Goal: Task Accomplishment & Management: Manage account settings

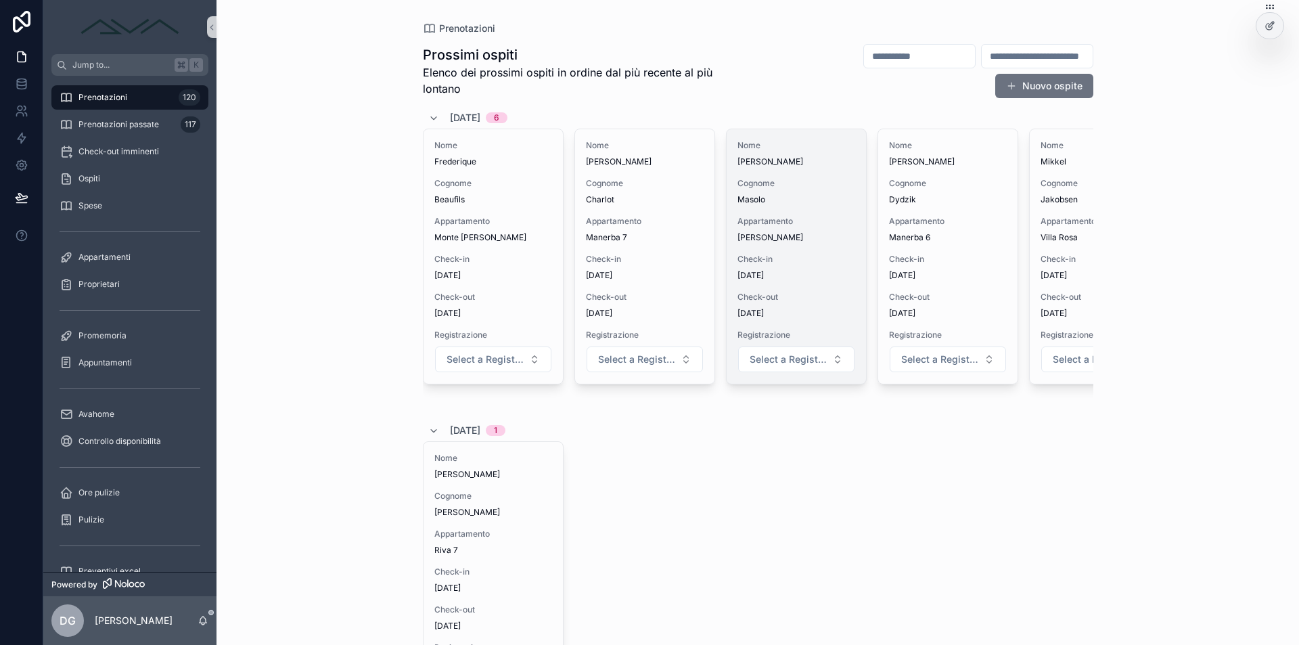
click at [764, 226] on span "Appartamento" at bounding box center [797, 221] width 118 height 11
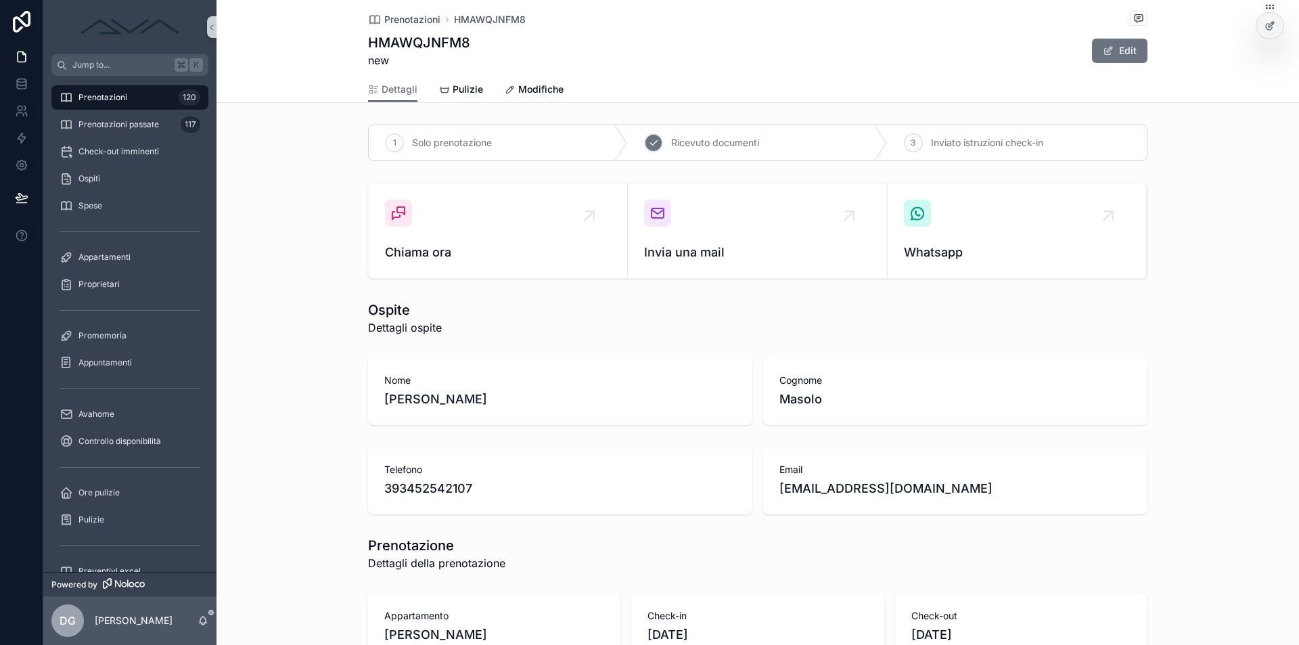
click at [690, 139] on span "Ricevuto documenti" at bounding box center [715, 143] width 88 height 14
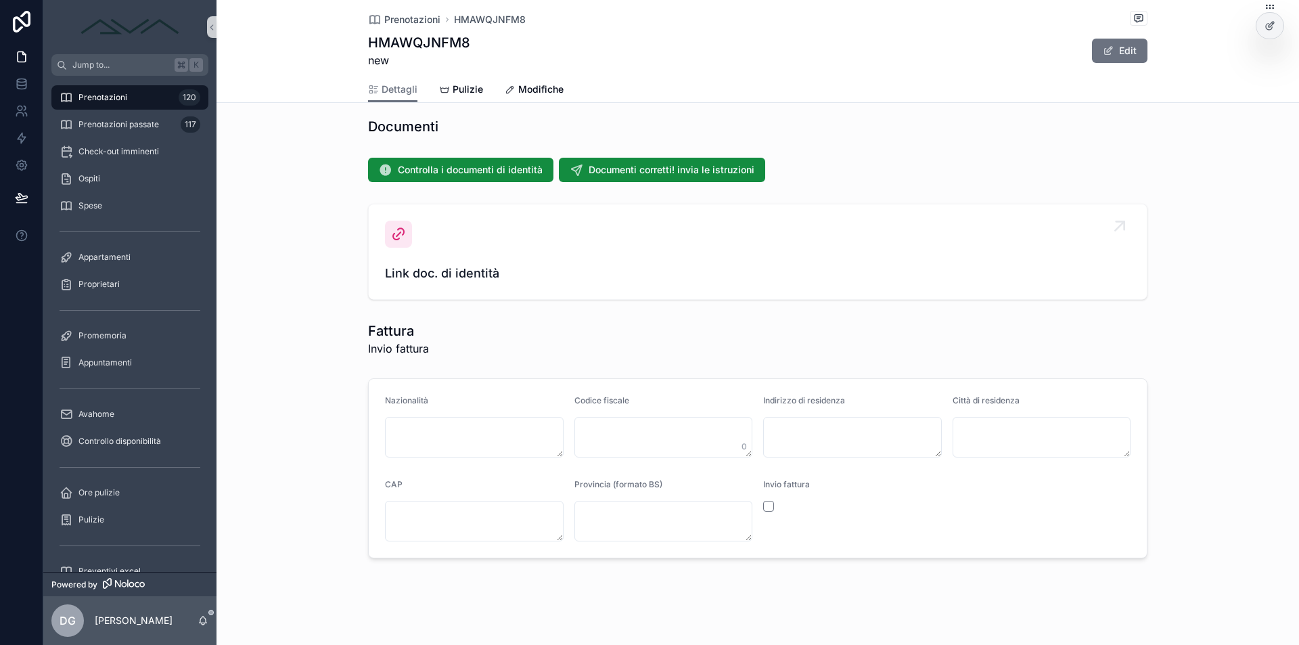
scroll to position [1050, 0]
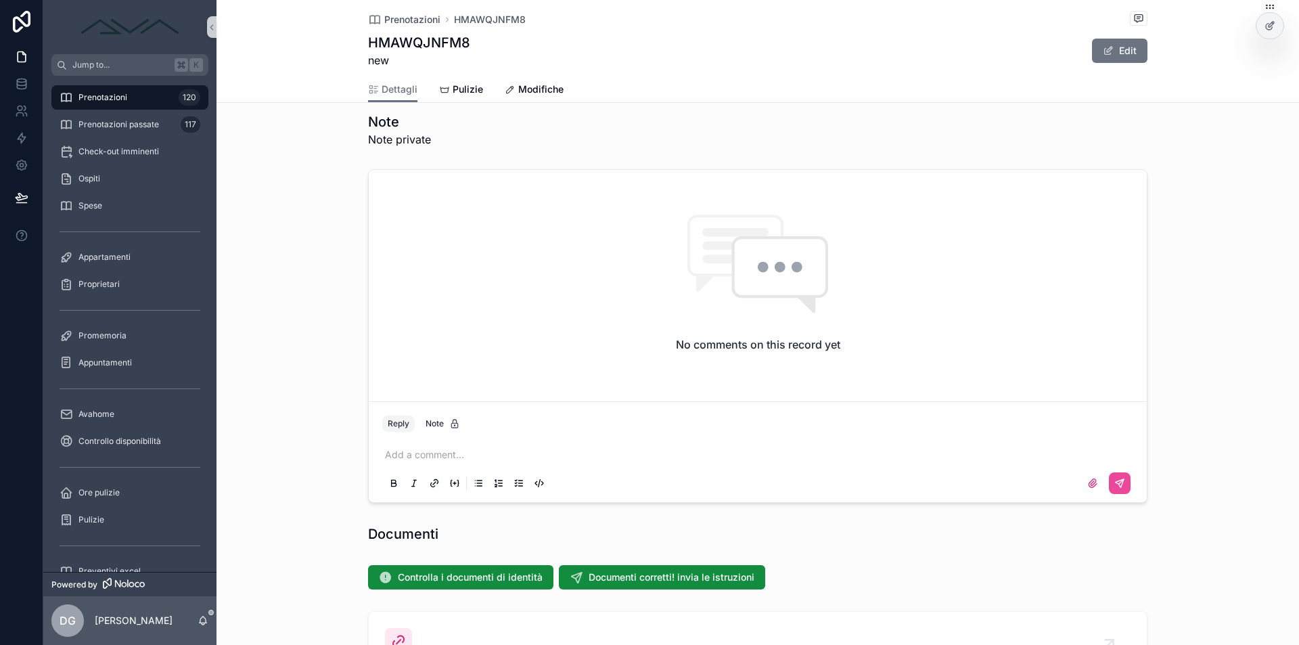
click at [447, 453] on p "scrollable content" at bounding box center [760, 455] width 751 height 14
click at [1120, 482] on icon "scrollable content" at bounding box center [1119, 483] width 11 height 11
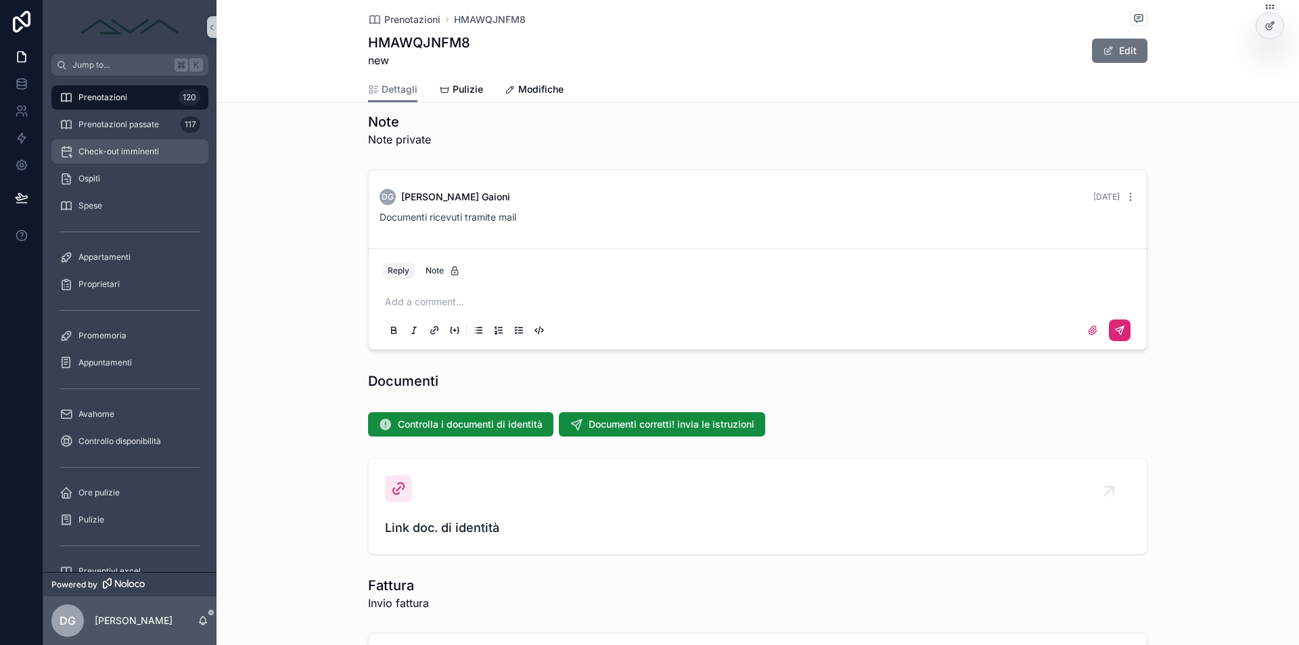
click at [124, 148] on span "Check-out imminenti" at bounding box center [118, 151] width 81 height 11
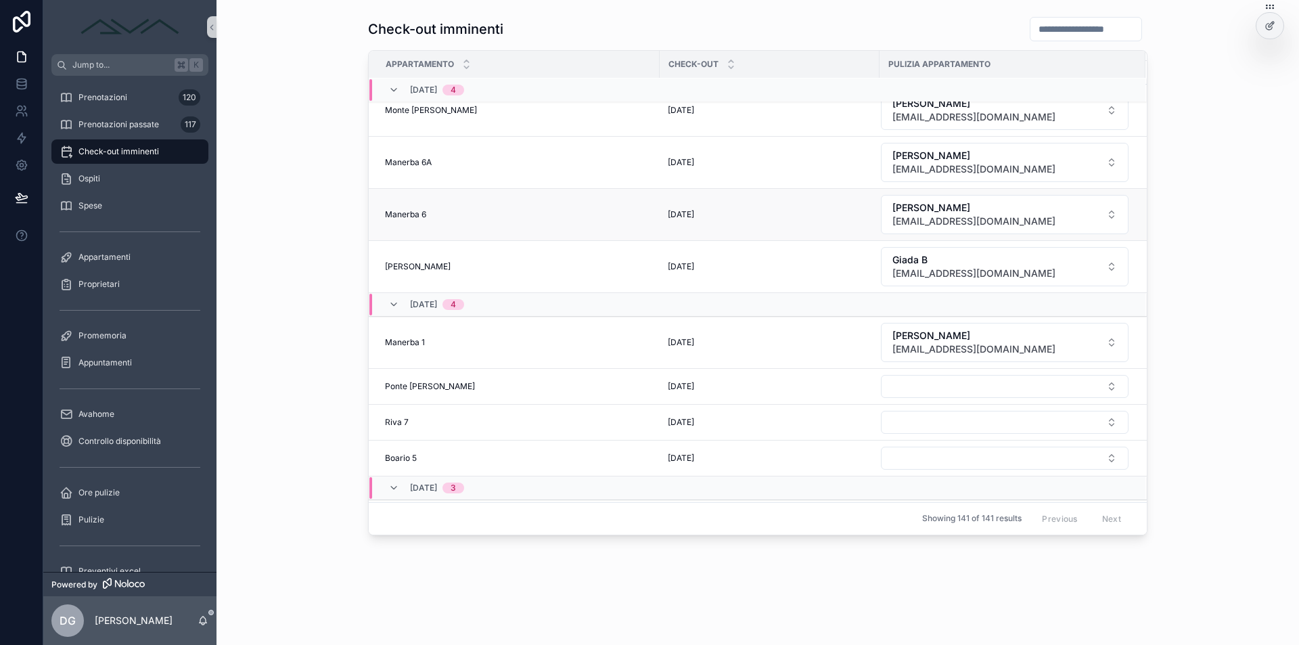
scroll to position [20, 0]
click at [104, 106] on div "Prenotazioni 120" at bounding box center [130, 98] width 141 height 22
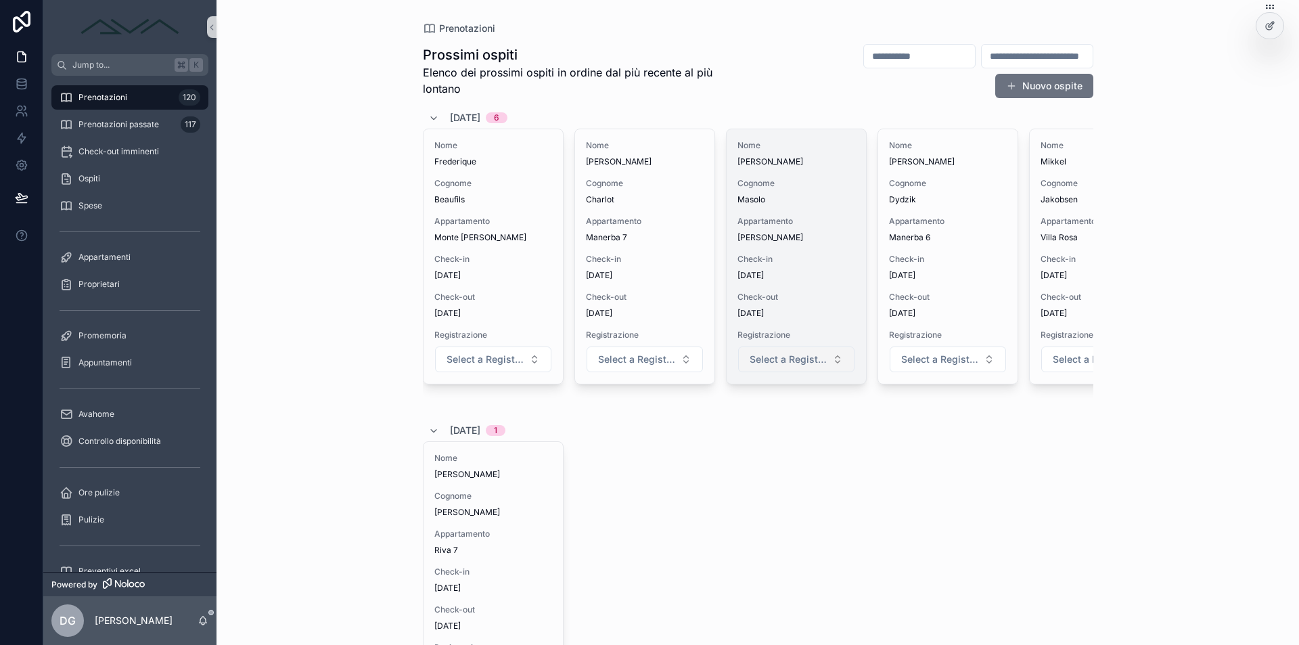
click at [800, 369] on button "Select a Registrazione" at bounding box center [796, 359] width 116 height 26
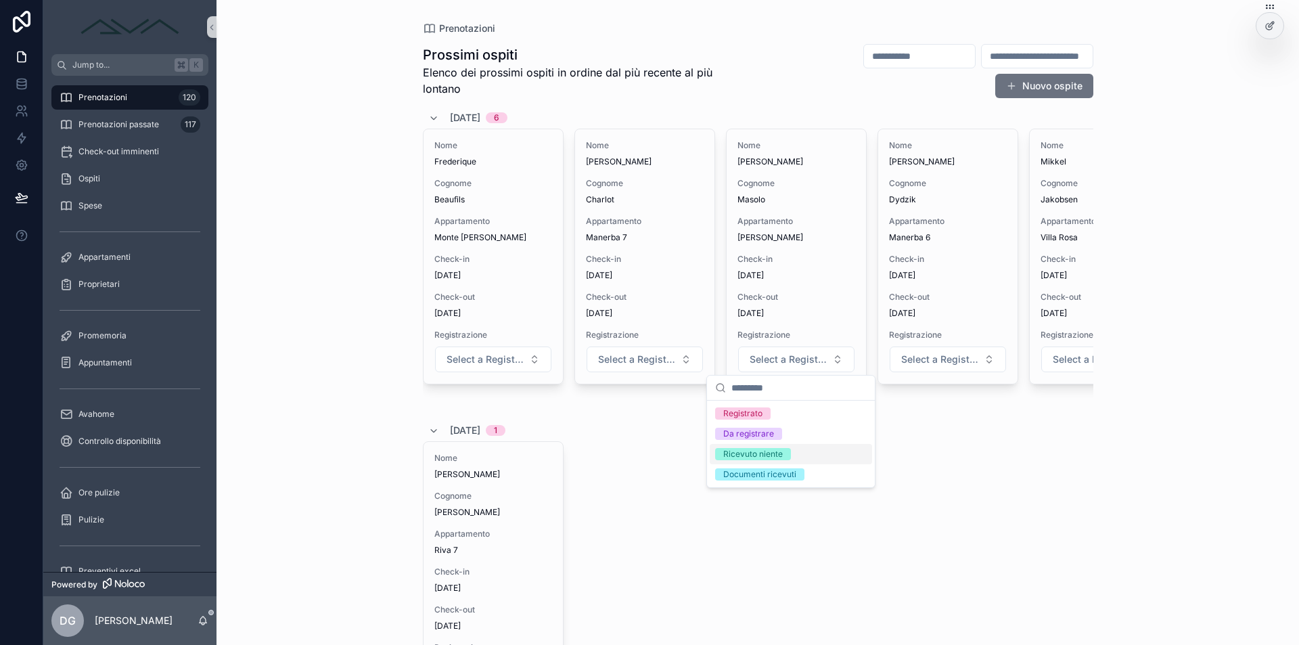
click at [777, 451] on div "Ricevuto niente" at bounding box center [753, 454] width 60 height 12
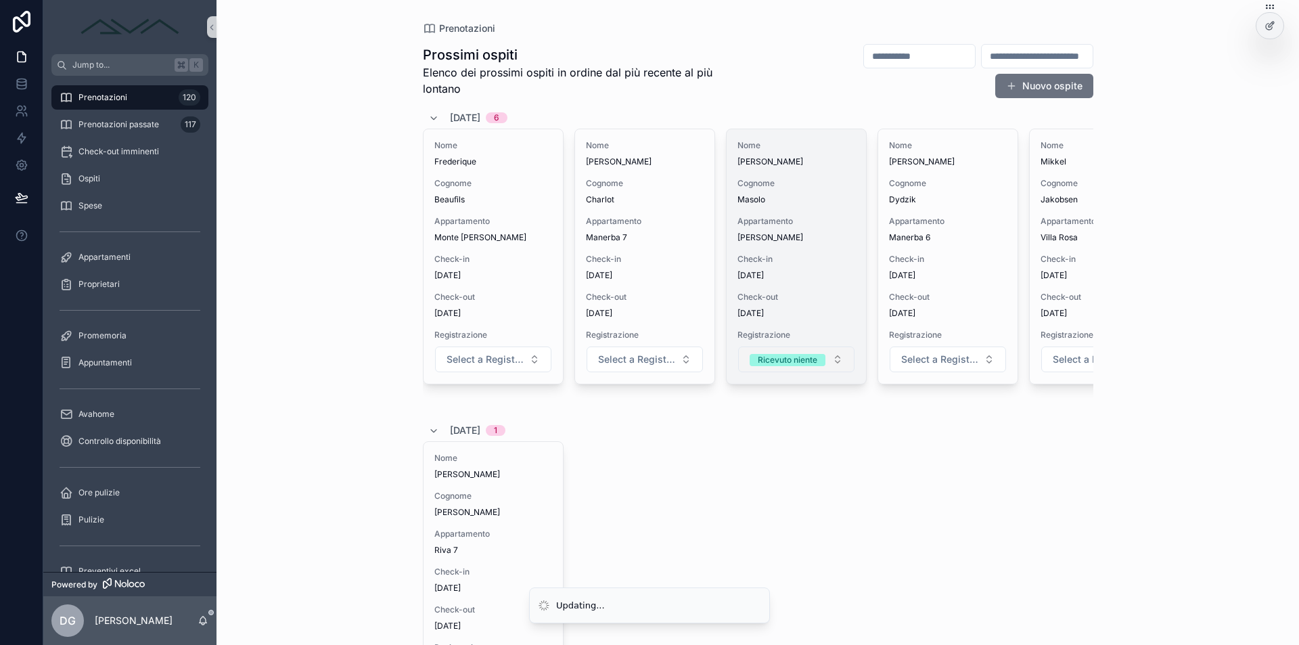
click at [779, 365] on div "Ricevuto niente" at bounding box center [788, 360] width 60 height 12
click at [783, 355] on span "Select a Registrazione" at bounding box center [788, 360] width 77 height 14
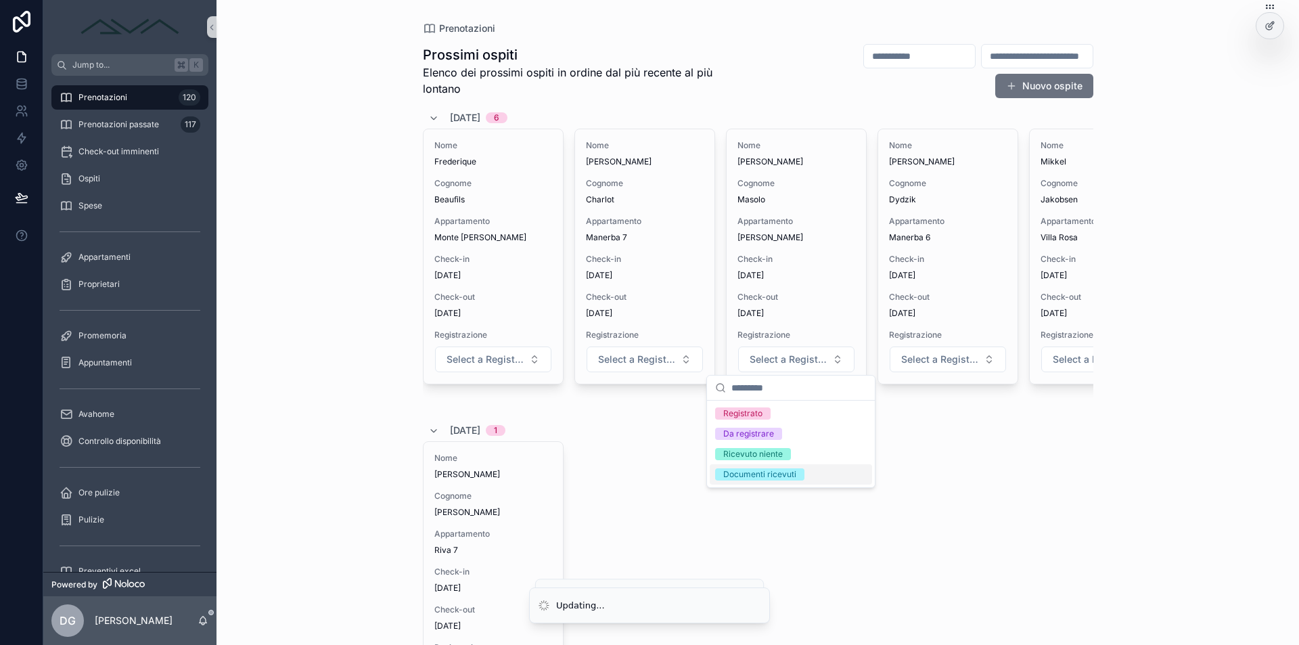
click at [786, 482] on div "Documenti ricevuti" at bounding box center [791, 474] width 162 height 20
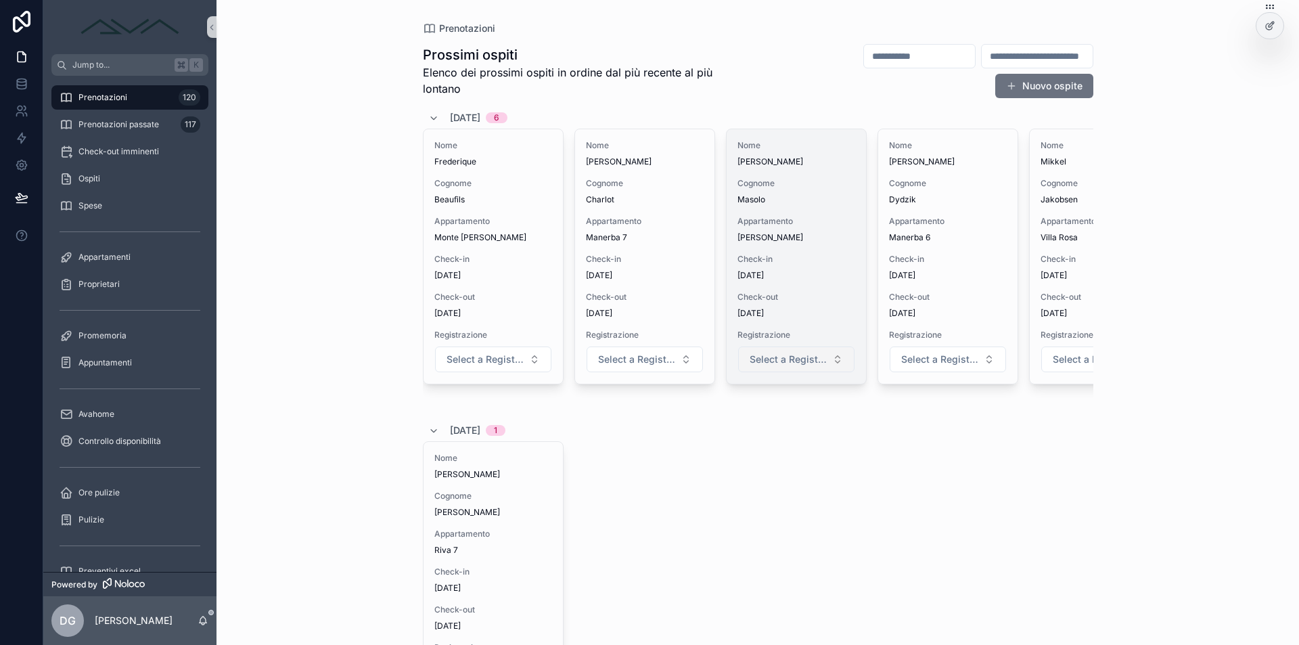
click at [798, 357] on span "Select a Registrazione" at bounding box center [788, 360] width 77 height 14
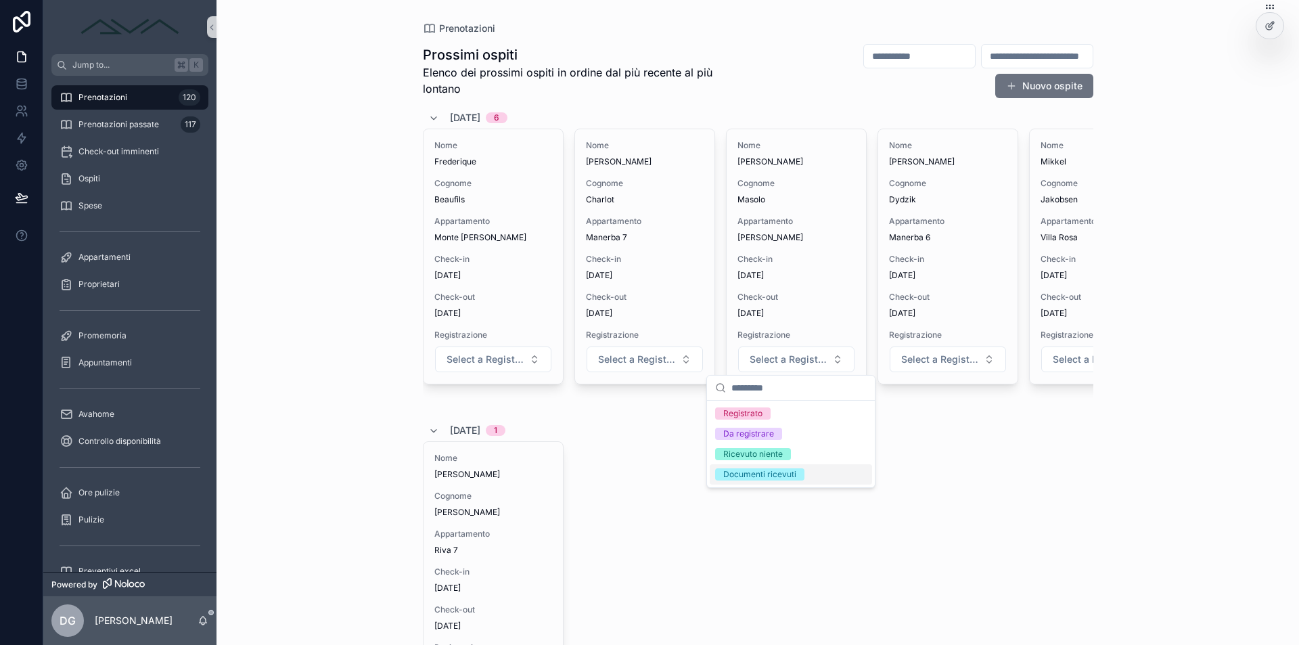
click at [777, 479] on div "Documenti ricevuti" at bounding box center [759, 474] width 73 height 12
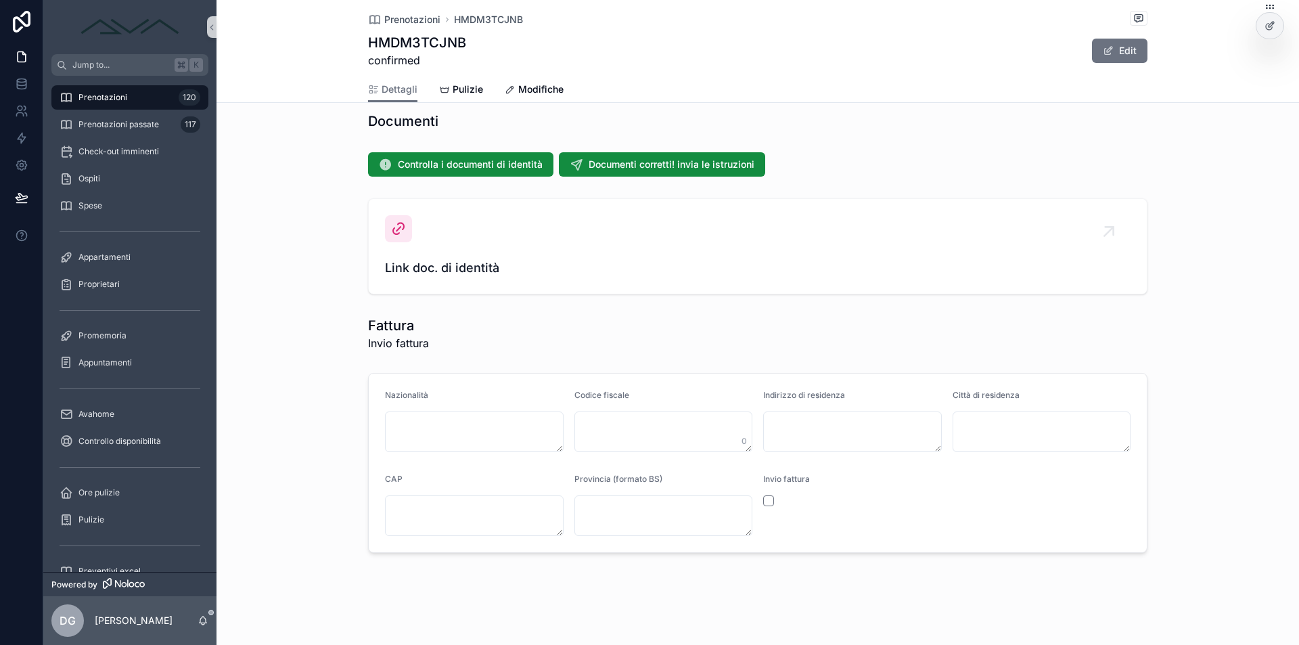
scroll to position [1460, 0]
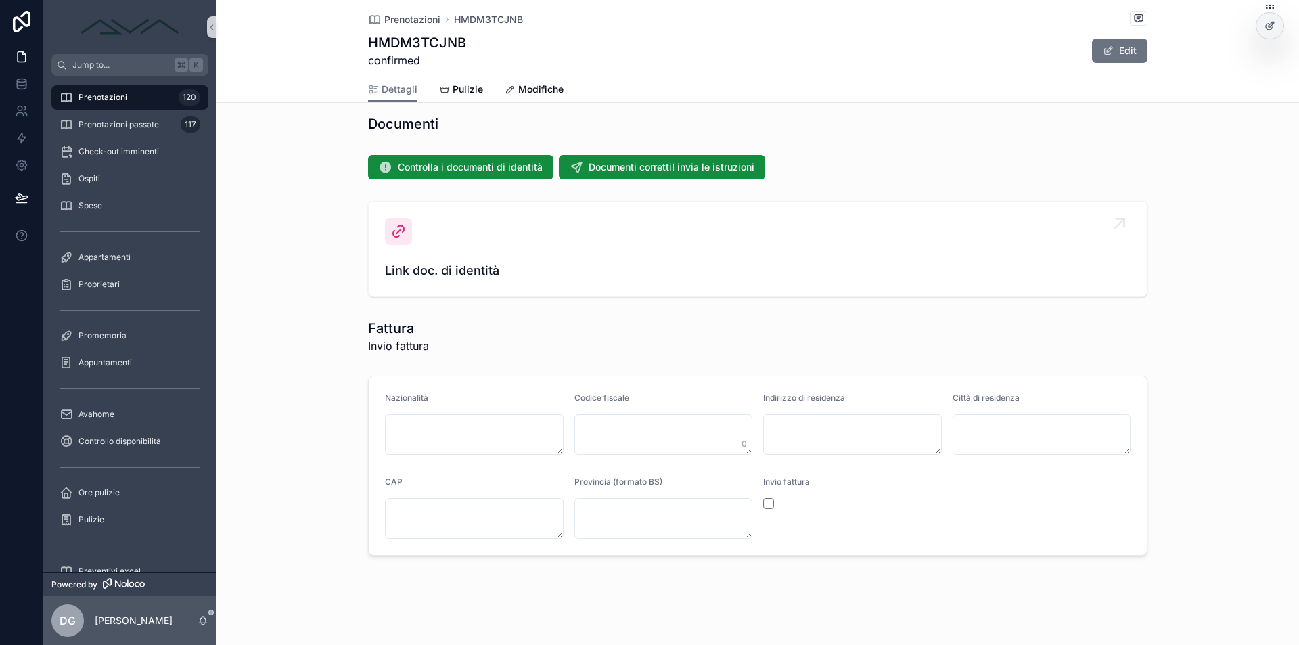
click at [425, 246] on div "Link doc. di identità" at bounding box center [758, 249] width 746 height 62
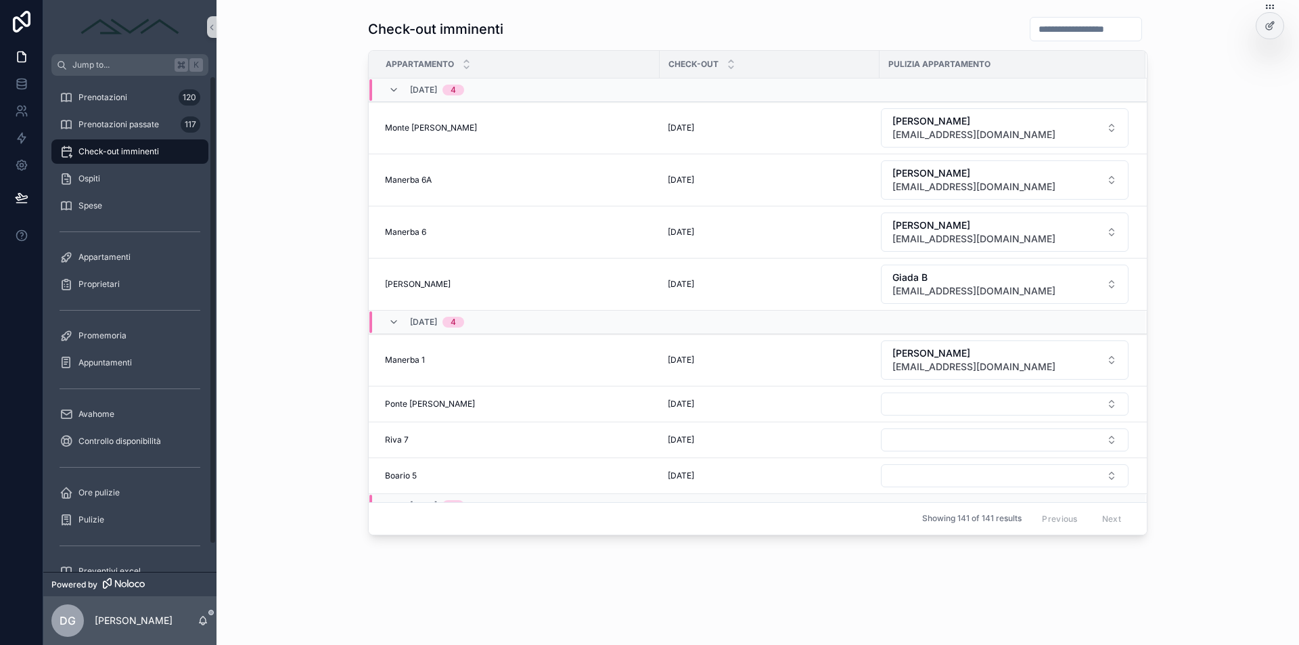
click at [133, 110] on div "Prenotazioni 120" at bounding box center [129, 97] width 173 height 27
click at [129, 99] on div "Prenotazioni 120" at bounding box center [130, 98] width 141 height 22
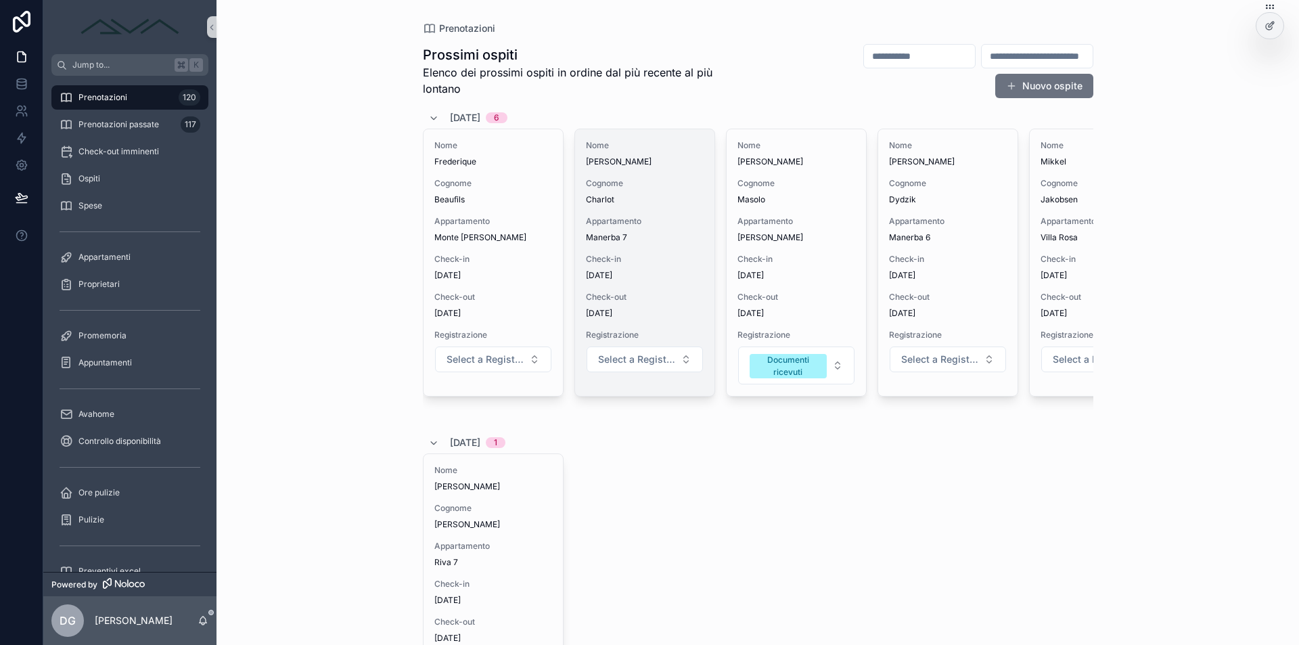
click at [650, 225] on span "Appartamento" at bounding box center [645, 221] width 118 height 11
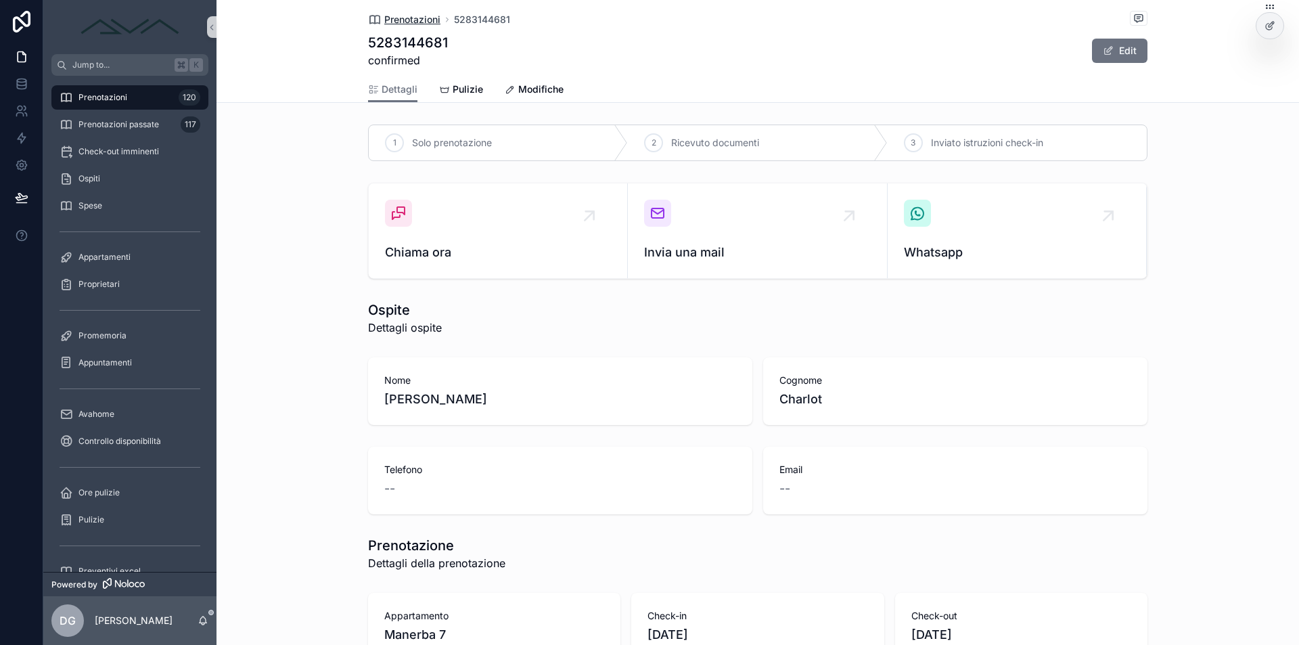
click at [403, 20] on span "Prenotazioni" at bounding box center [412, 20] width 56 height 14
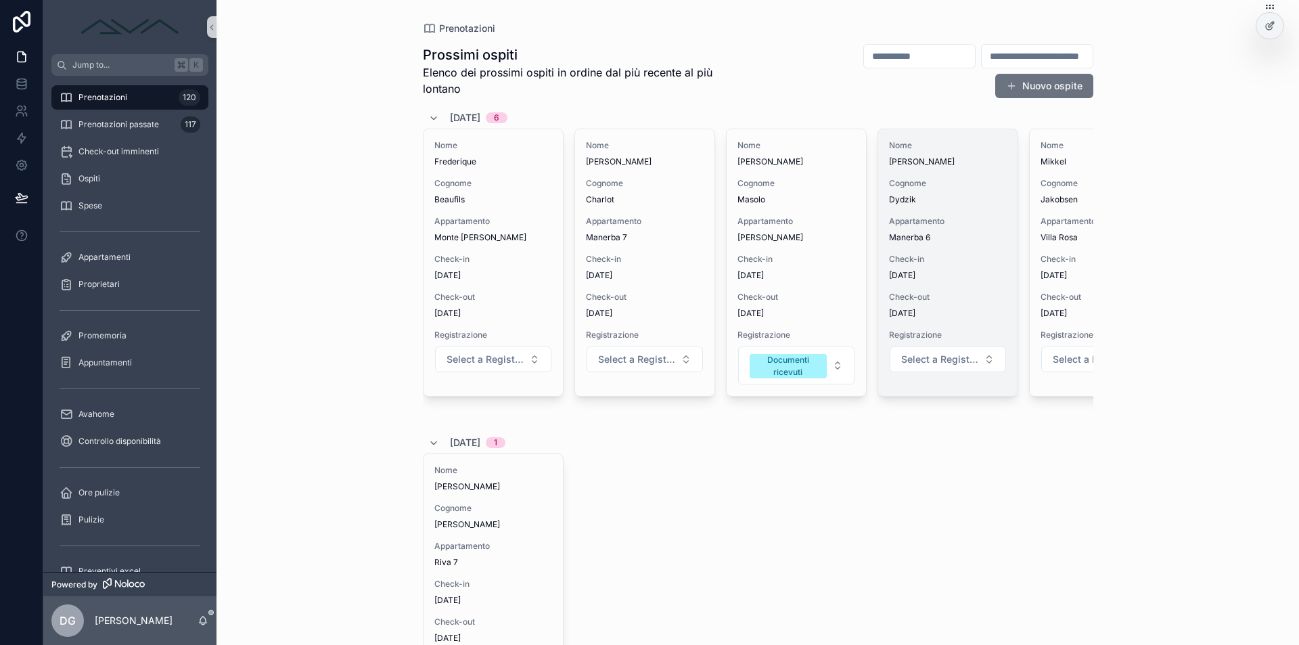
click at [925, 193] on div "Cognome Dydzik" at bounding box center [948, 191] width 118 height 27
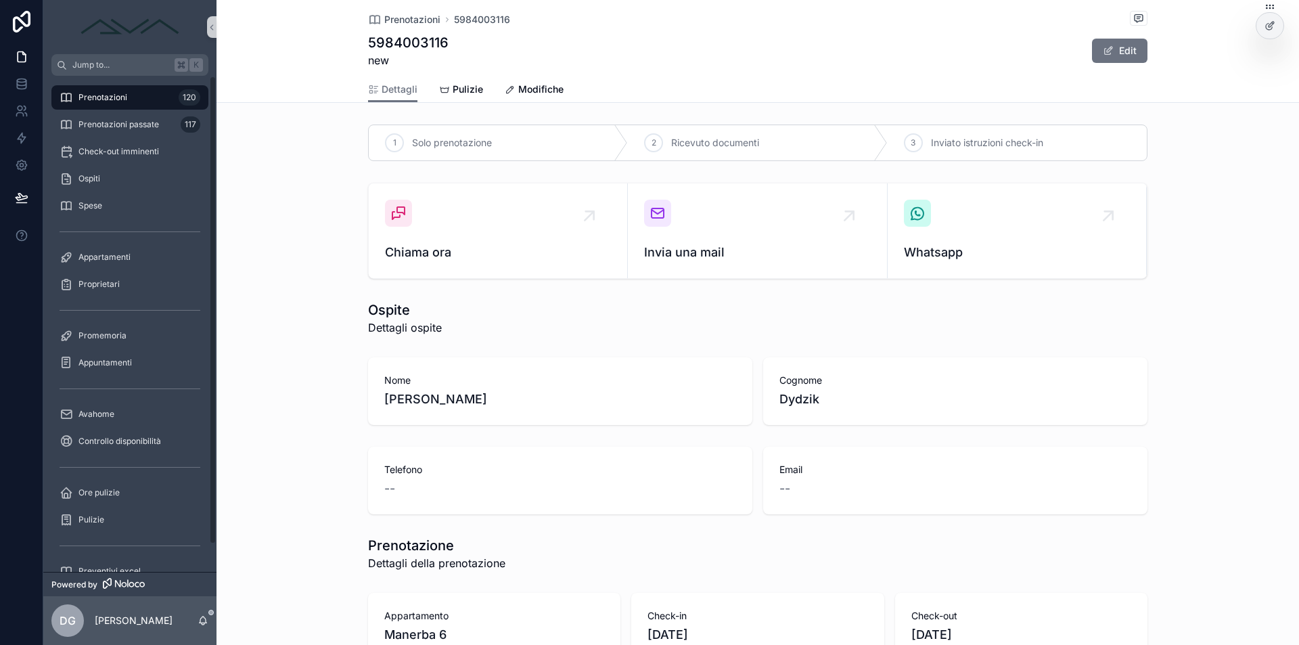
click at [104, 92] on span "Prenotazioni" at bounding box center [102, 97] width 49 height 11
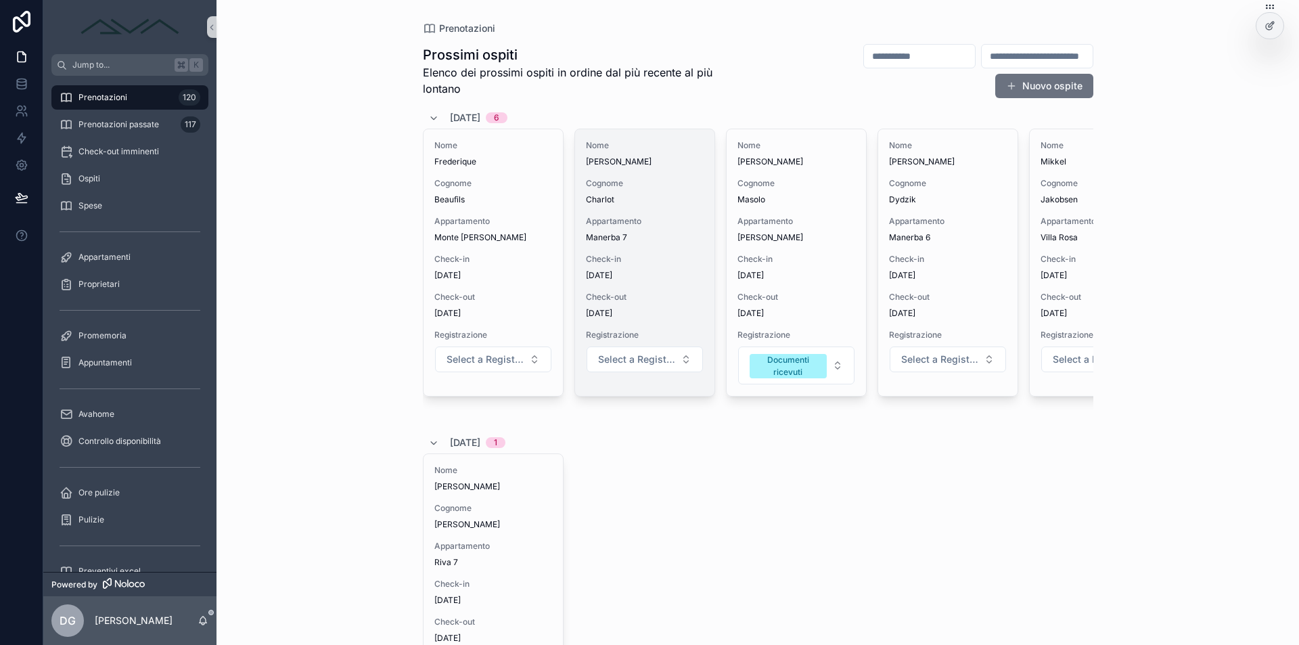
click at [640, 225] on span "Appartamento" at bounding box center [645, 221] width 118 height 11
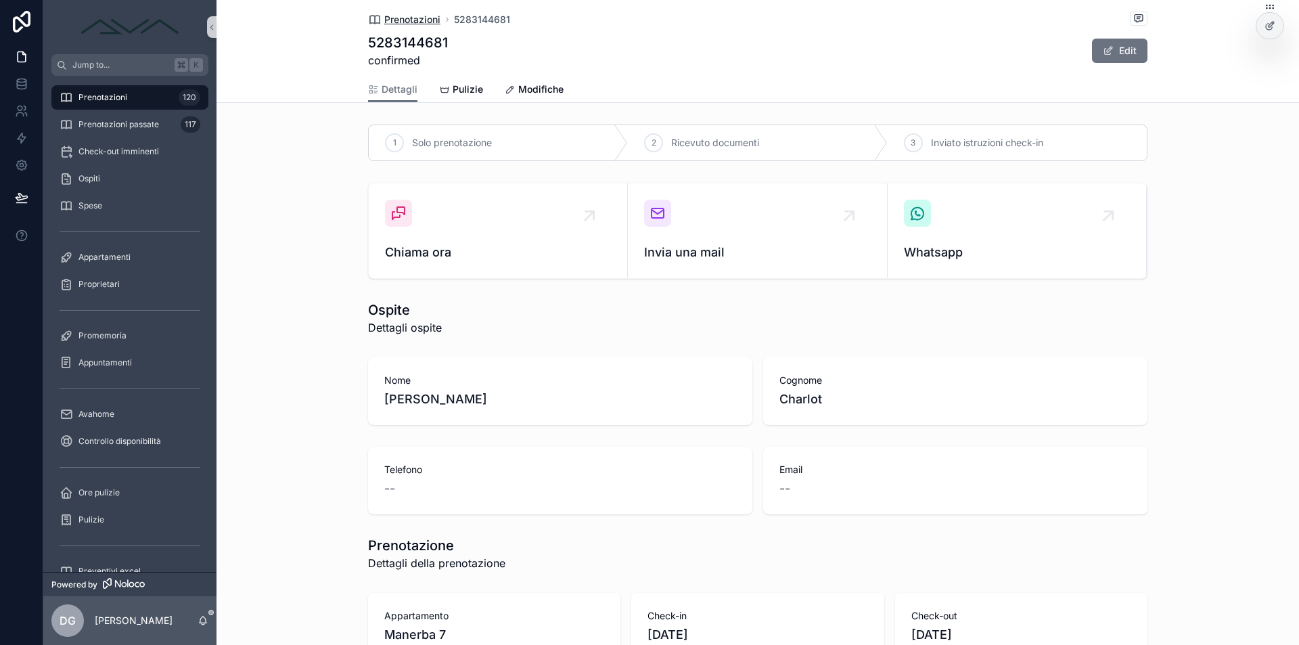
click at [417, 18] on span "Prenotazioni" at bounding box center [412, 20] width 56 height 14
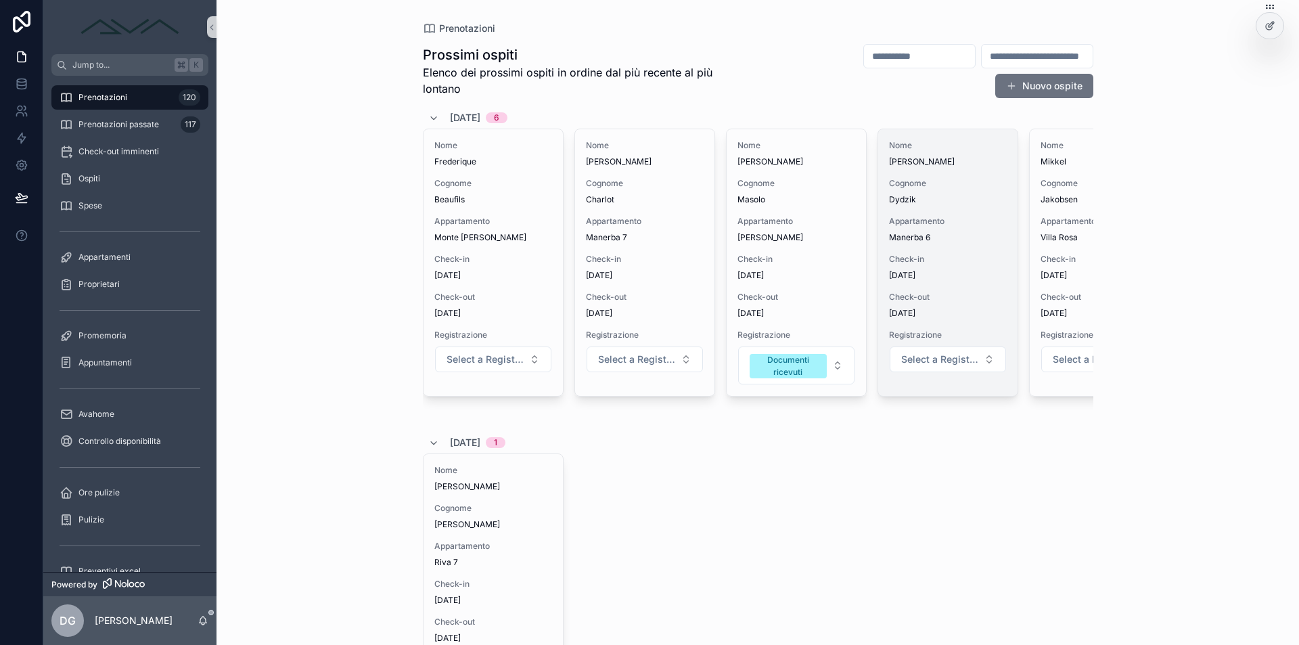
click at [936, 225] on span "Appartamento" at bounding box center [948, 221] width 118 height 11
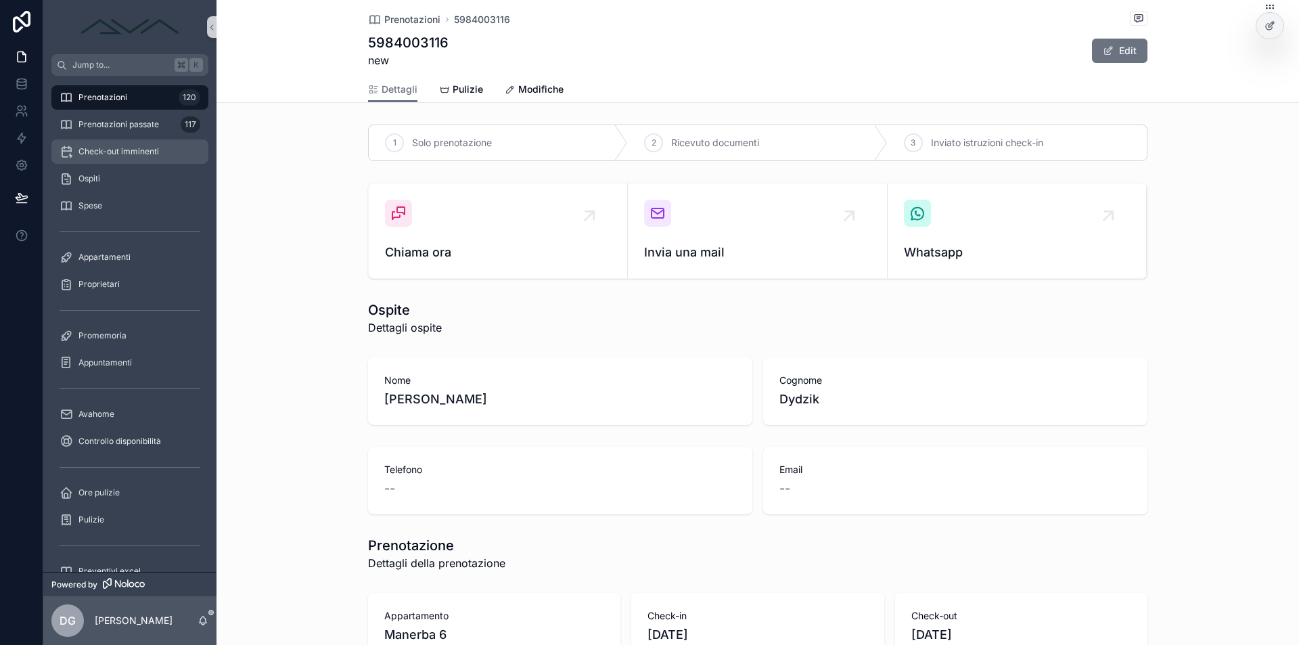
click at [135, 152] on span "Check-out imminenti" at bounding box center [118, 151] width 81 height 11
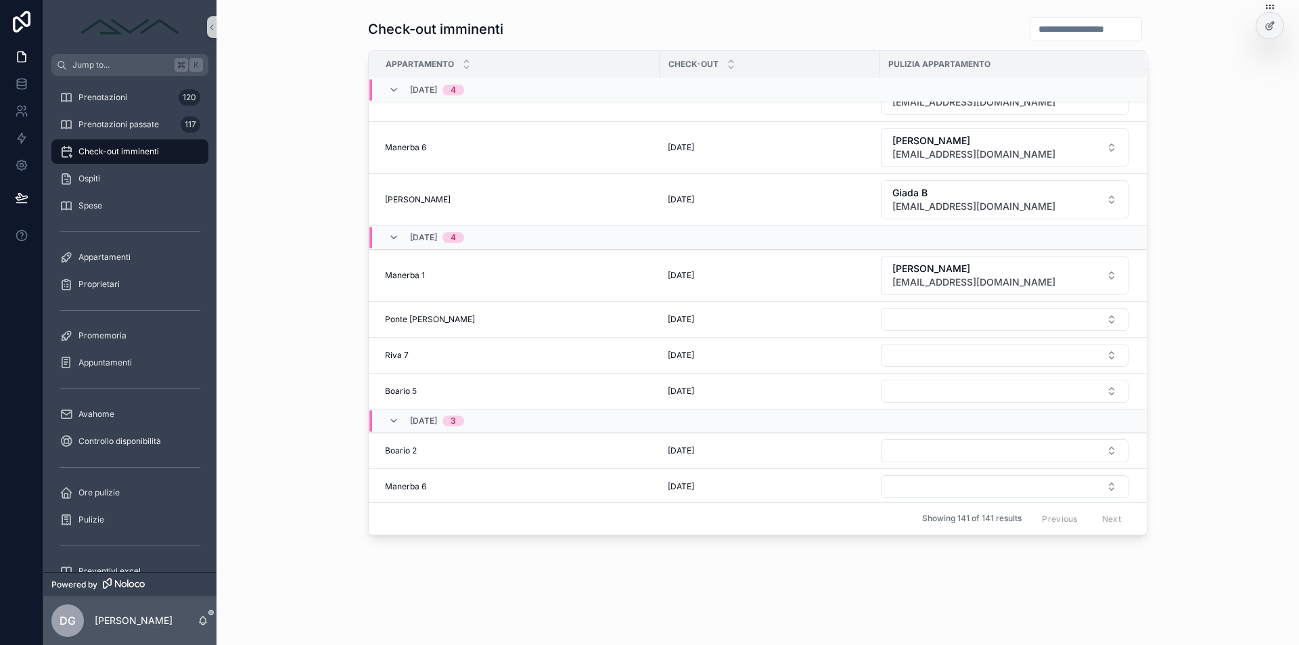
scroll to position [224, 0]
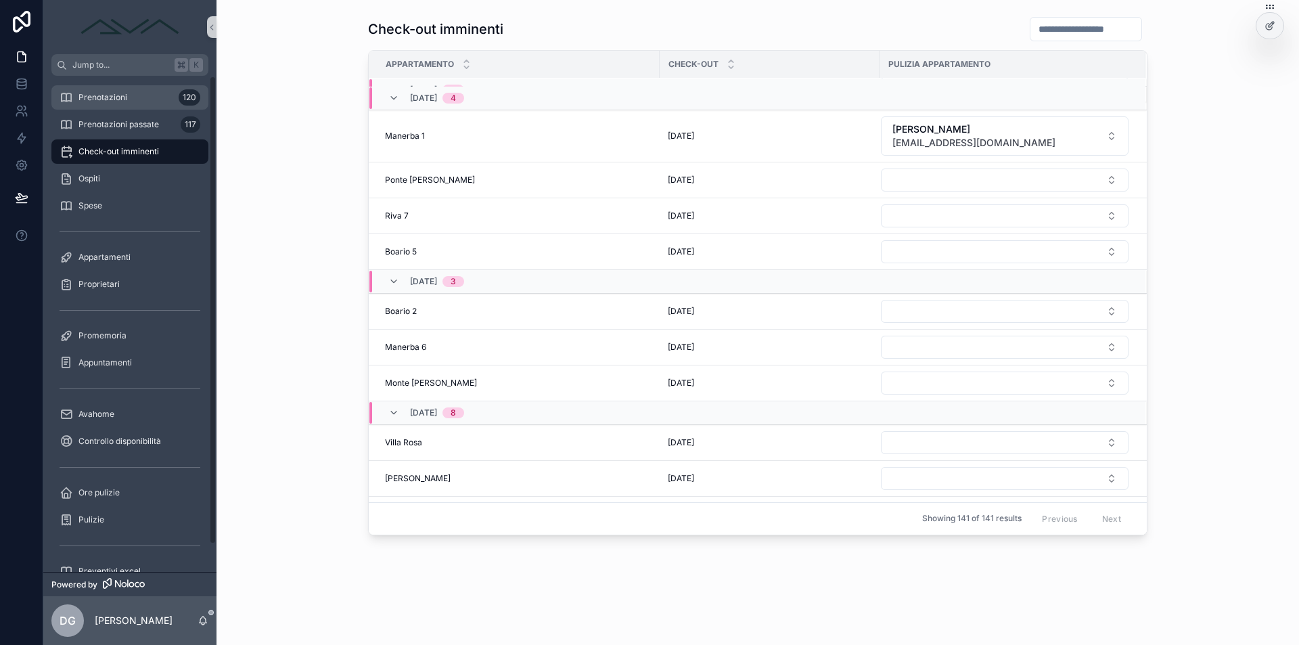
click at [97, 104] on div "Prenotazioni 120" at bounding box center [130, 98] width 141 height 22
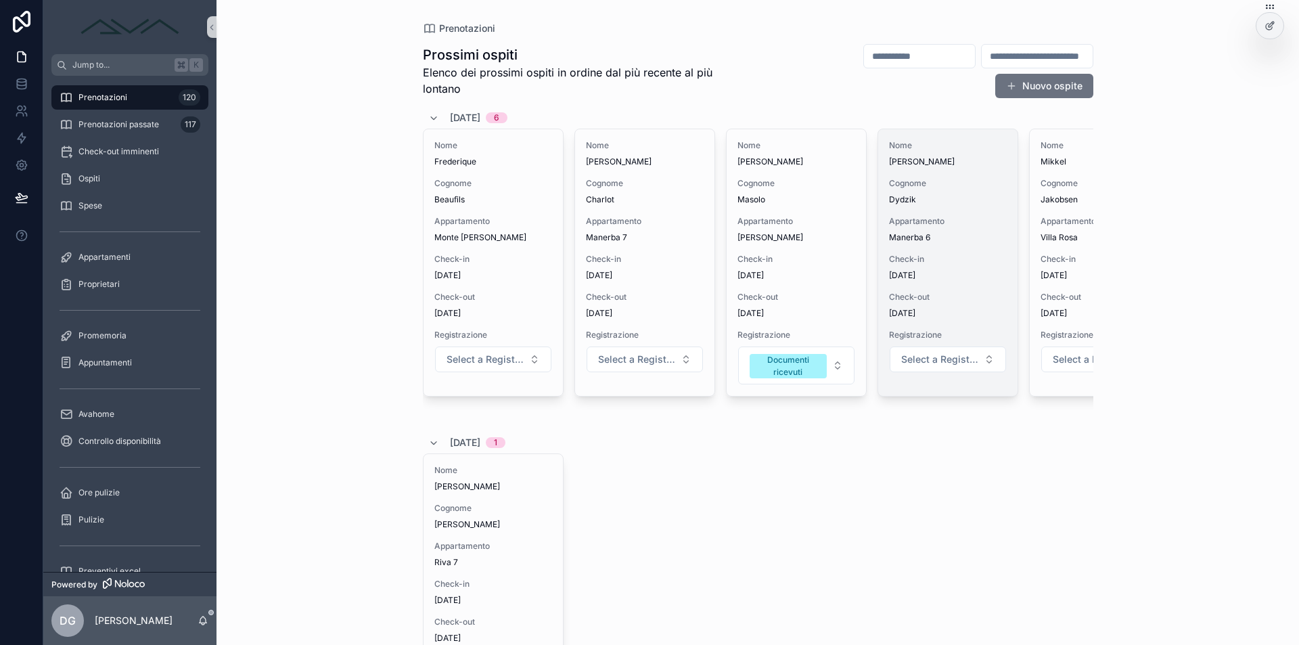
click at [945, 189] on div "Cognome Dydzik" at bounding box center [948, 191] width 118 height 27
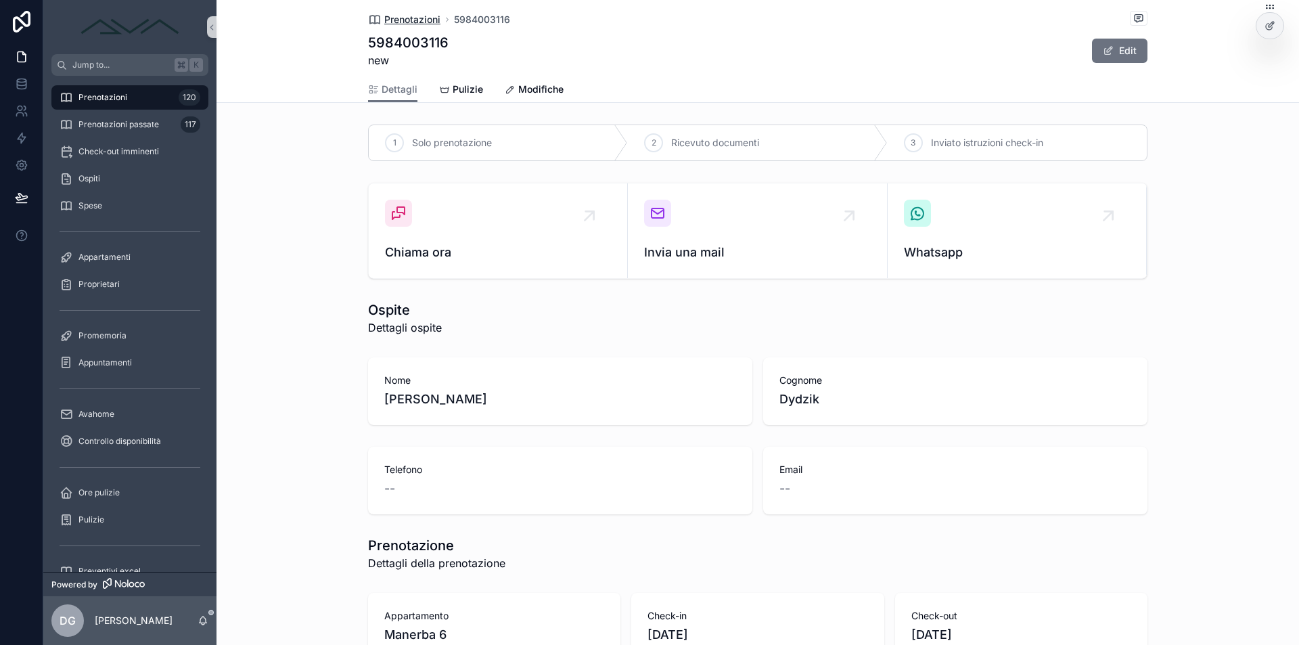
click at [401, 18] on span "Prenotazioni" at bounding box center [412, 20] width 56 height 14
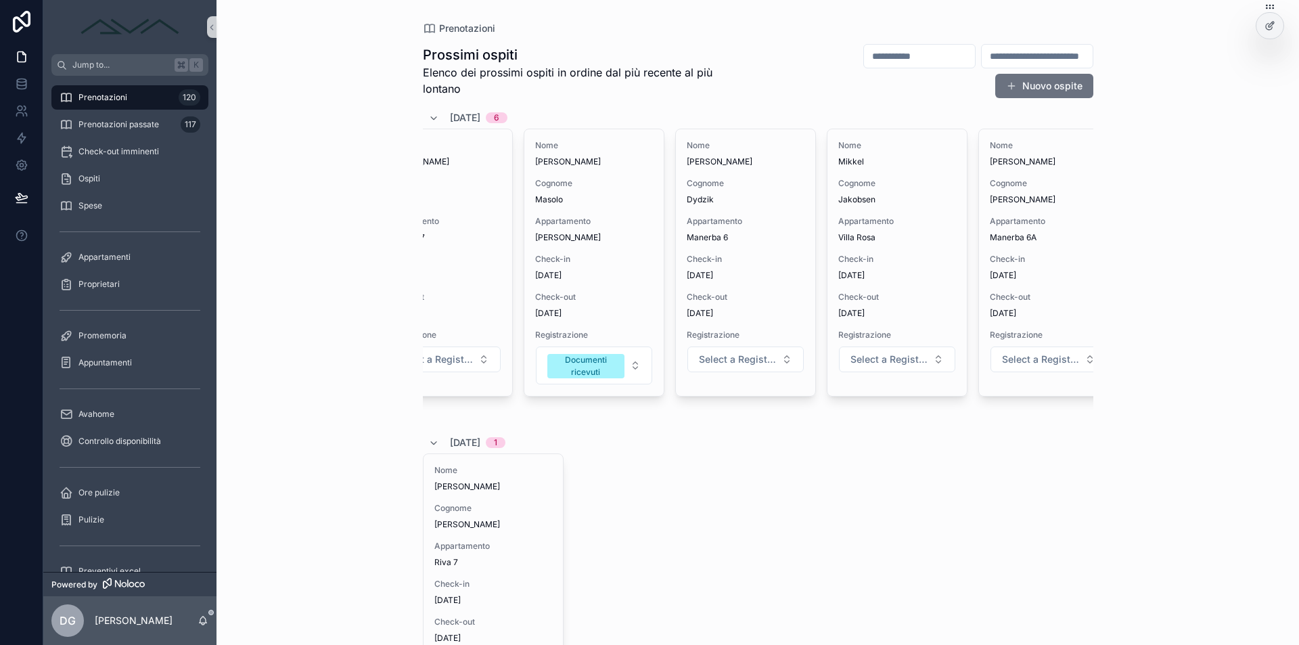
scroll to position [0, 228]
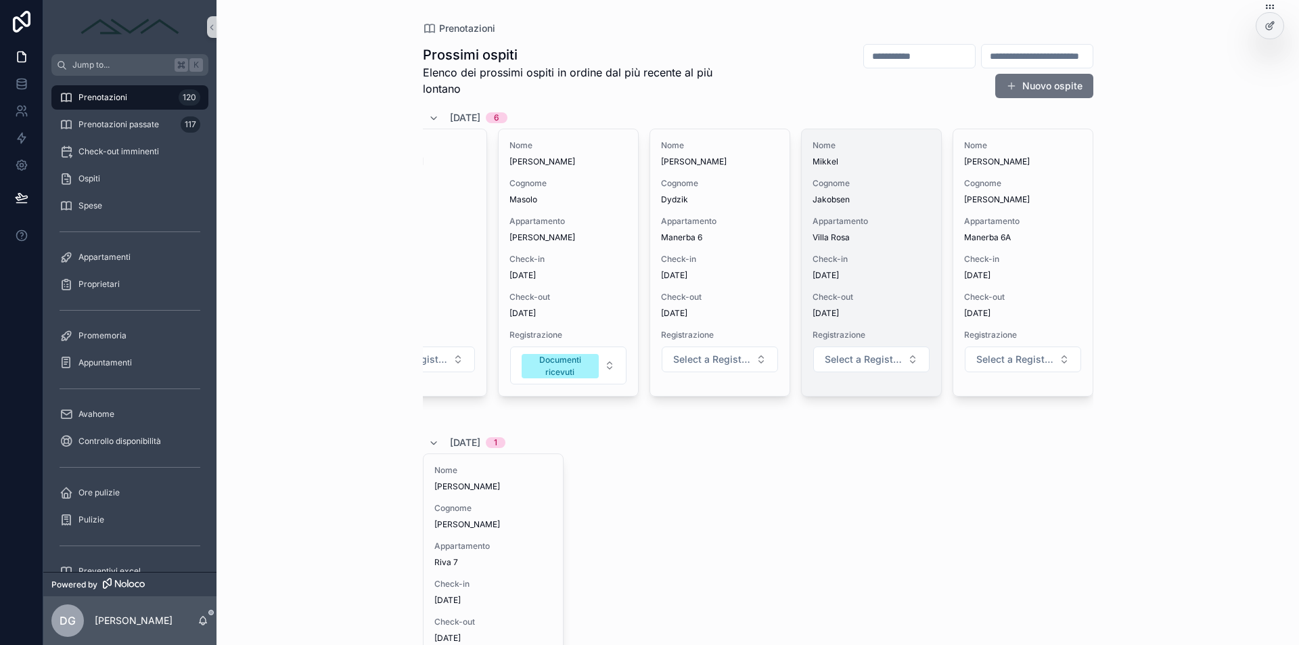
click at [857, 249] on div "Nome [PERSON_NAME] Appartamento Villa Rosa Check-in [DATE] Check-out [DATE] Reg…" at bounding box center [871, 262] width 139 height 267
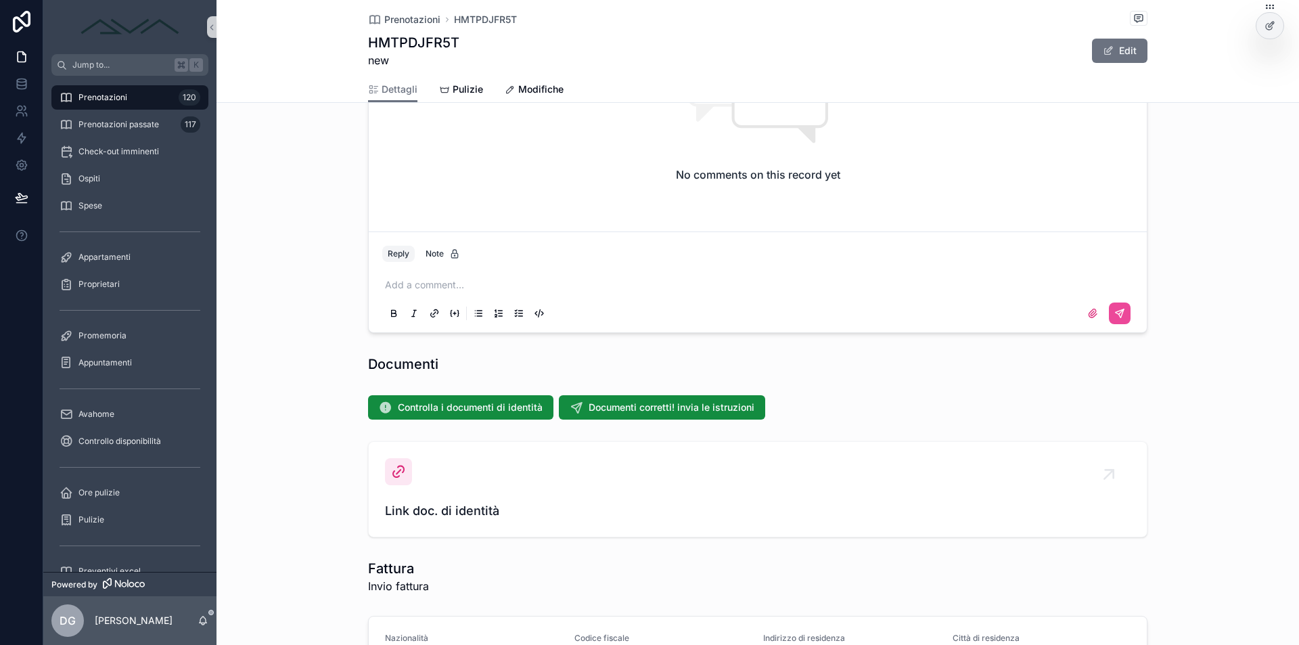
scroll to position [1353, 0]
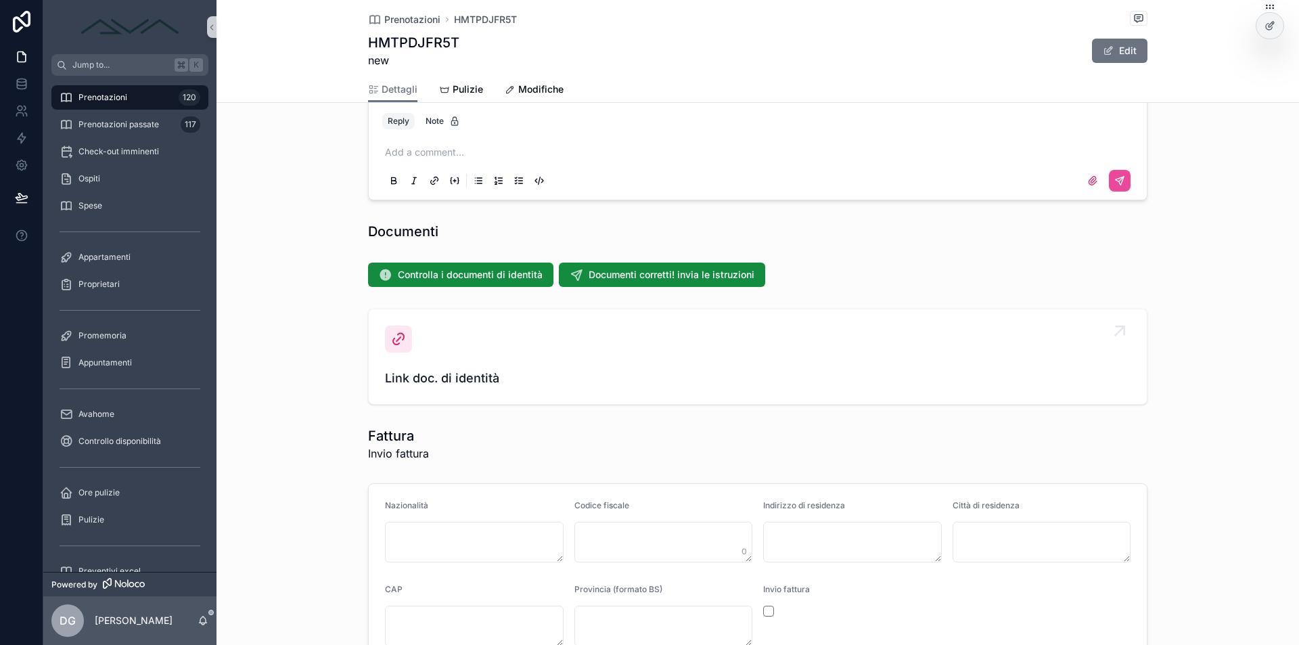
click at [455, 352] on div "Link doc. di identità" at bounding box center [758, 356] width 746 height 62
click at [397, 331] on icon "scrollable content" at bounding box center [398, 339] width 16 height 16
click at [1122, 332] on icon "scrollable content" at bounding box center [1120, 331] width 22 height 22
click at [1116, 326] on icon "scrollable content" at bounding box center [1120, 330] width 8 height 8
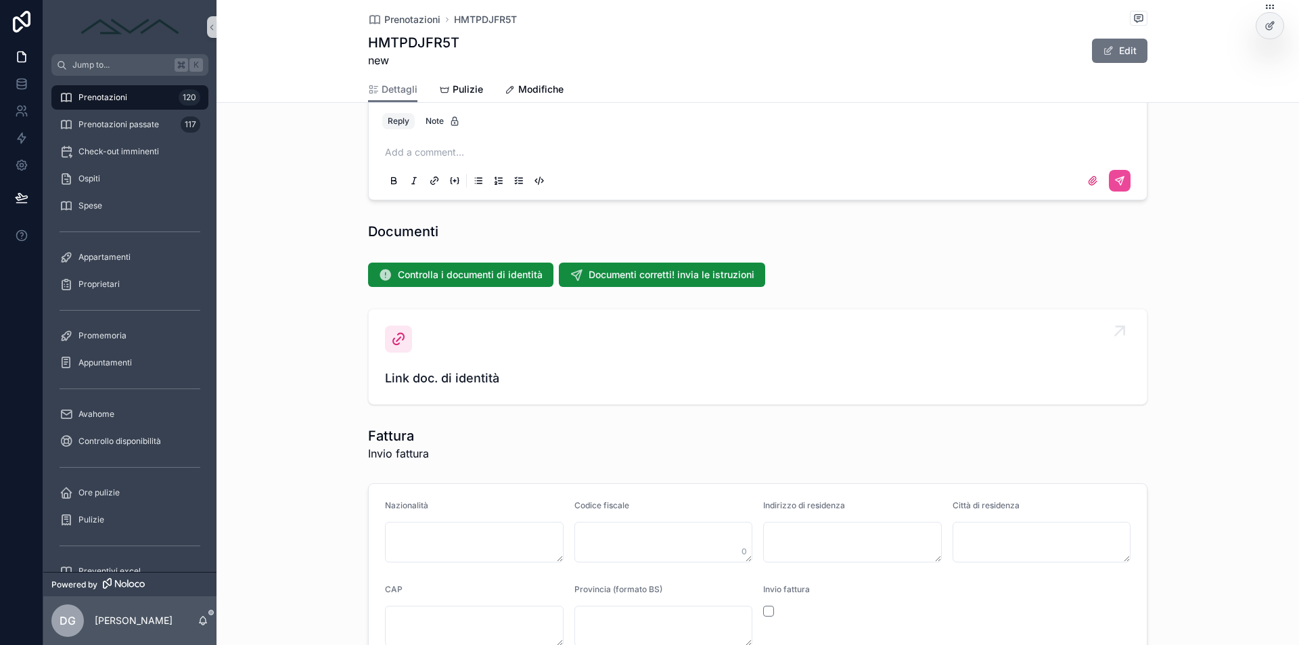
click at [411, 338] on div "Link doc. di identità" at bounding box center [758, 356] width 746 height 62
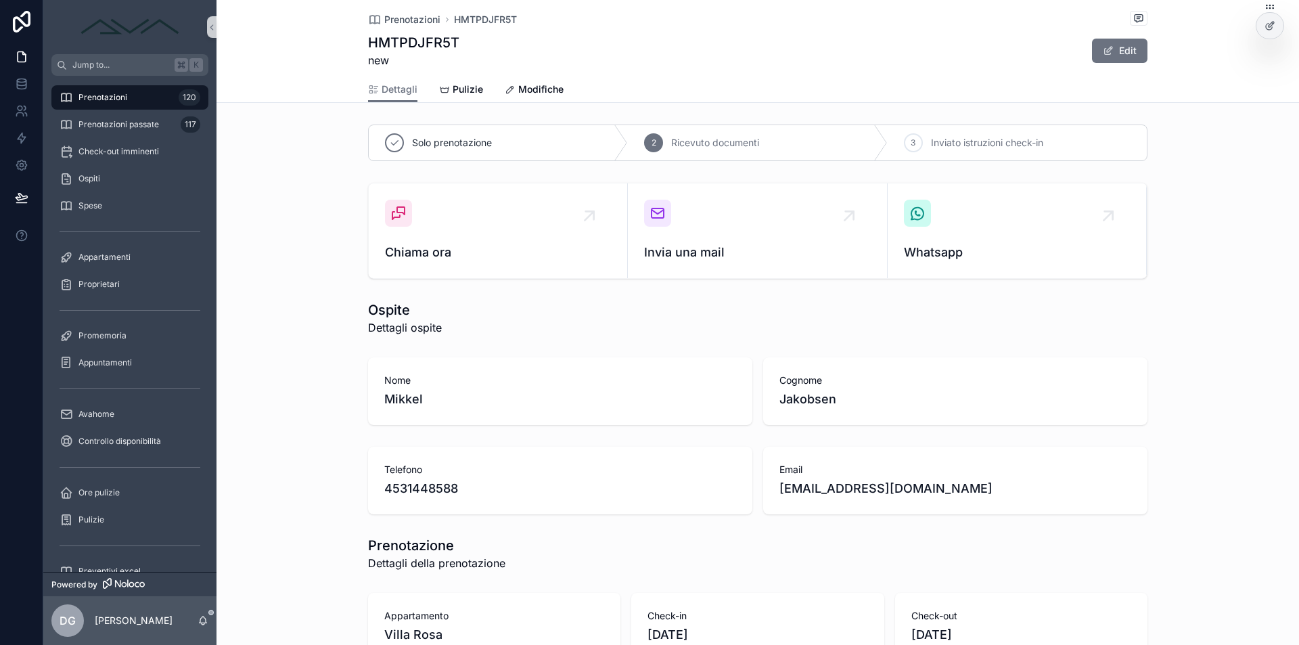
click at [826, 484] on span "[EMAIL_ADDRESS][DOMAIN_NAME]" at bounding box center [955, 488] width 352 height 19
click at [928, 482] on span "[EMAIL_ADDRESS][DOMAIN_NAME]" at bounding box center [955, 488] width 352 height 19
drag, startPoint x: 951, startPoint y: 486, endPoint x: 769, endPoint y: 482, distance: 182.0
click at [779, 490] on span "[EMAIL_ADDRESS][DOMAIN_NAME]" at bounding box center [955, 488] width 352 height 19
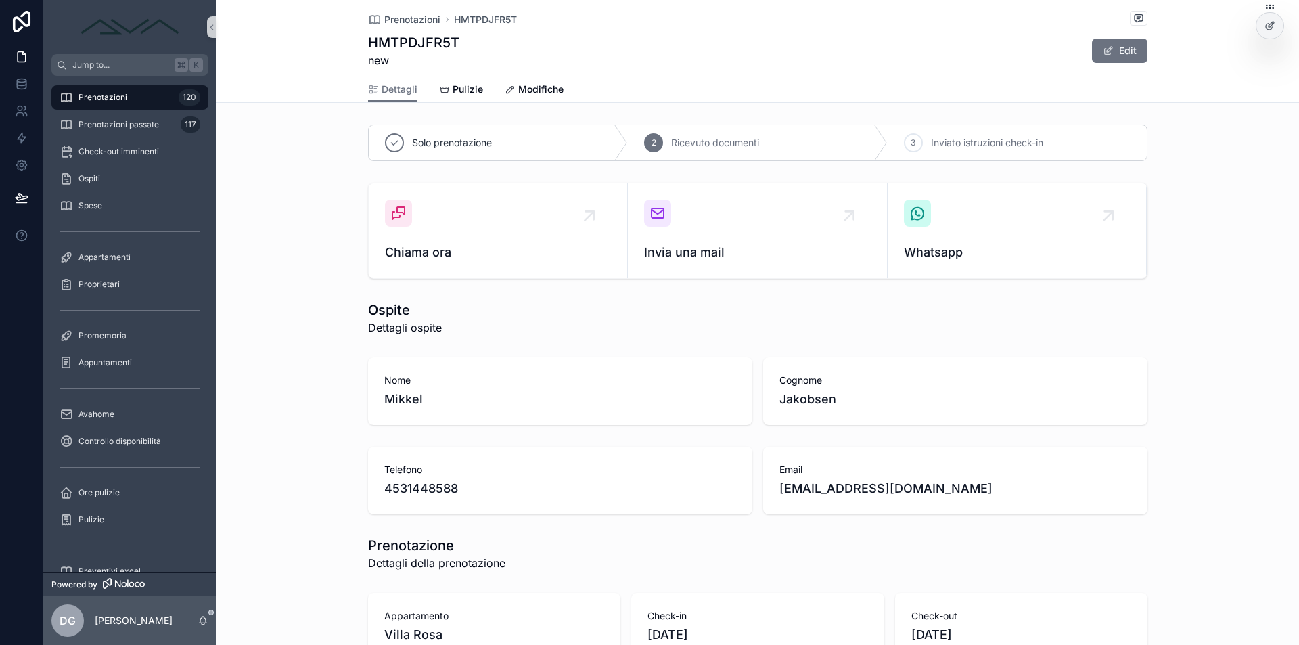
click at [420, 9] on div "Prenotazioni HMTPDJFR5T HMTPDJFR5T new Edit" at bounding box center [757, 38] width 779 height 76
click at [421, 14] on span "Prenotazioni" at bounding box center [412, 20] width 56 height 14
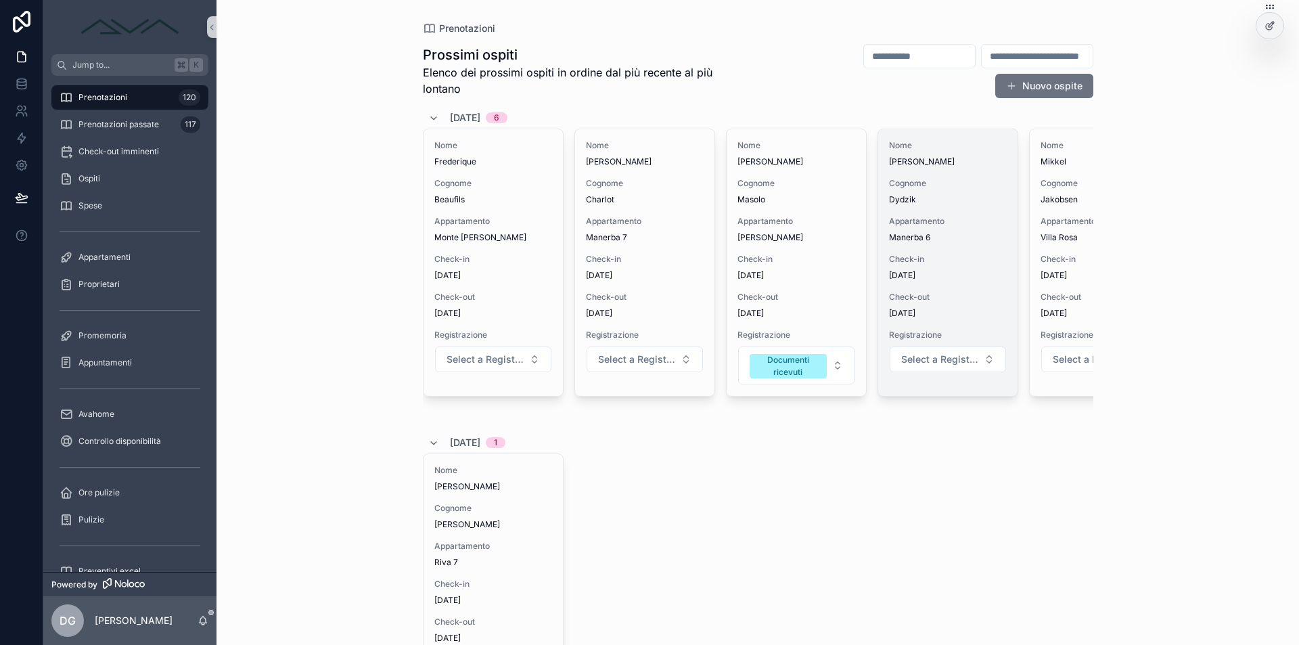
scroll to position [0, 228]
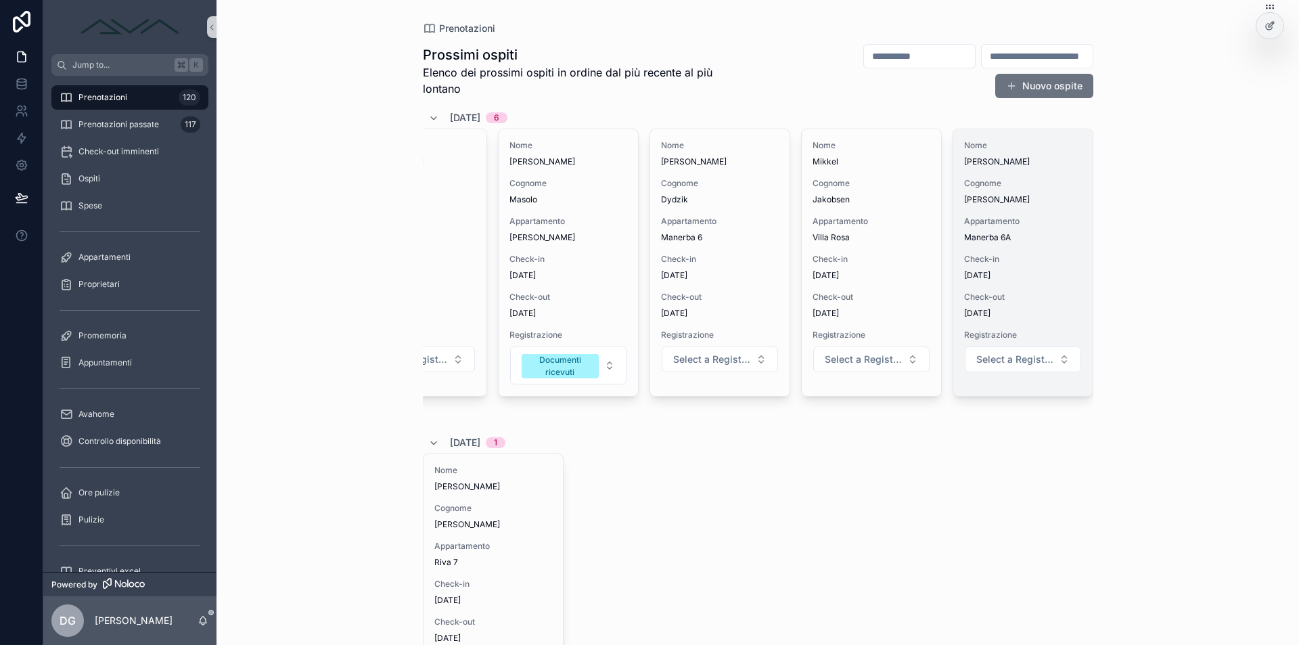
click at [1014, 233] on span "Manerba 6A" at bounding box center [1023, 237] width 118 height 11
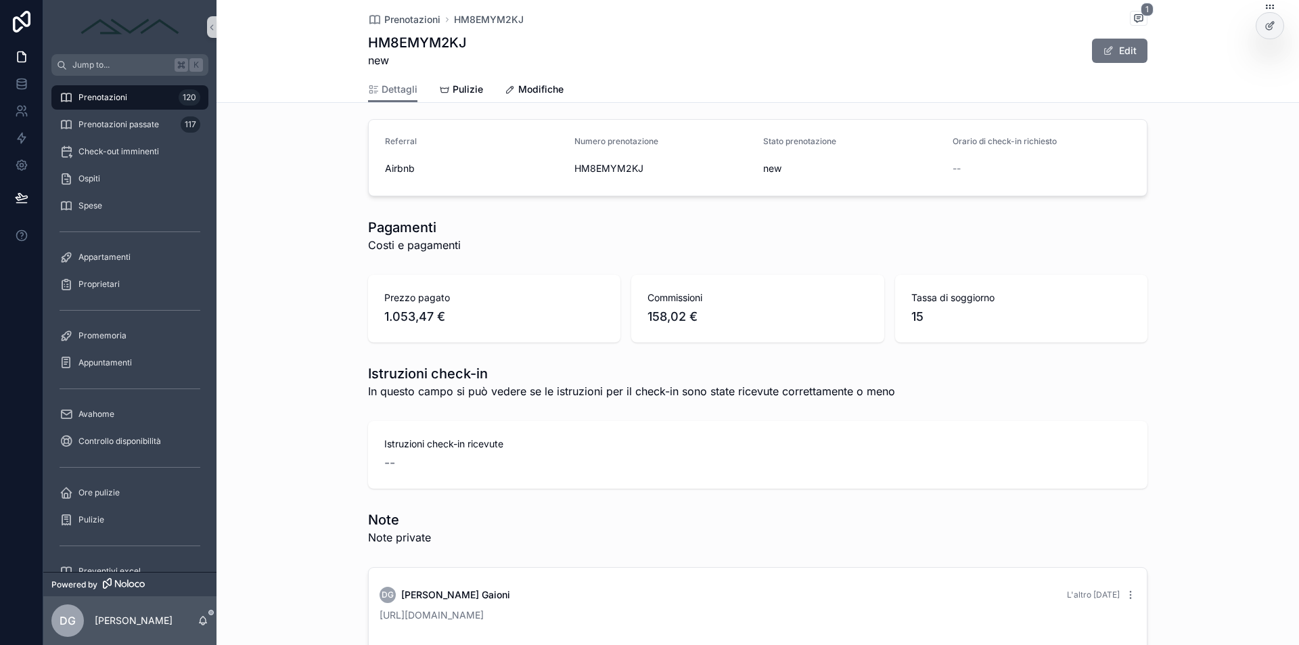
scroll to position [1123, 0]
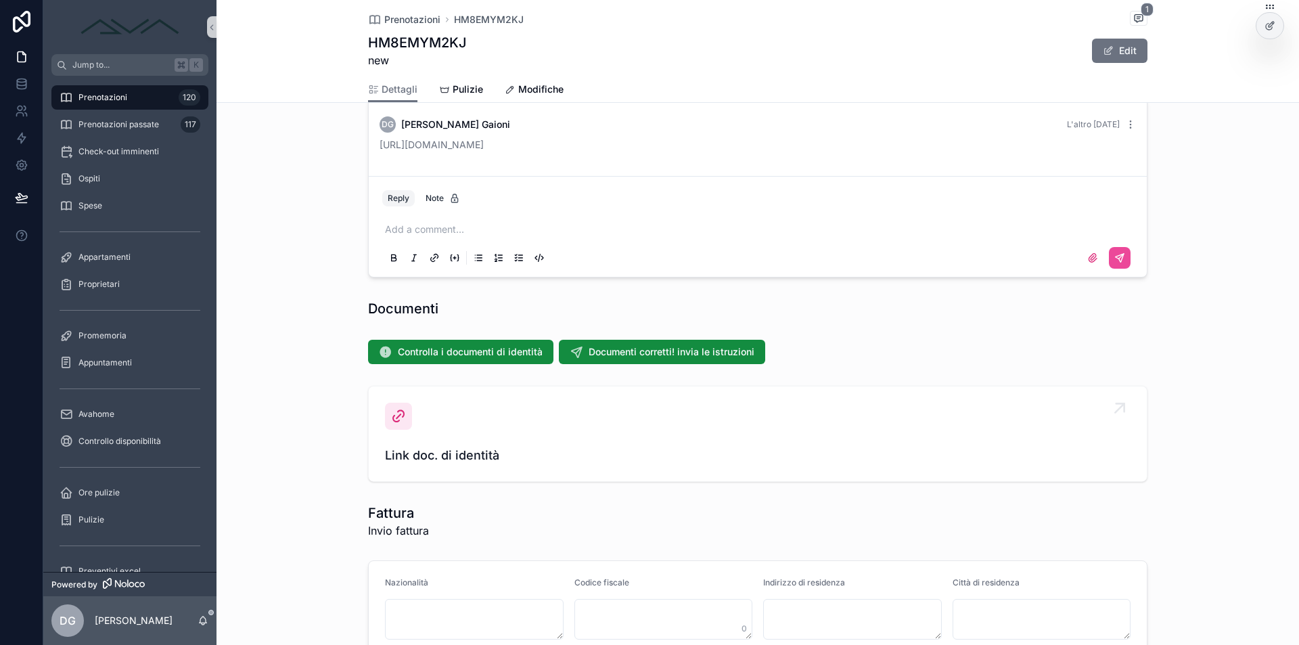
click at [407, 412] on div "scrollable content" at bounding box center [398, 416] width 27 height 27
click at [390, 415] on icon "scrollable content" at bounding box center [398, 416] width 16 height 16
click at [430, 435] on div "Link doc. di identità" at bounding box center [758, 434] width 746 height 62
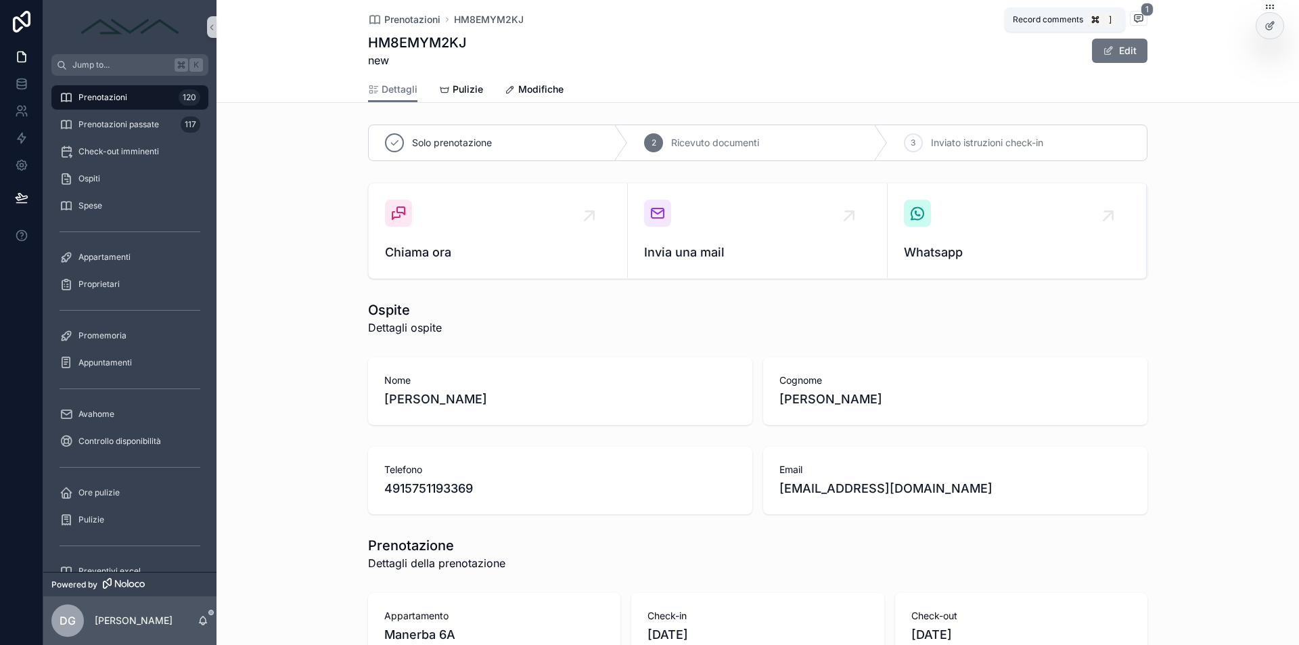
click at [1143, 13] on span "1" at bounding box center [1147, 10] width 13 height 14
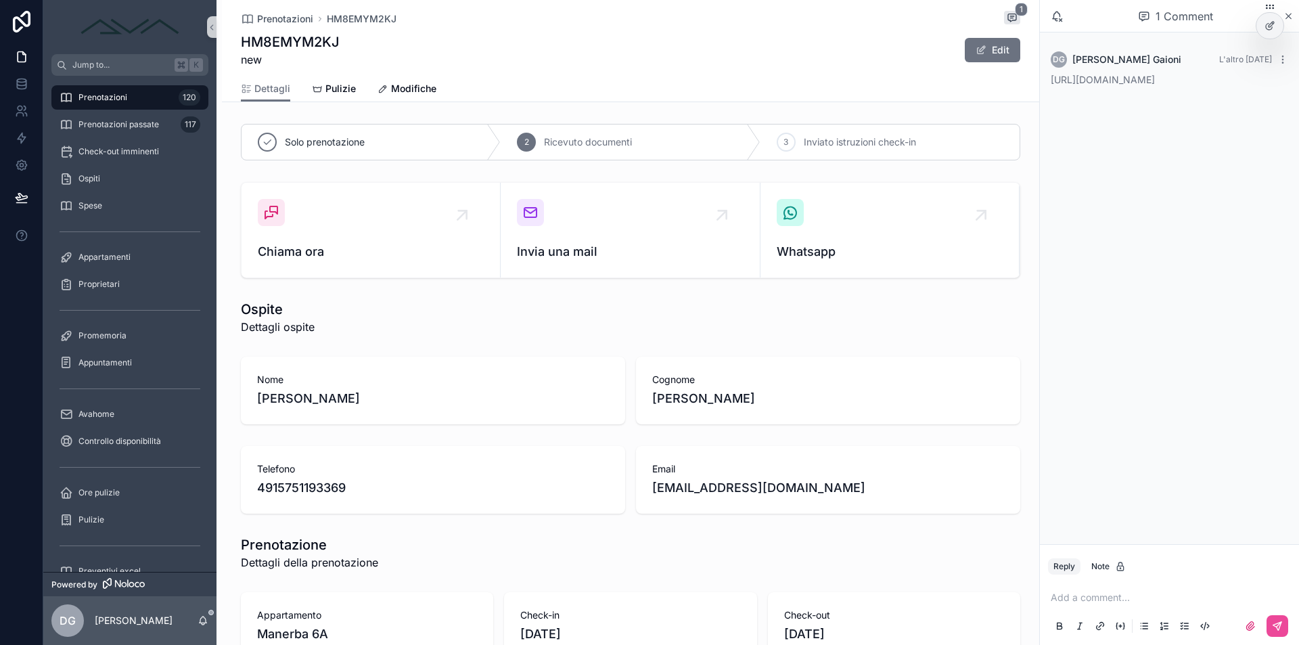
click at [1295, 14] on div "1 Comment" at bounding box center [1169, 16] width 259 height 32
click at [1289, 15] on icon "scrollable content" at bounding box center [1289, 16] width 10 height 11
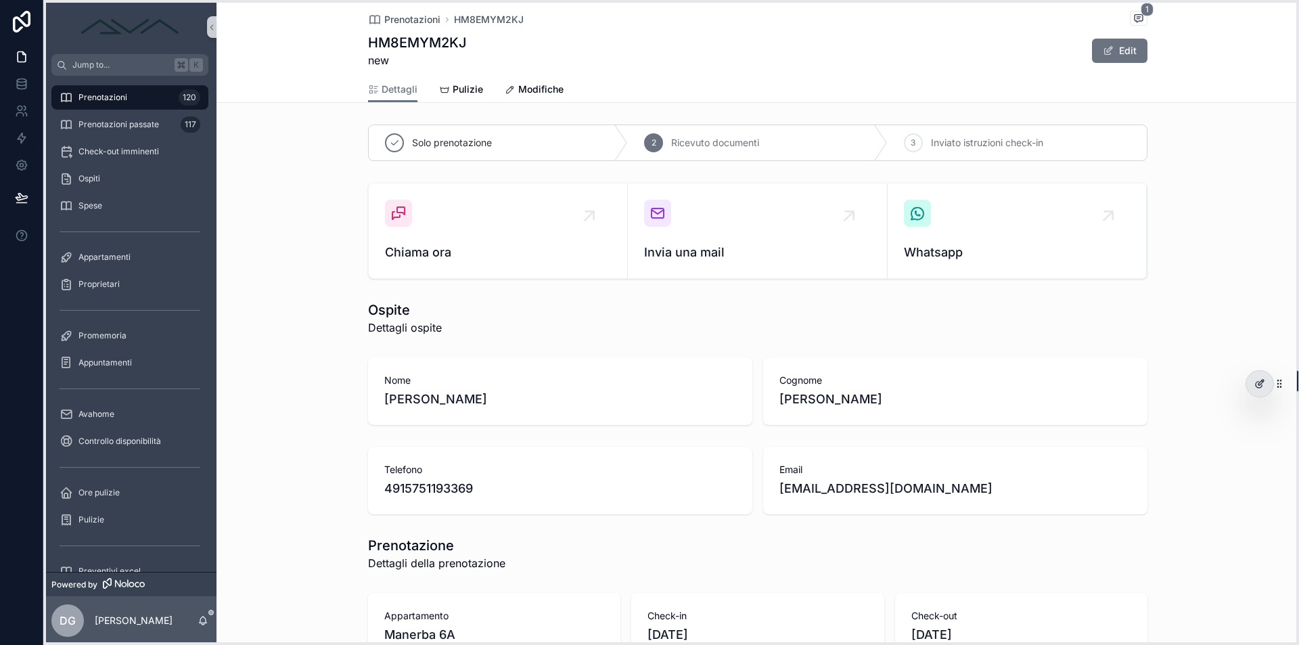
drag, startPoint x: 1272, startPoint y: 8, endPoint x: 1262, endPoint y: 377, distance: 368.9
drag, startPoint x: 1292, startPoint y: 384, endPoint x: 1280, endPoint y: 611, distance: 227.7
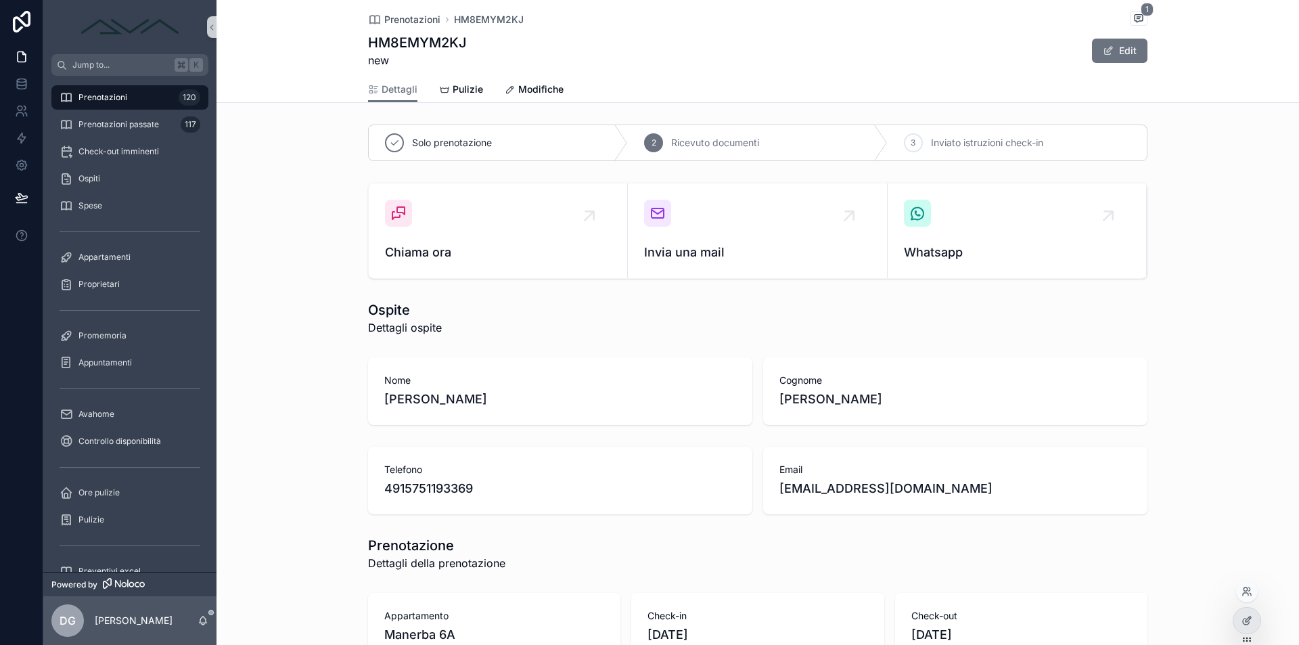
click at [23, 83] on icon at bounding box center [21, 80] width 9 height 3
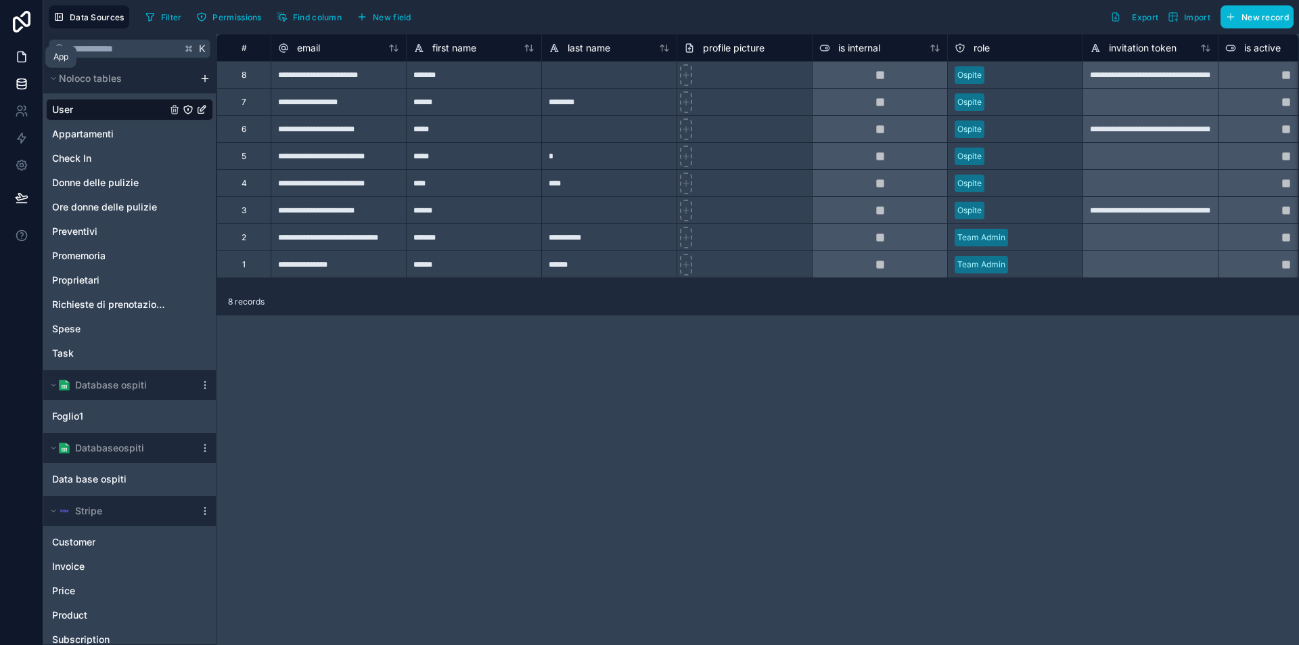
click at [20, 54] on icon at bounding box center [22, 57] width 14 height 14
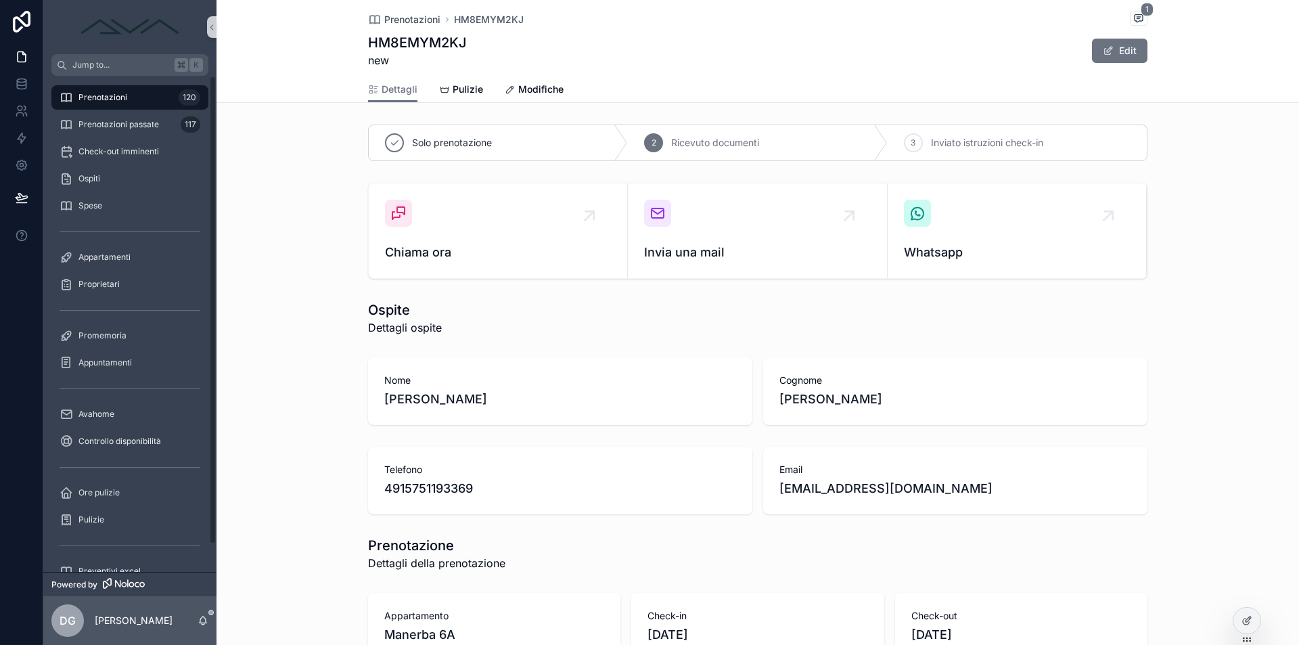
click at [114, 95] on span "Prenotazioni" at bounding box center [102, 97] width 49 height 11
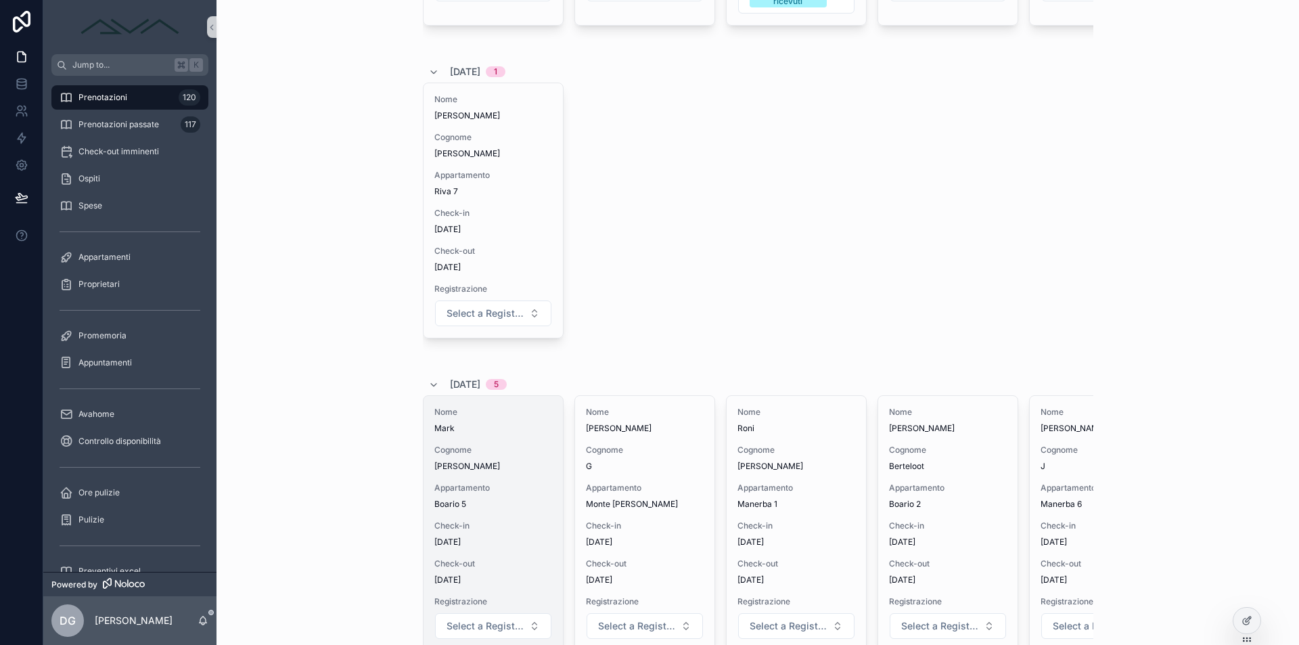
scroll to position [399, 0]
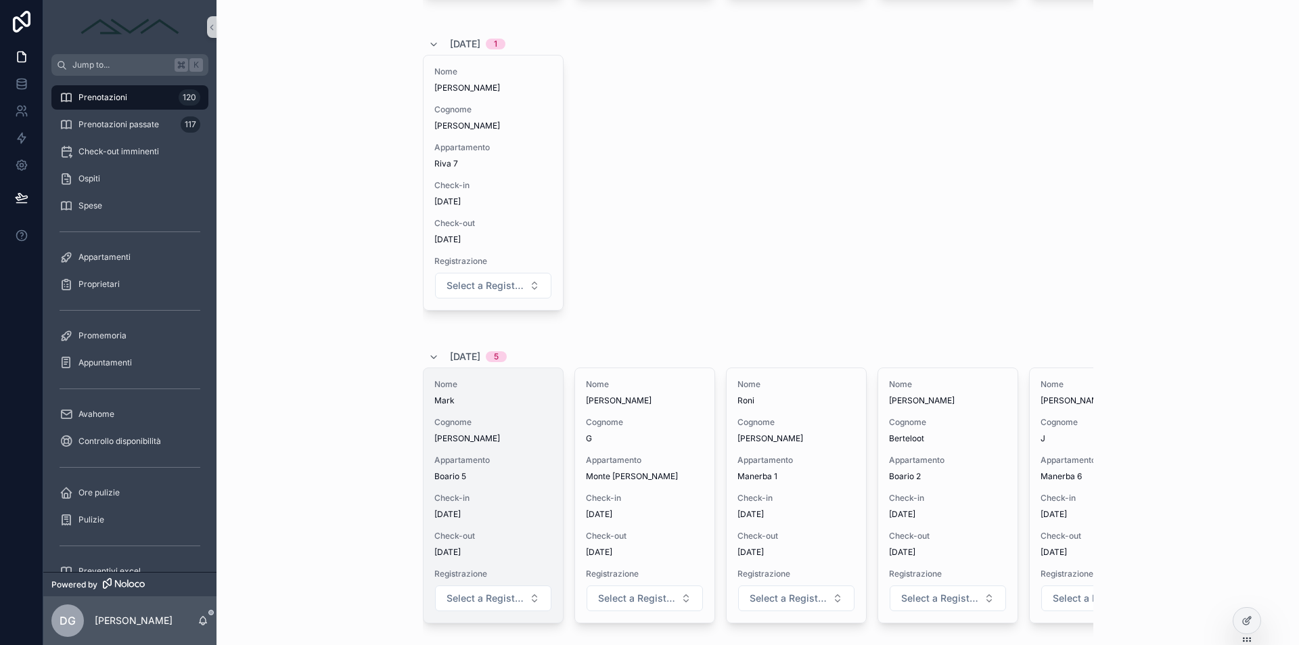
click at [496, 470] on div "Appartamento Boario 5" at bounding box center [493, 468] width 118 height 27
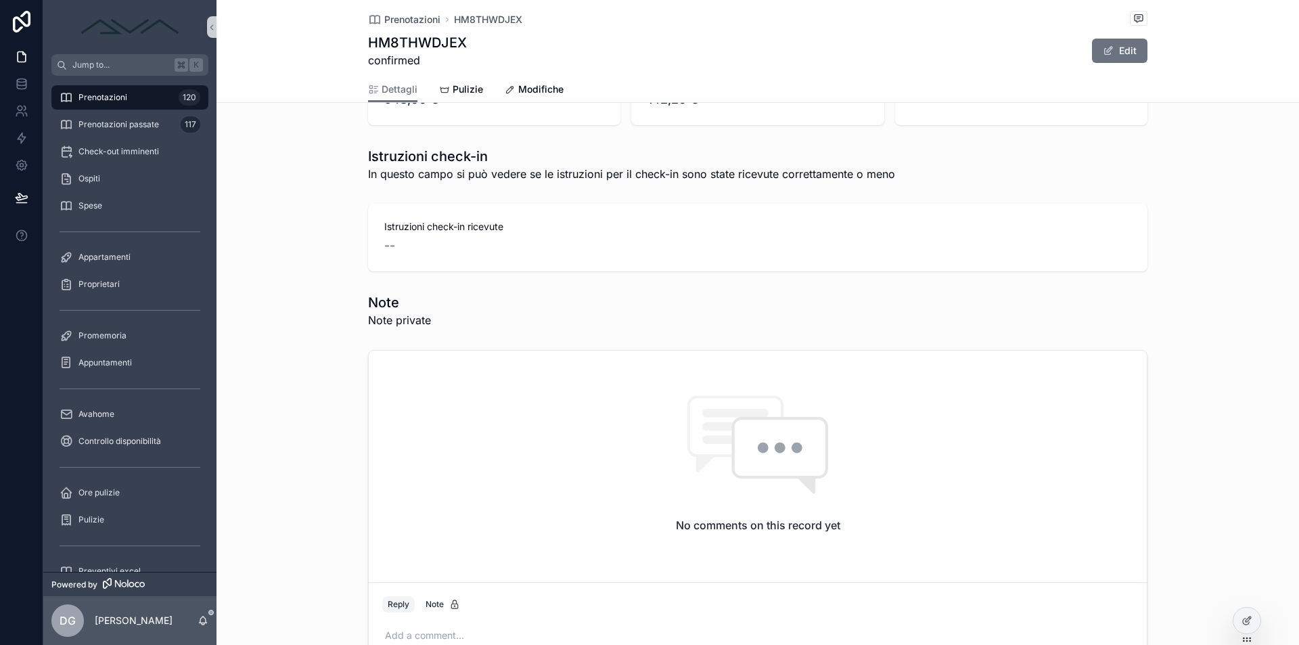
scroll to position [975, 0]
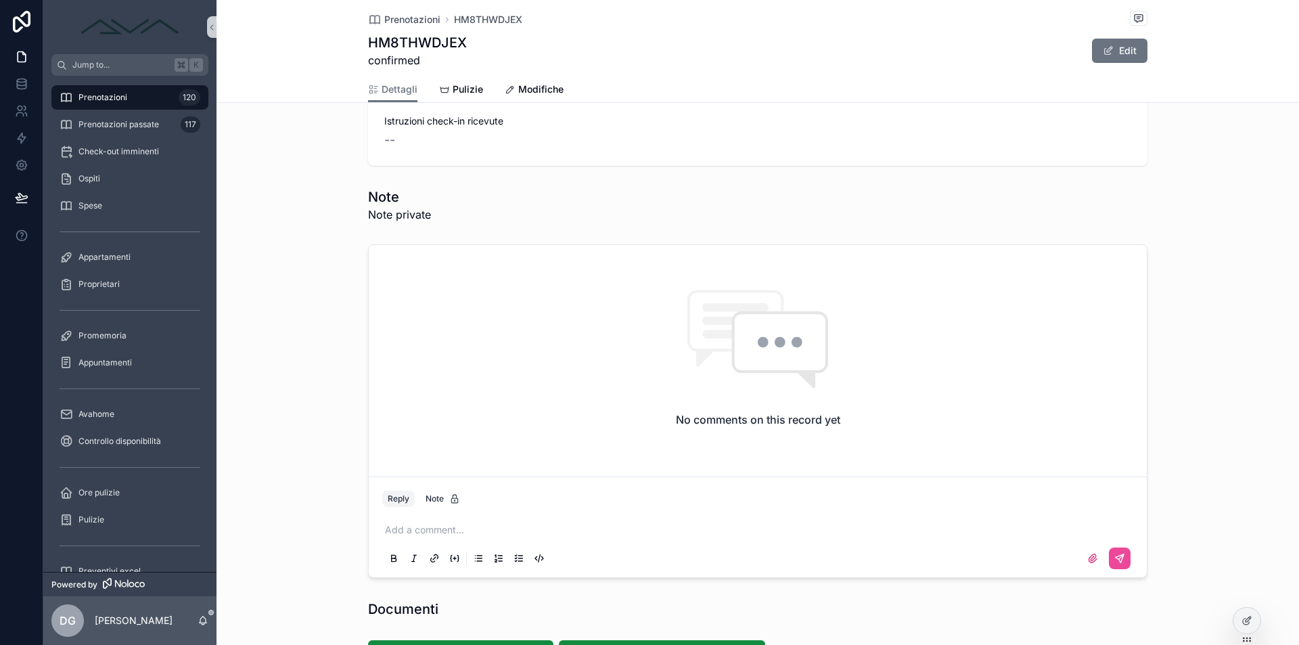
click at [457, 535] on p "scrollable content" at bounding box center [760, 530] width 751 height 14
click at [1123, 558] on button "scrollable content" at bounding box center [1120, 558] width 22 height 22
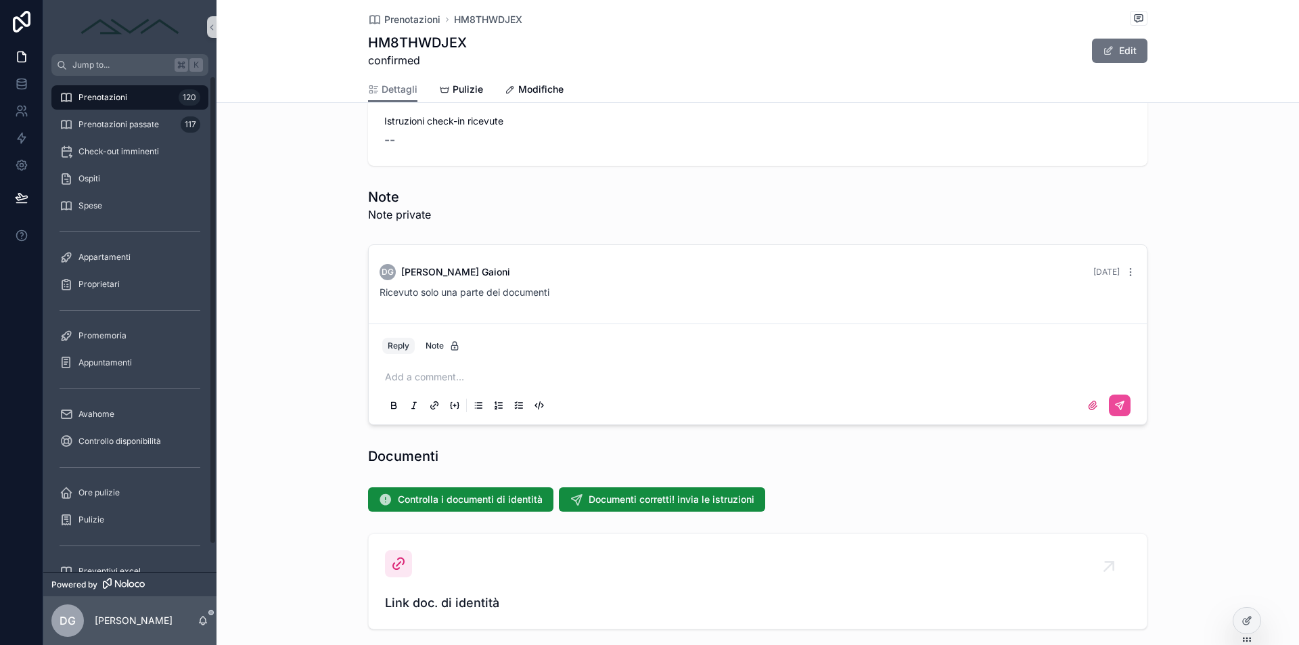
click at [127, 95] on div "Prenotazioni 120" at bounding box center [130, 98] width 141 height 22
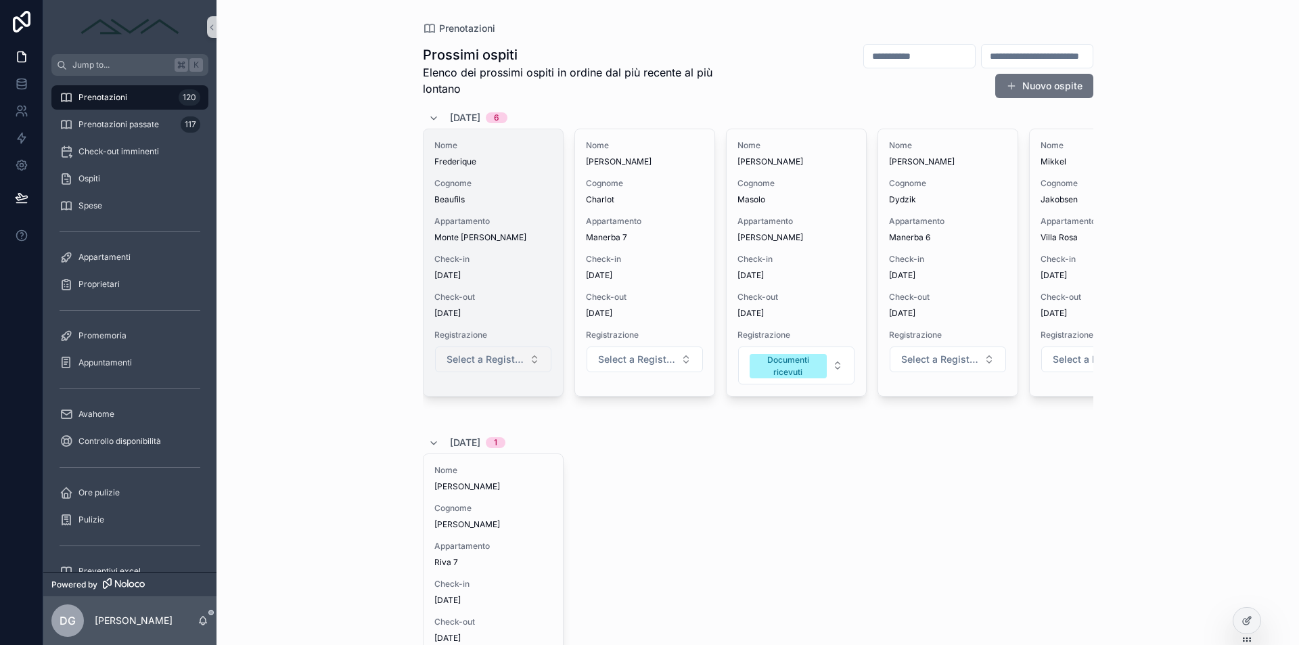
click at [484, 365] on span "Select a Registrazione" at bounding box center [485, 360] width 77 height 14
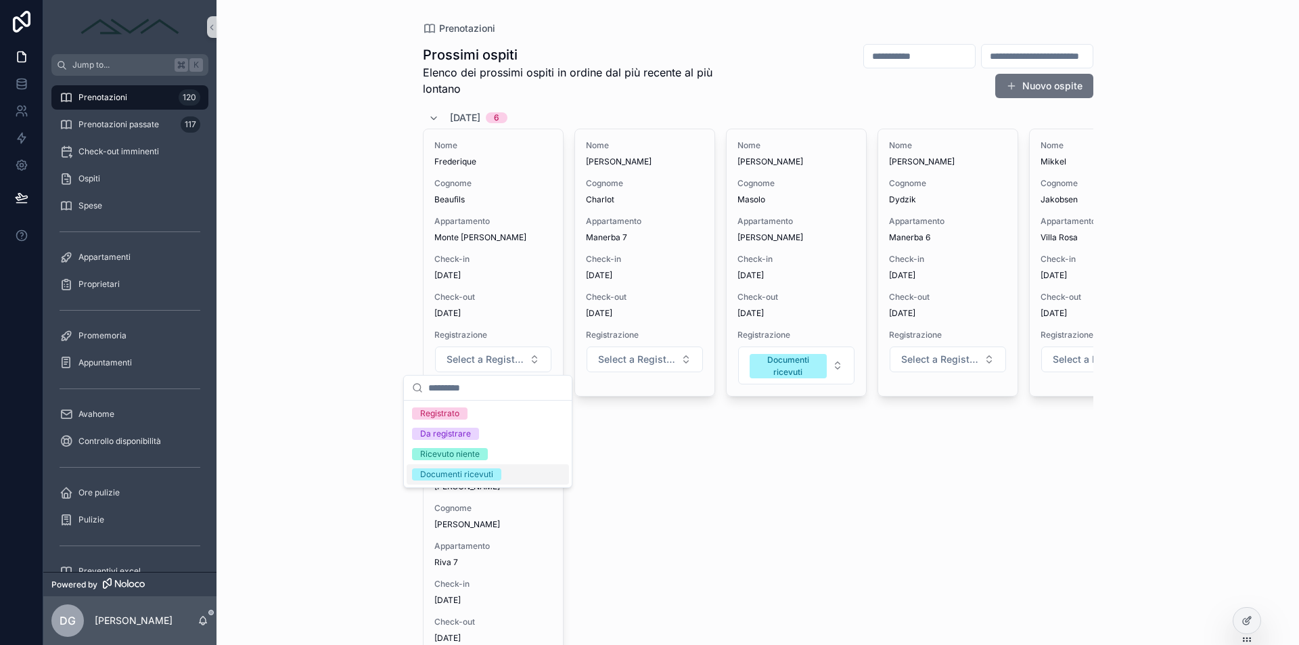
click at [465, 474] on div "Documenti ricevuti" at bounding box center [456, 474] width 73 height 12
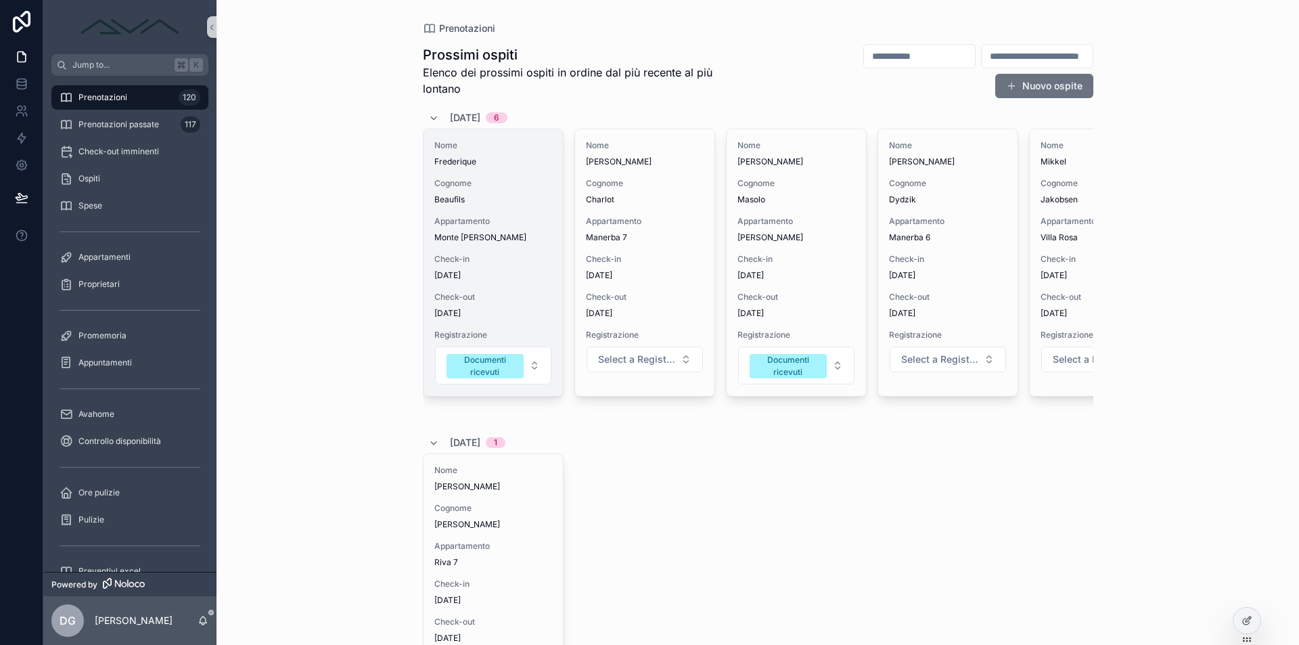
click at [508, 282] on div "Nome Frederique Cognome Beaufils Appartamento Monte [PERSON_NAME] Check-in [DAT…" at bounding box center [493, 262] width 139 height 267
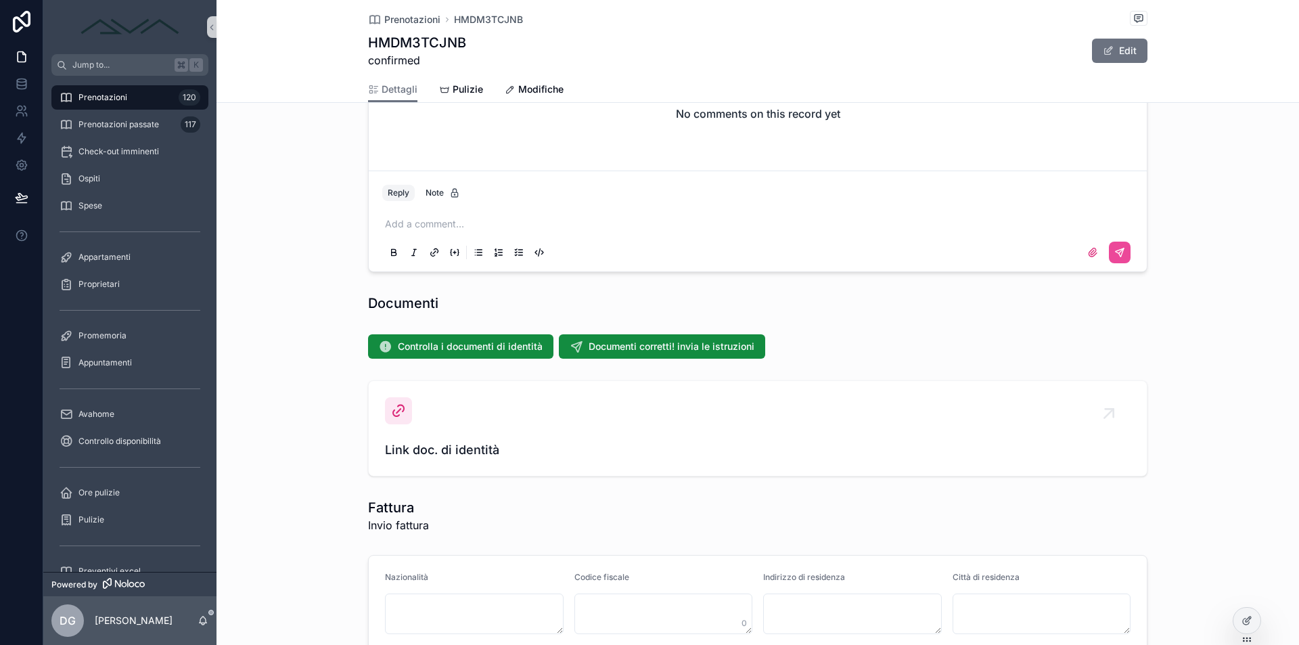
scroll to position [1165, 0]
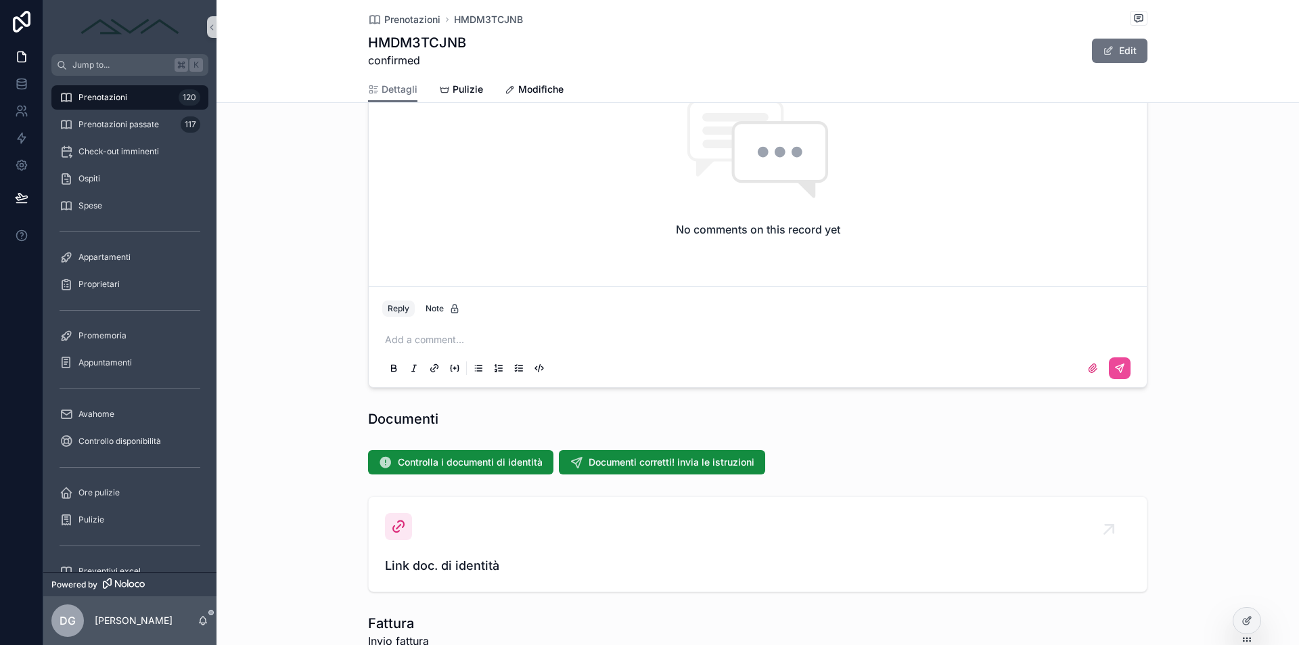
click at [472, 336] on p "scrollable content" at bounding box center [760, 340] width 751 height 14
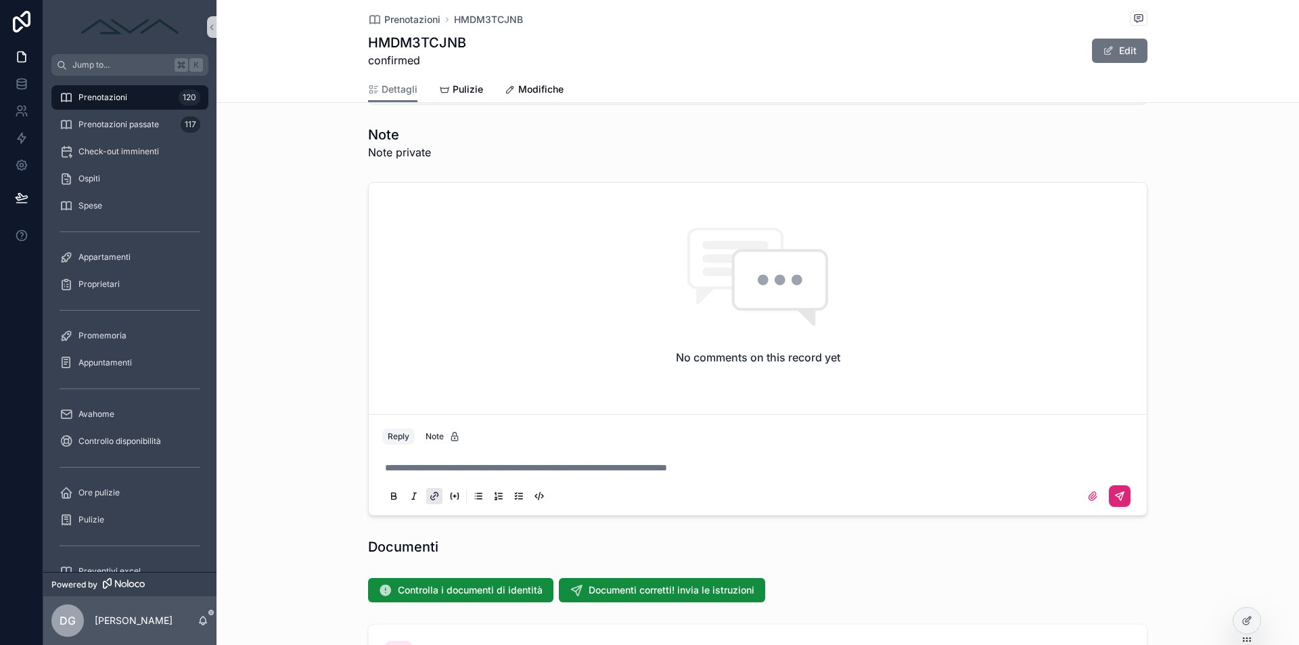
click at [1119, 493] on icon "scrollable content" at bounding box center [1119, 496] width 11 height 11
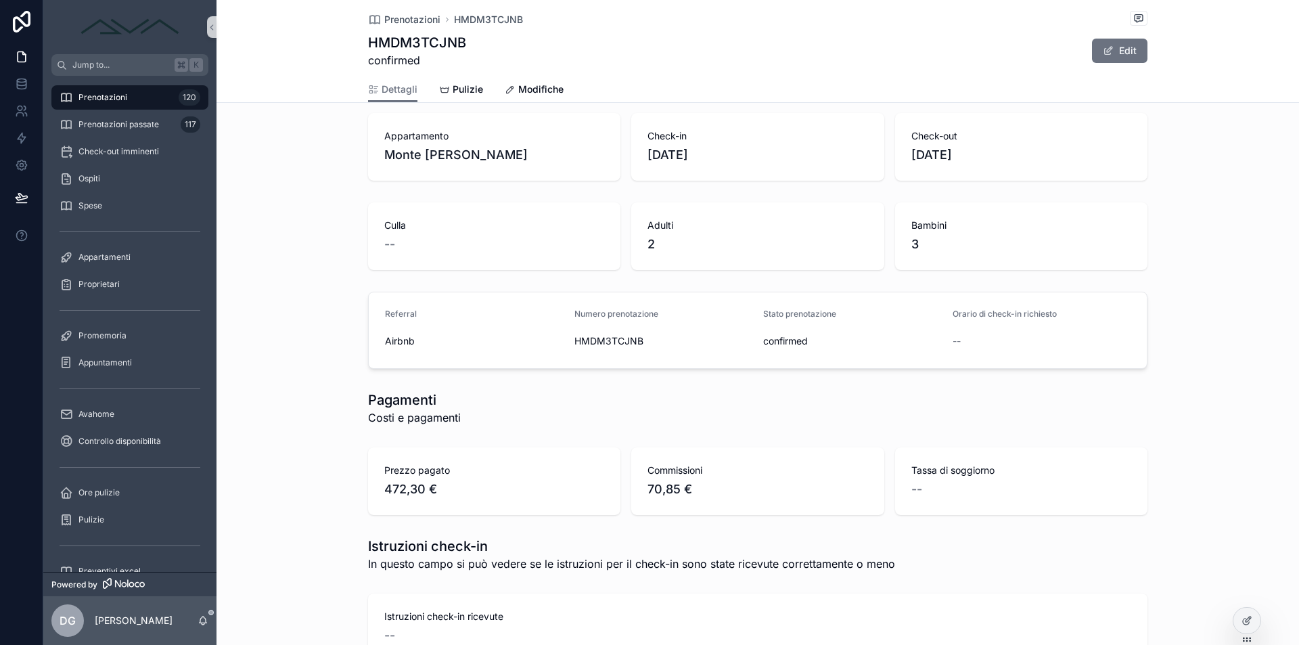
scroll to position [0, 0]
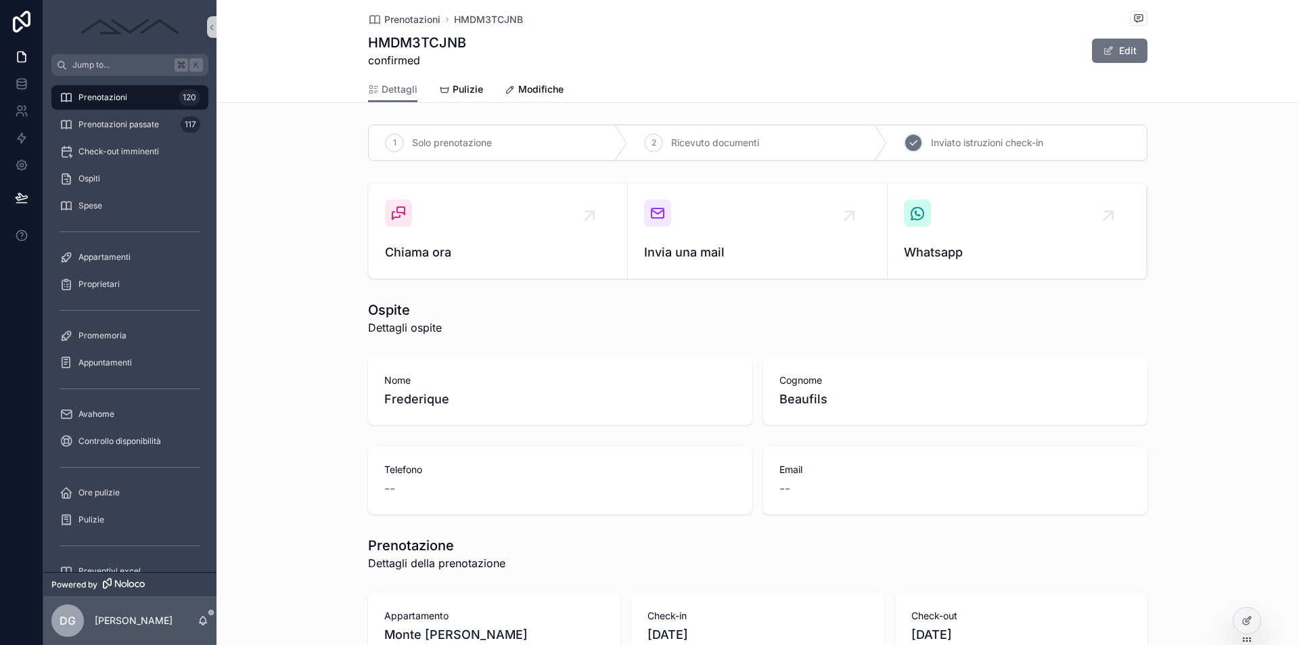
click at [1020, 148] on span "Inviato istruzioni check-in" at bounding box center [987, 143] width 112 height 14
click at [717, 137] on span "Ricevuto documenti" at bounding box center [715, 143] width 88 height 14
click at [533, 91] on span "Modifiche" at bounding box center [540, 90] width 45 height 14
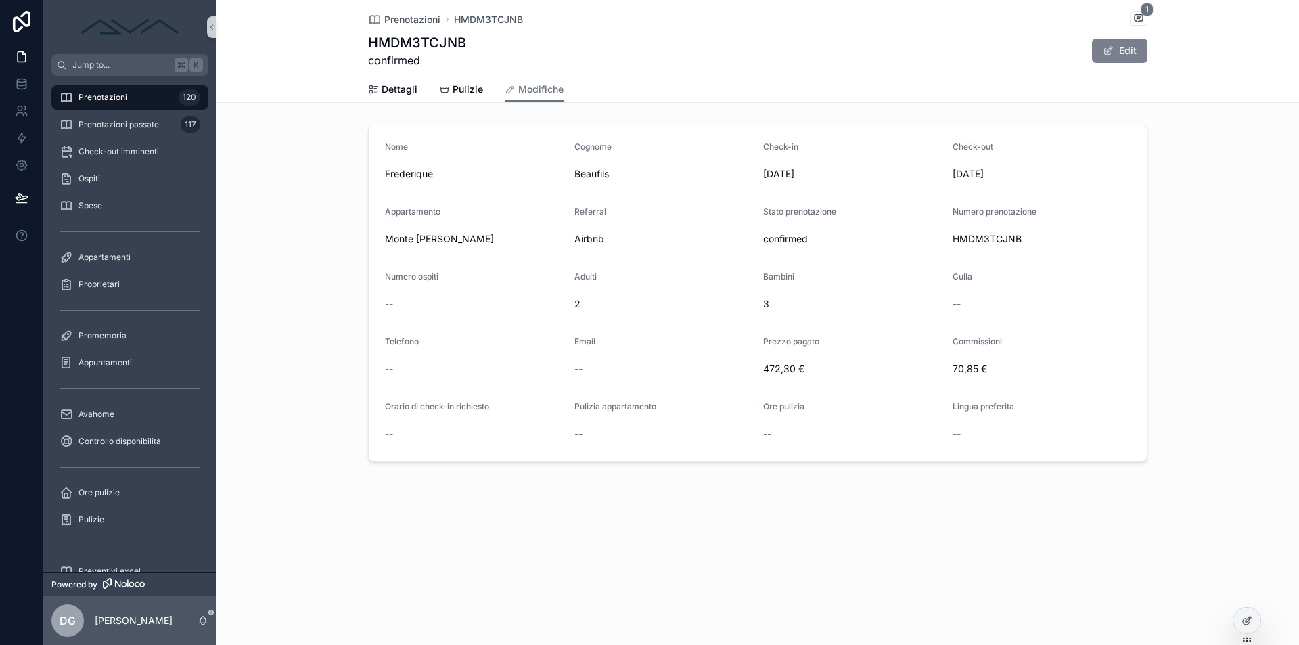
click at [1120, 51] on button "Edit" at bounding box center [1119, 51] width 55 height 24
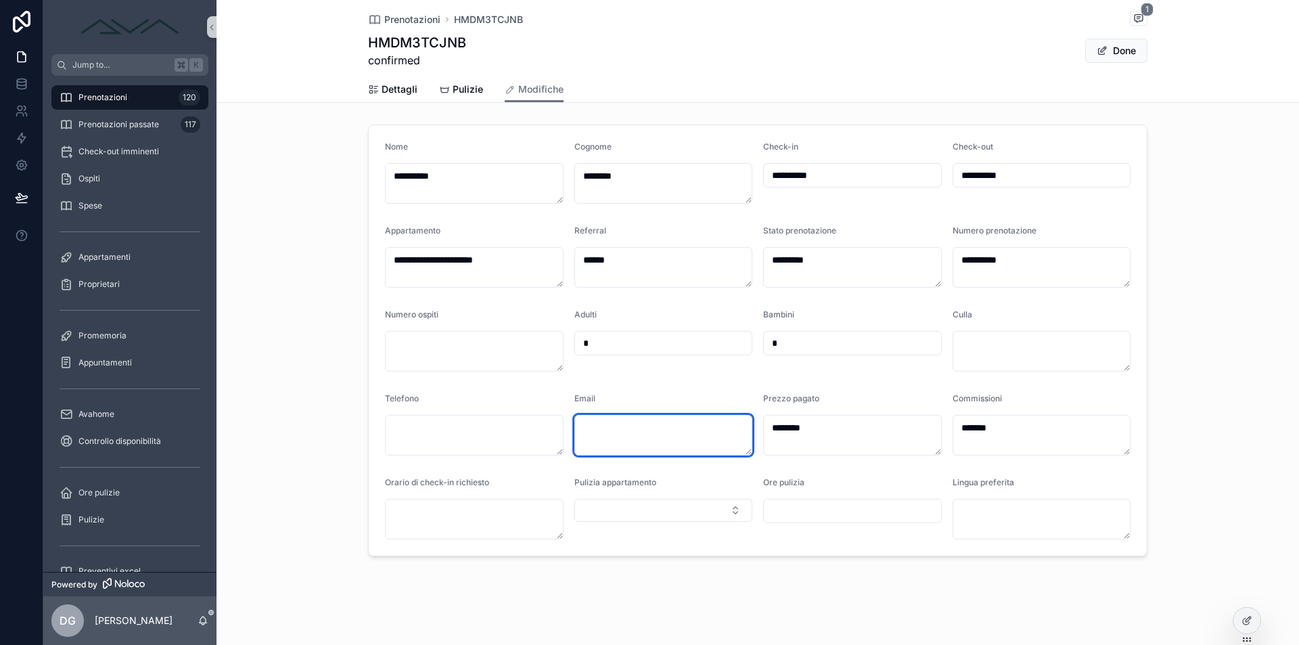
click at [632, 438] on textarea "scrollable content" at bounding box center [663, 435] width 179 height 41
paste textarea "**********"
type textarea "**********"
click at [1118, 45] on button "Done" at bounding box center [1116, 51] width 62 height 24
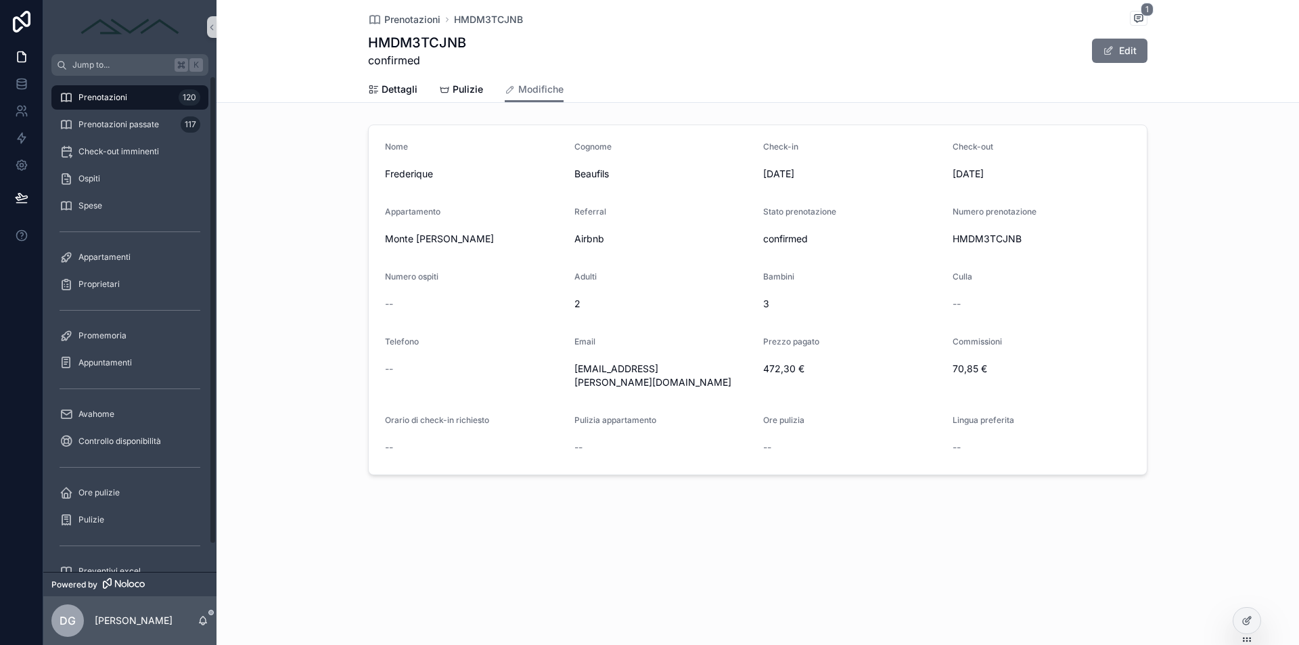
click at [91, 99] on span "Prenotazioni" at bounding box center [102, 97] width 49 height 11
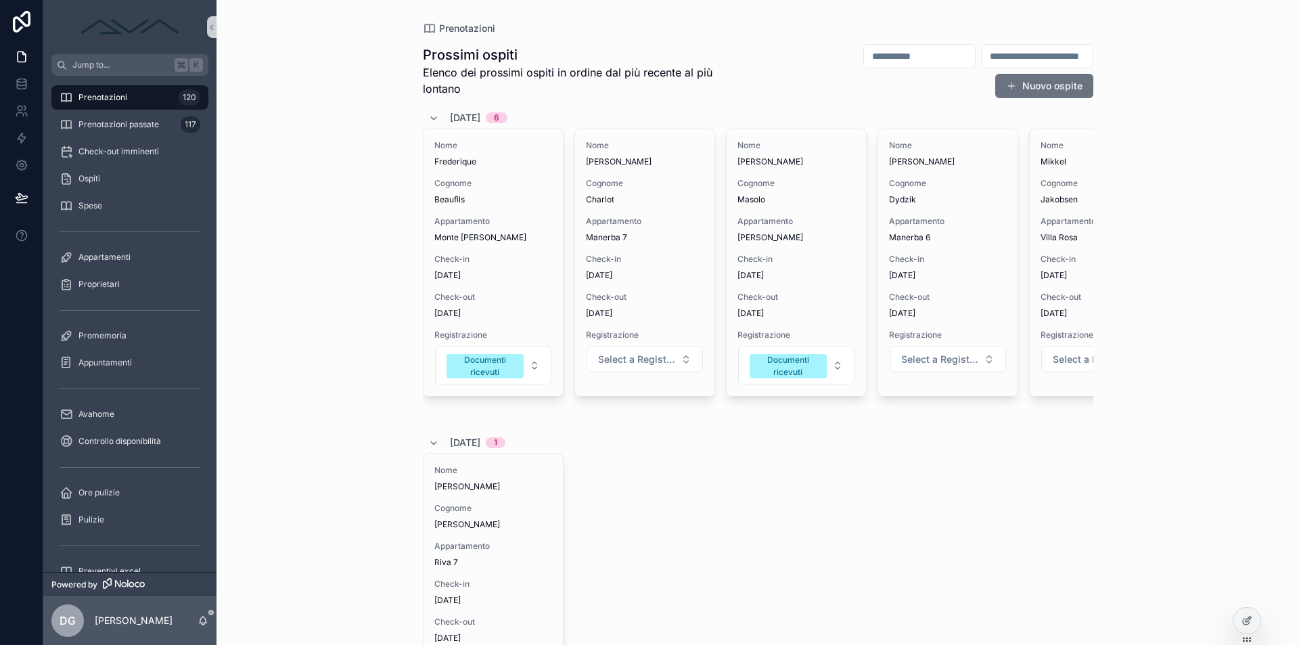
click at [1010, 53] on input "scrollable content" at bounding box center [1037, 56] width 111 height 19
click at [874, 55] on input "scrollable content" at bounding box center [919, 56] width 111 height 19
type input "*******"
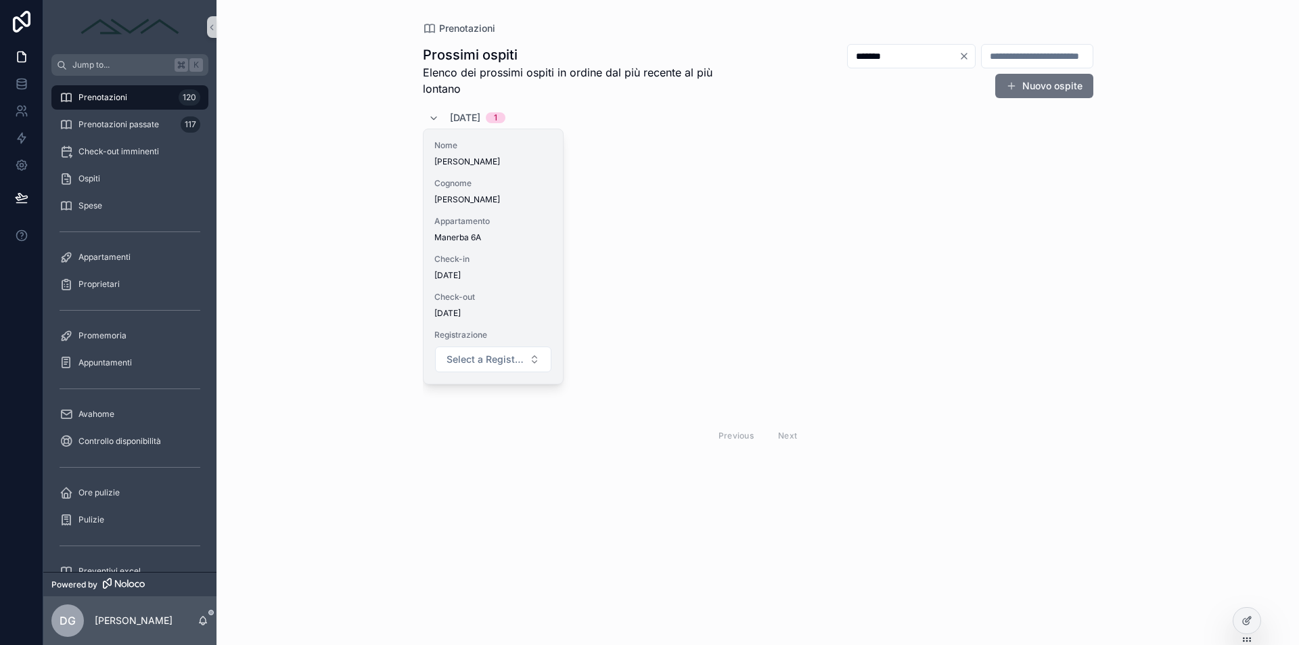
click at [490, 249] on div "Nome [PERSON_NAME] [PERSON_NAME]-Schneider Appartamento Manerba 6A Check-in [DA…" at bounding box center [493, 256] width 139 height 254
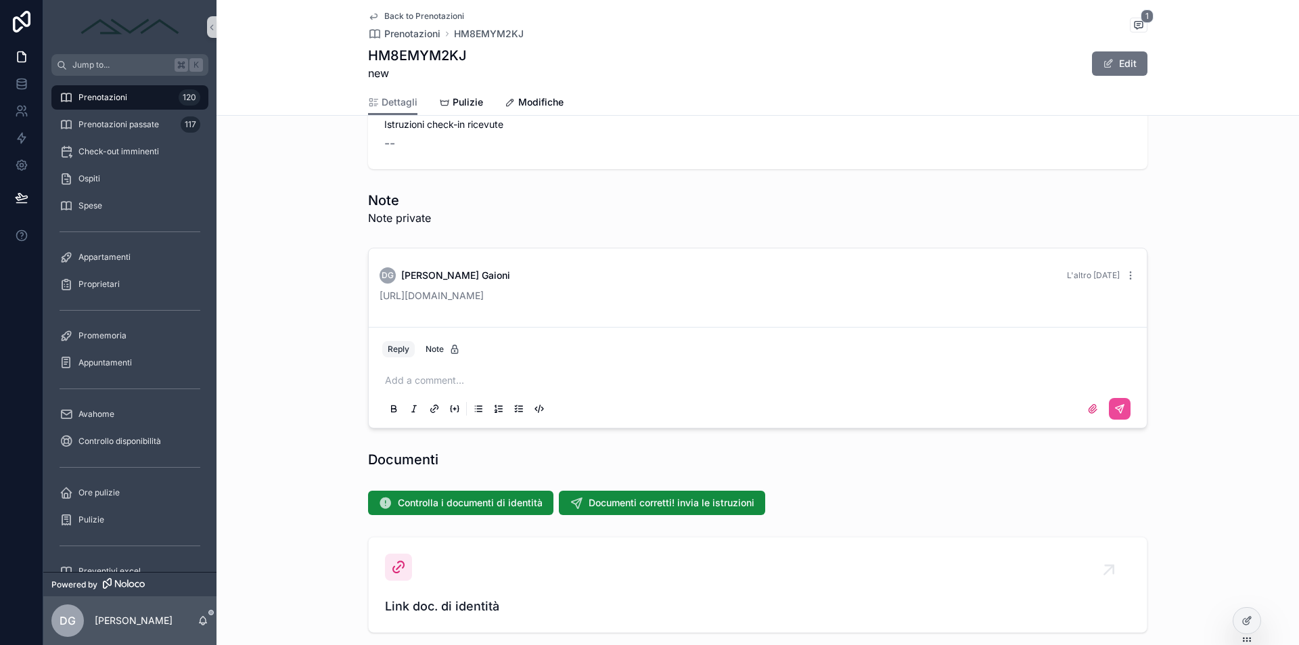
scroll to position [1252, 0]
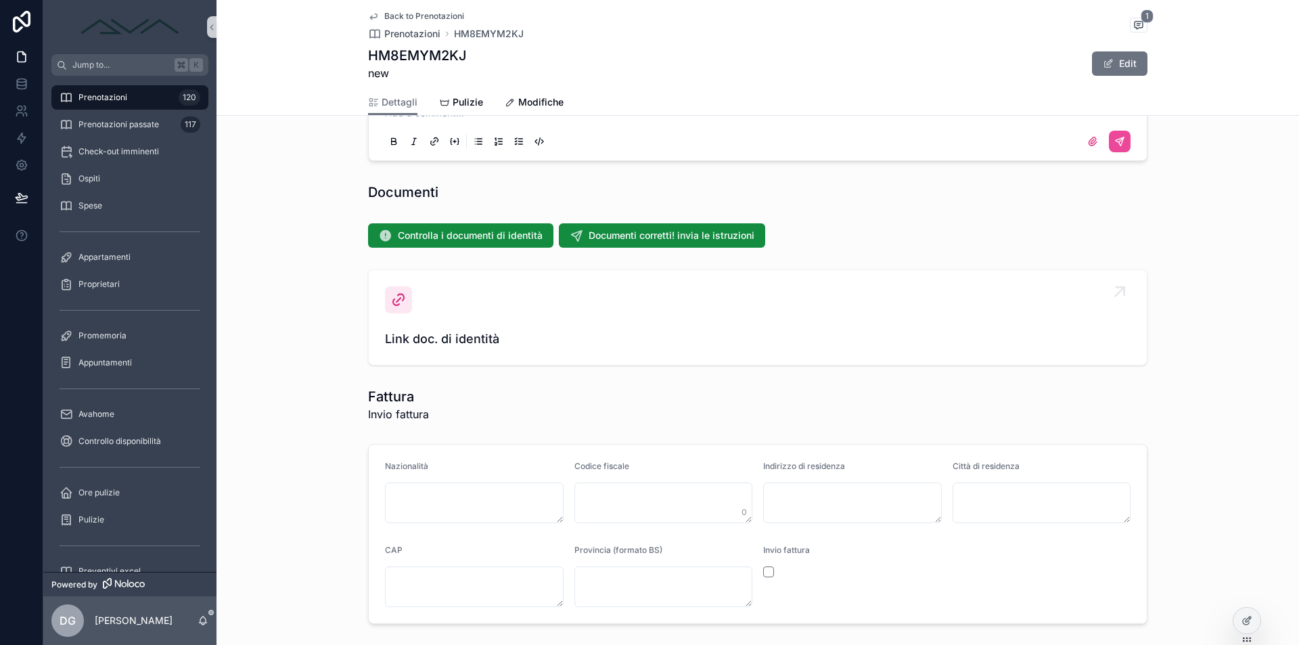
click at [411, 293] on div "Link doc. di identità" at bounding box center [758, 317] width 746 height 62
click at [390, 302] on icon "scrollable content" at bounding box center [398, 300] width 16 height 16
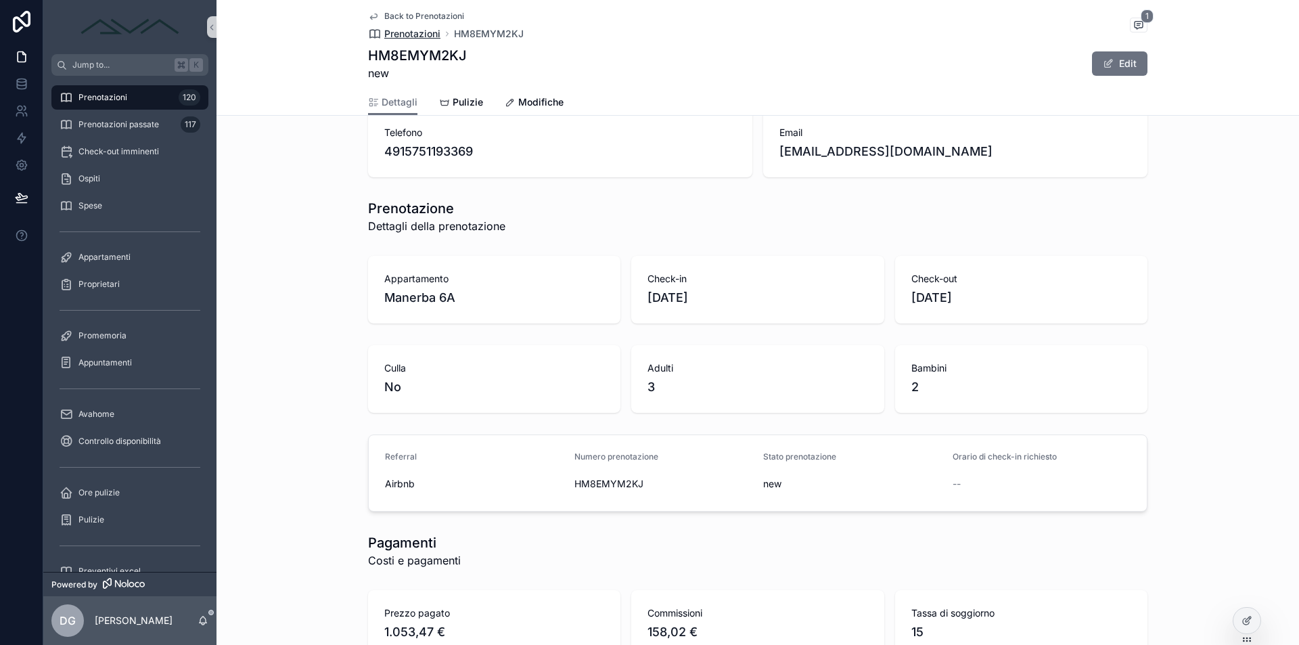
click at [409, 34] on span "Prenotazioni" at bounding box center [412, 34] width 56 height 14
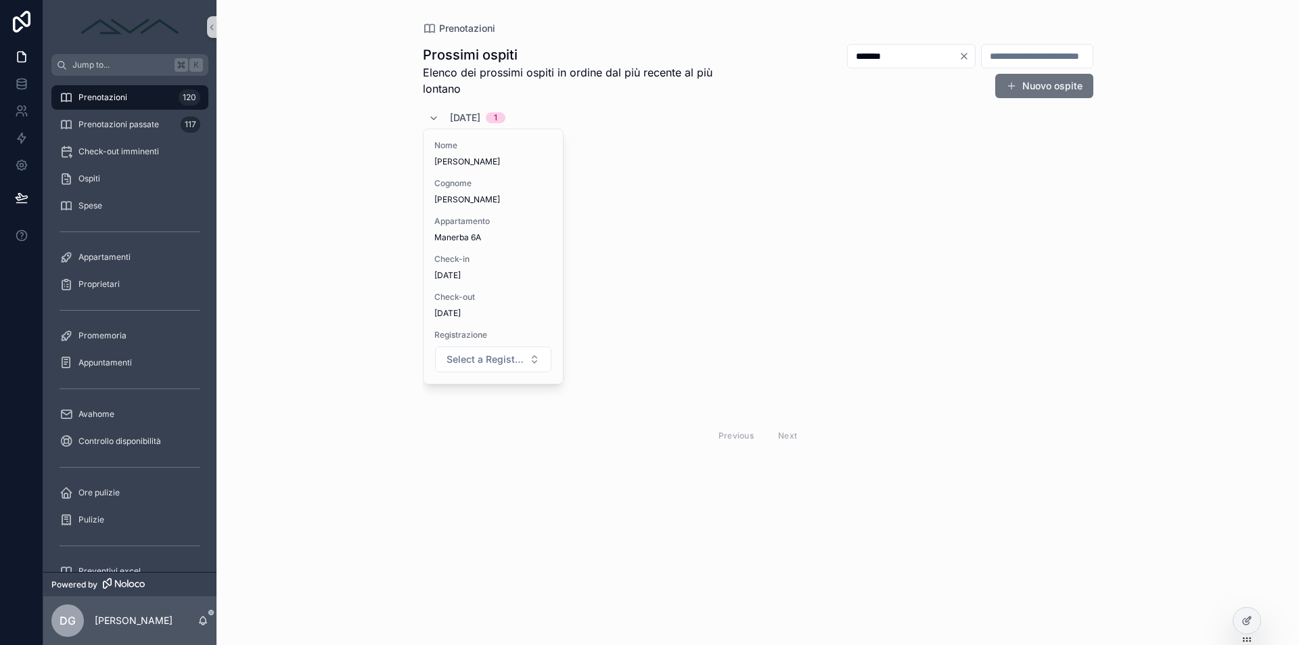
click at [857, 58] on input "*******" at bounding box center [903, 56] width 111 height 19
type input "*******"
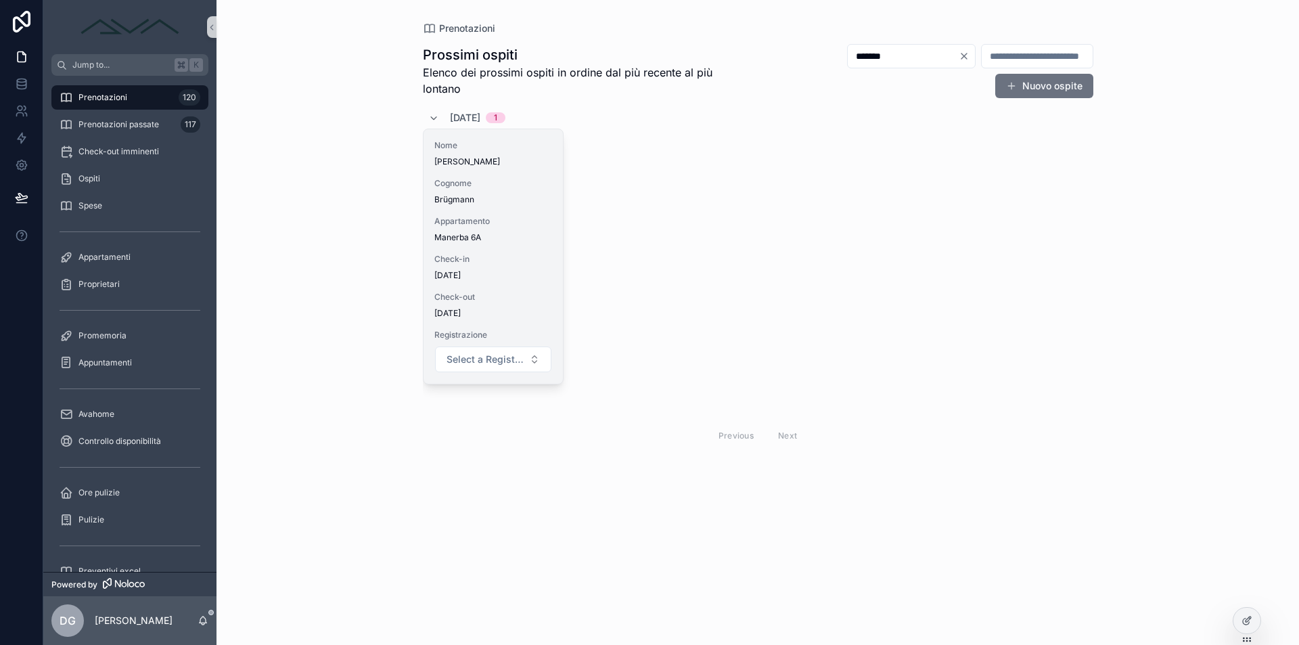
click at [526, 231] on div "Appartamento Manerba 6A" at bounding box center [493, 229] width 118 height 27
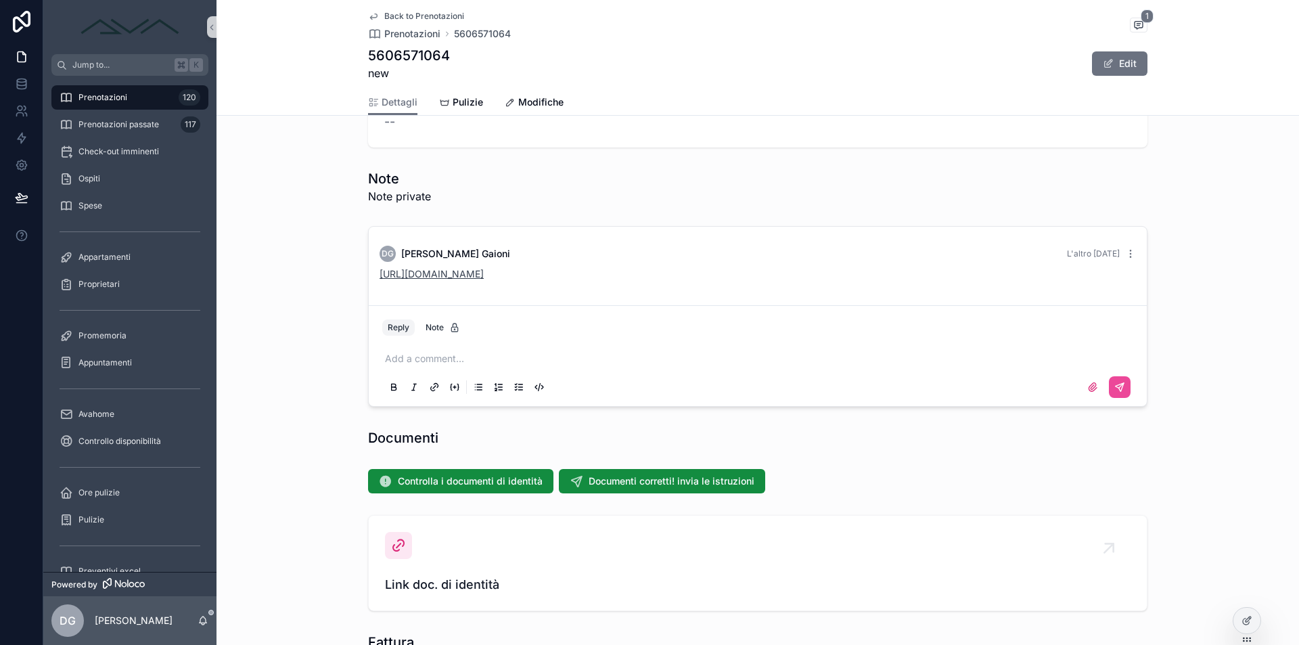
scroll to position [1094, 0]
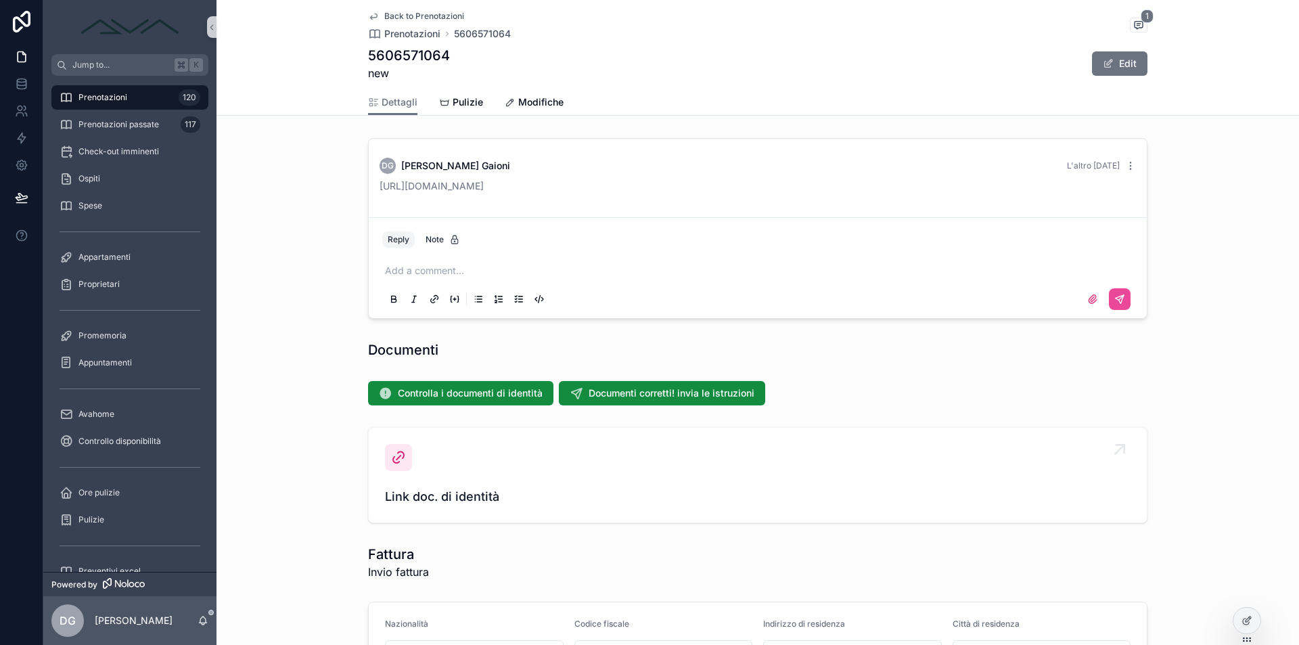
click at [389, 474] on div "Link doc. di identità" at bounding box center [758, 475] width 746 height 62
click at [484, 185] on link "[URL][DOMAIN_NAME]" at bounding box center [432, 186] width 104 height 12
click at [384, 35] on span "Prenotazioni" at bounding box center [412, 34] width 56 height 14
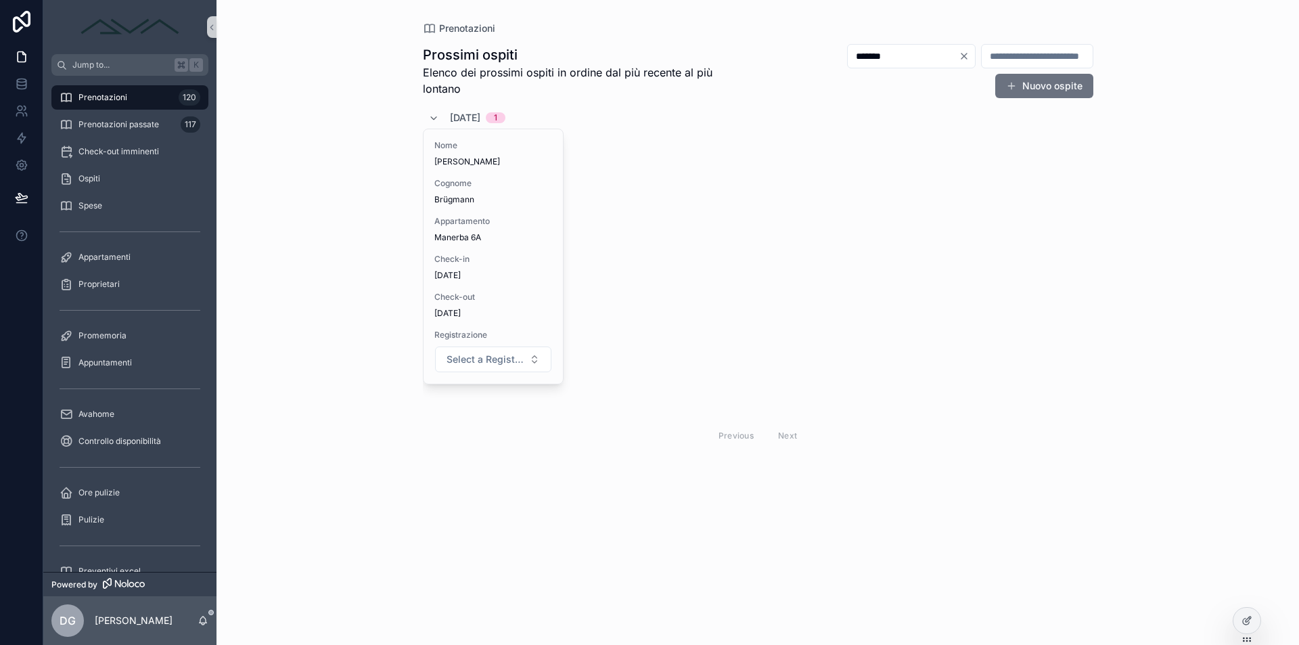
click at [848, 49] on input "*******" at bounding box center [903, 56] width 111 height 19
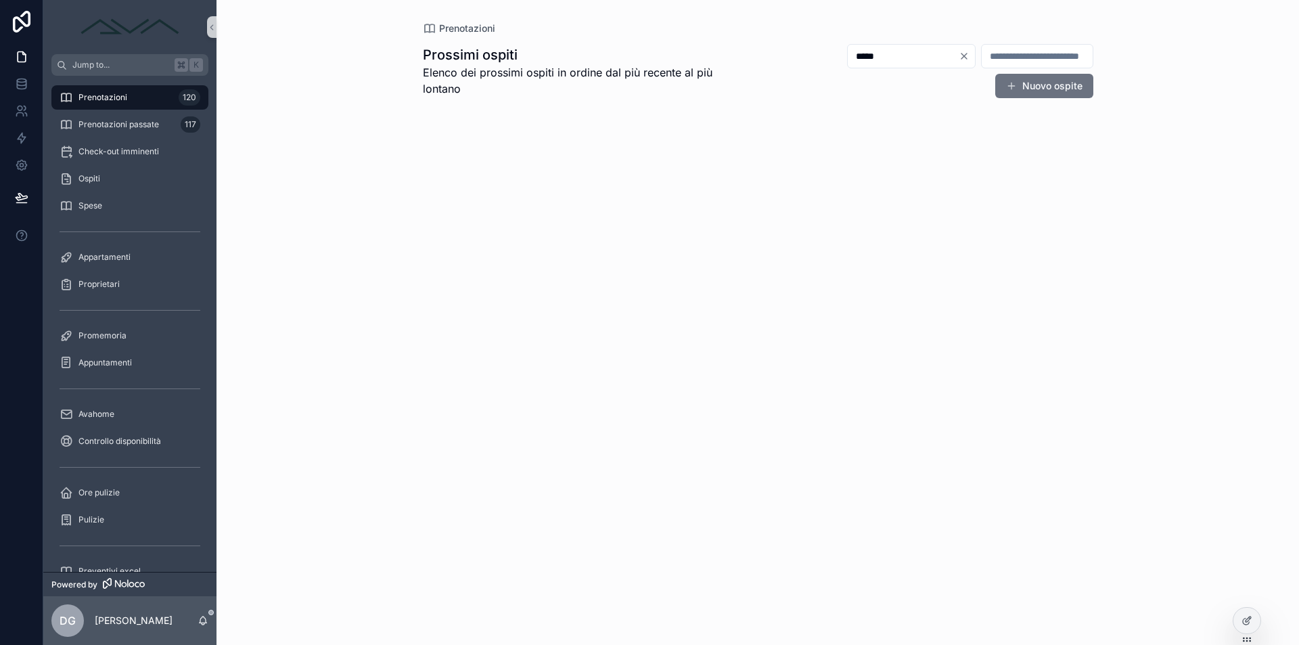
drag, startPoint x: 790, startPoint y: 62, endPoint x: 730, endPoint y: 55, distance: 60.5
click at [743, 55] on div "***** Nuovo ospite" at bounding box center [918, 70] width 350 height 55
type input "****"
click at [848, 54] on input "****" at bounding box center [903, 56] width 111 height 19
drag, startPoint x: 737, startPoint y: 54, endPoint x: 675, endPoint y: 49, distance: 61.8
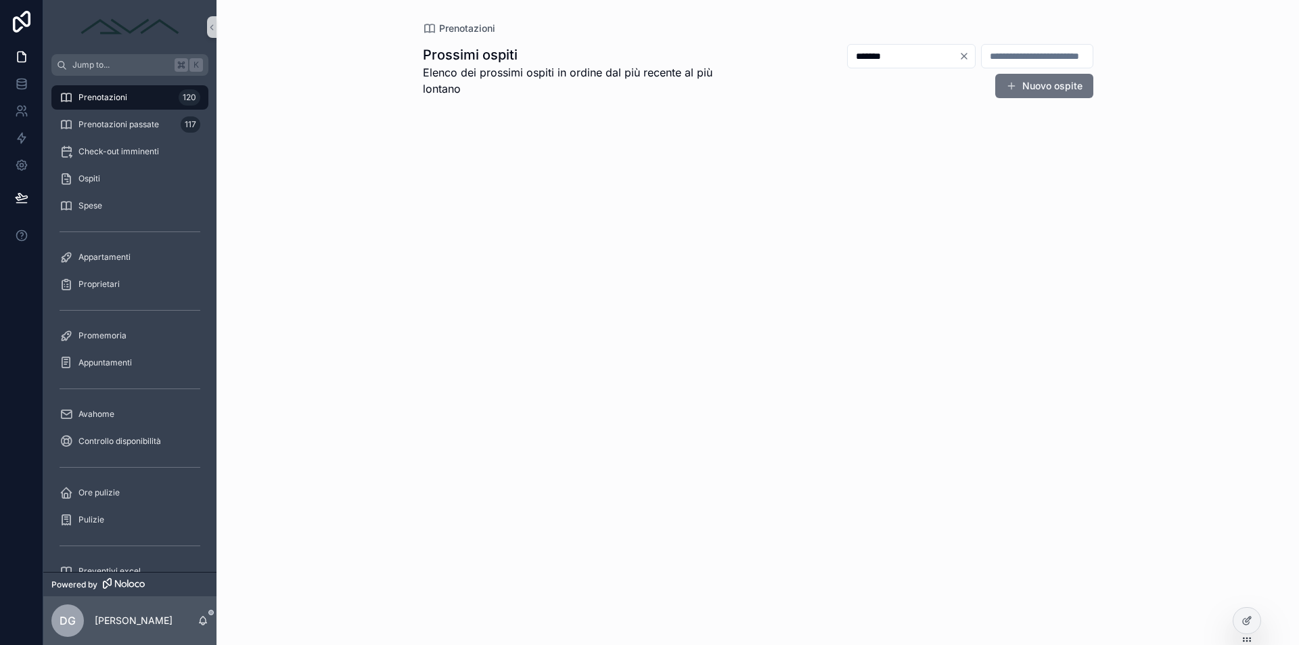
click at [678, 52] on div "Prossimi ospiti Elenco dei prossimi ospiti in ordine dal più recente al più lon…" at bounding box center [758, 70] width 671 height 55
drag, startPoint x: 813, startPoint y: 56, endPoint x: 657, endPoint y: 55, distance: 156.3
click at [657, 55] on div "Prossimi ospiti Elenco dei prossimi ospiti in ordine dal più recente al più lon…" at bounding box center [758, 70] width 671 height 55
type input "******"
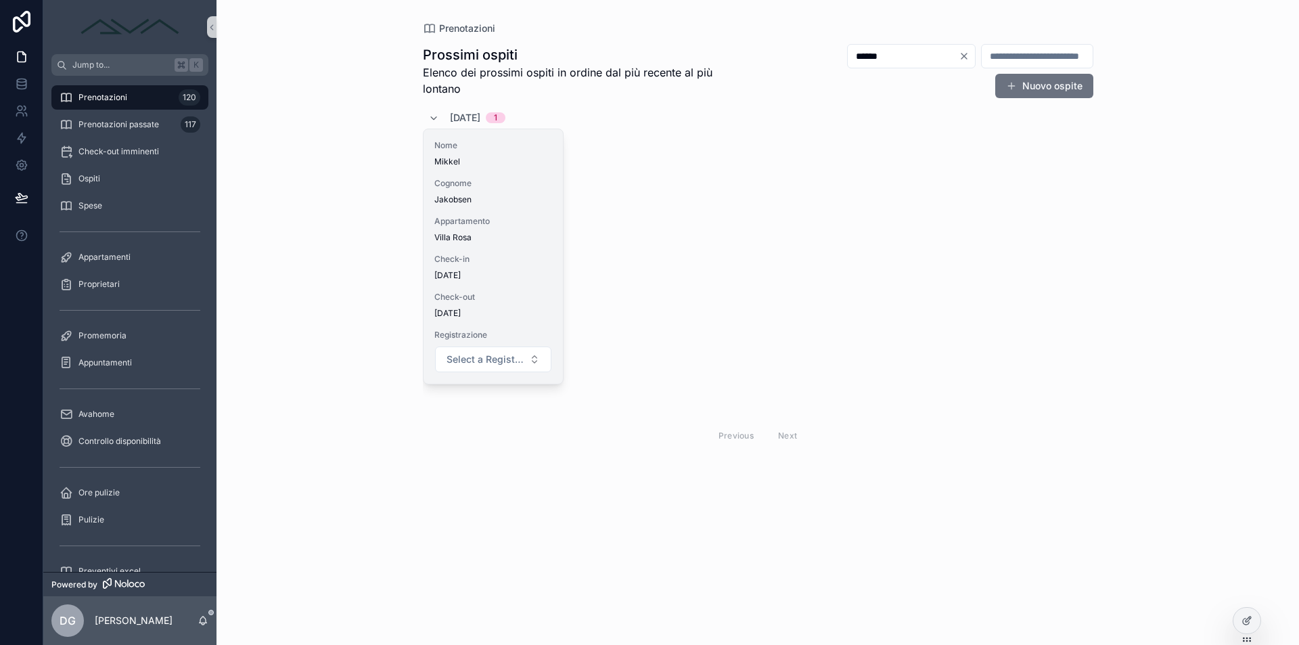
click at [522, 218] on span "Appartamento" at bounding box center [493, 221] width 118 height 11
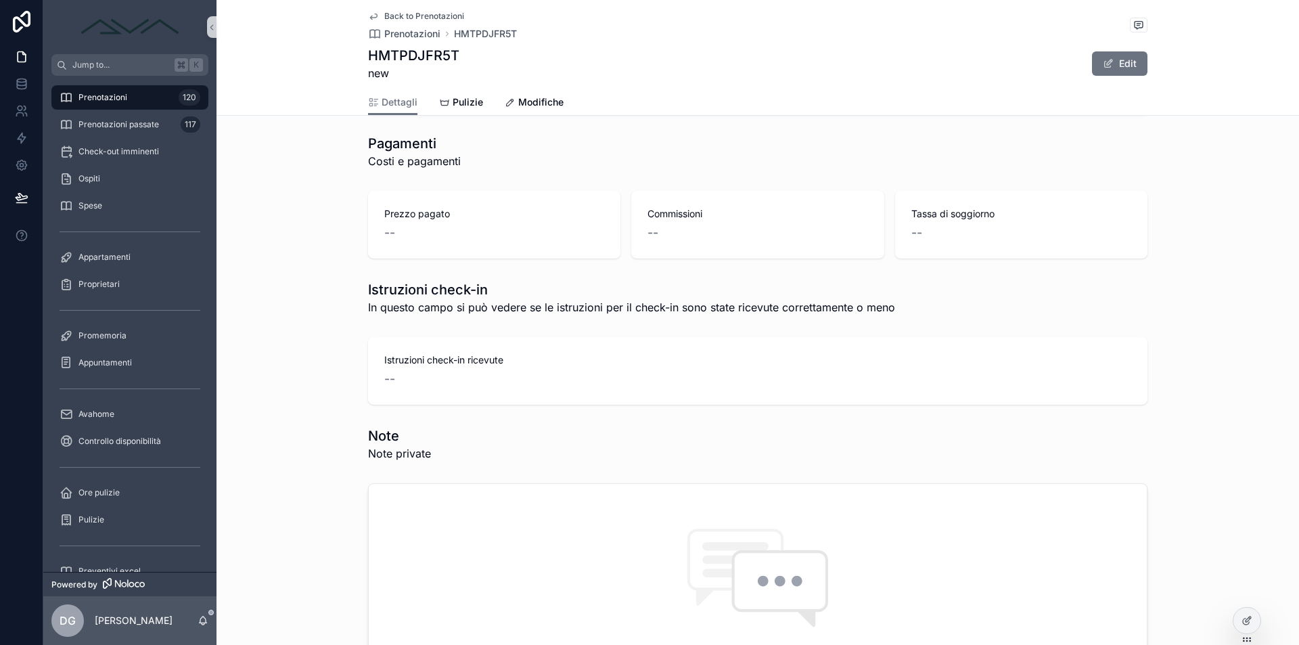
scroll to position [1022, 0]
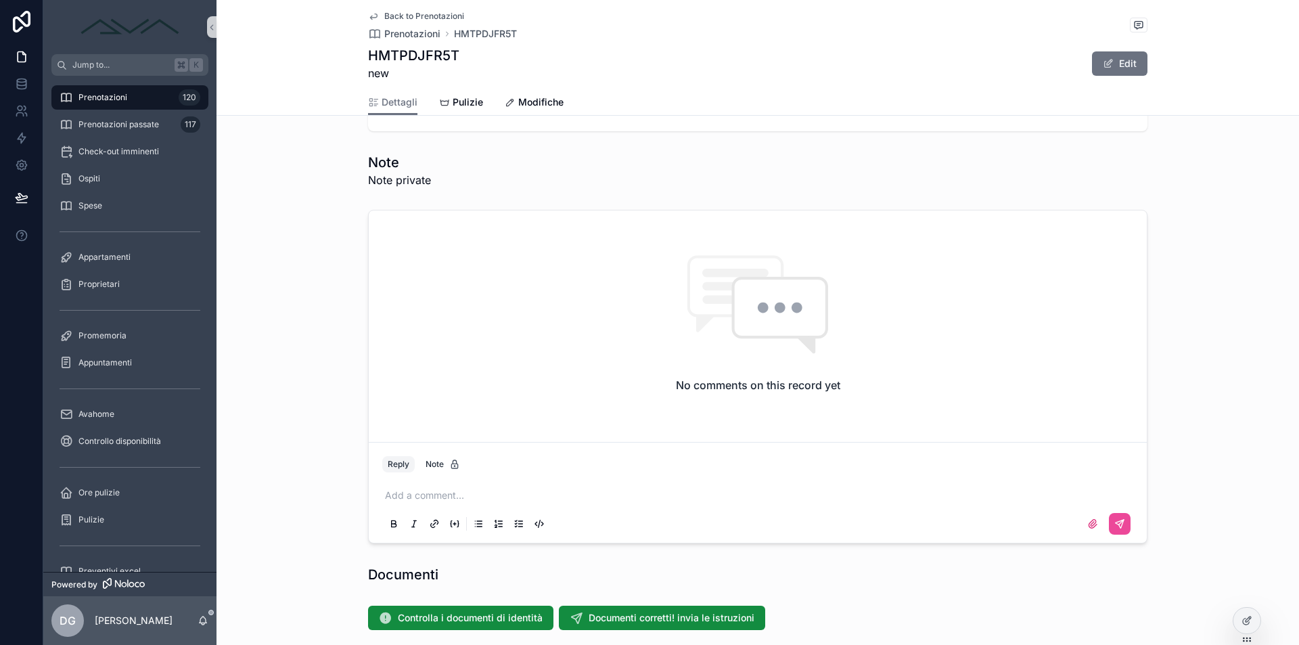
click at [459, 497] on p "scrollable content" at bounding box center [760, 496] width 751 height 14
click at [1114, 520] on icon "scrollable content" at bounding box center [1119, 523] width 11 height 11
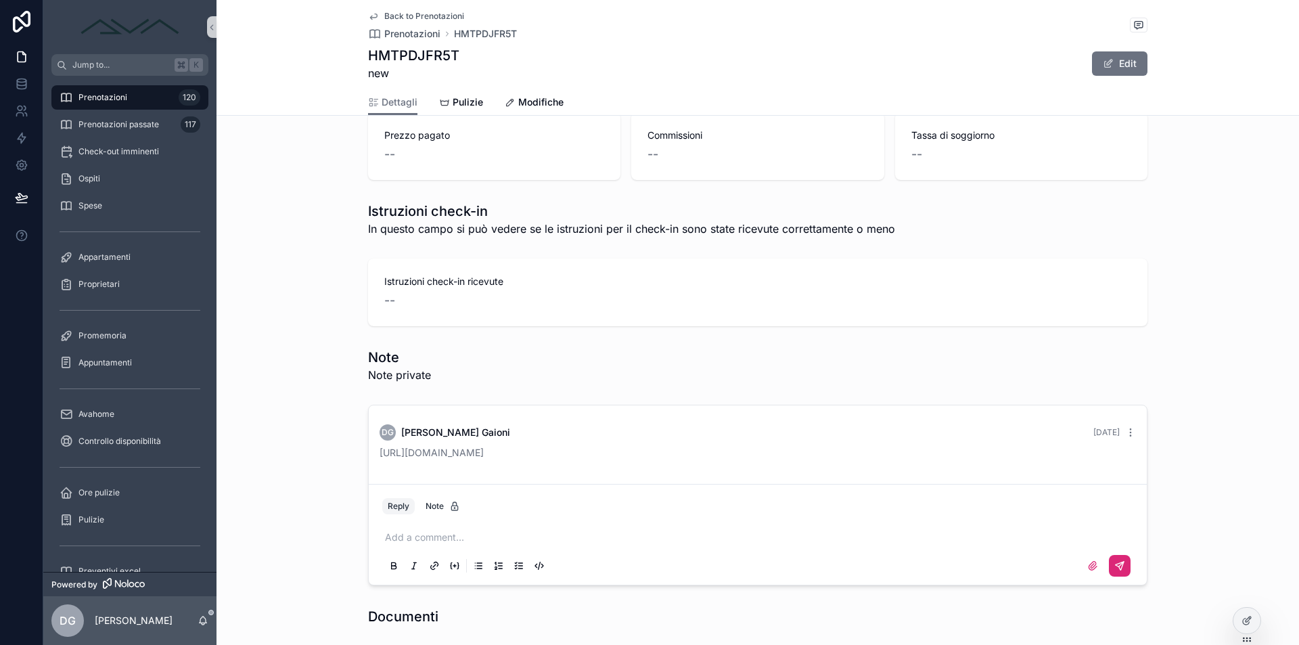
scroll to position [1110, 0]
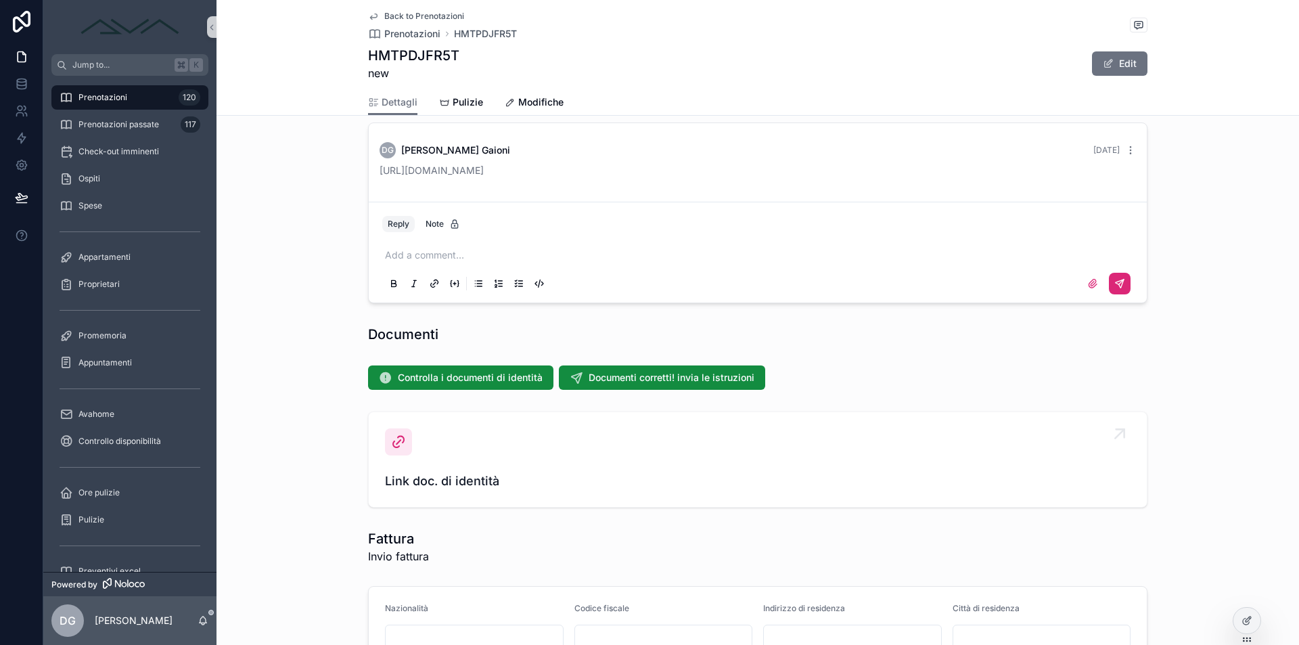
click at [424, 464] on div "Link doc. di identità" at bounding box center [758, 459] width 746 height 62
click at [392, 440] on icon "scrollable content" at bounding box center [398, 442] width 16 height 16
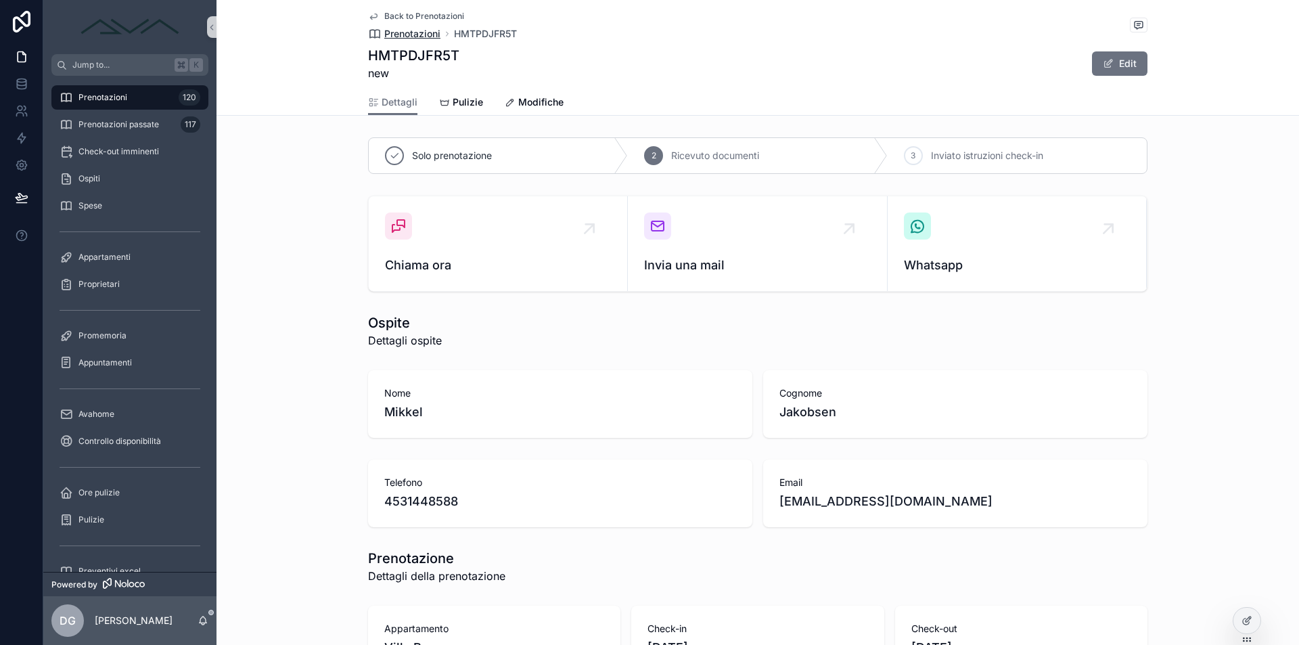
click at [403, 37] on span "Prenotazioni" at bounding box center [412, 34] width 56 height 14
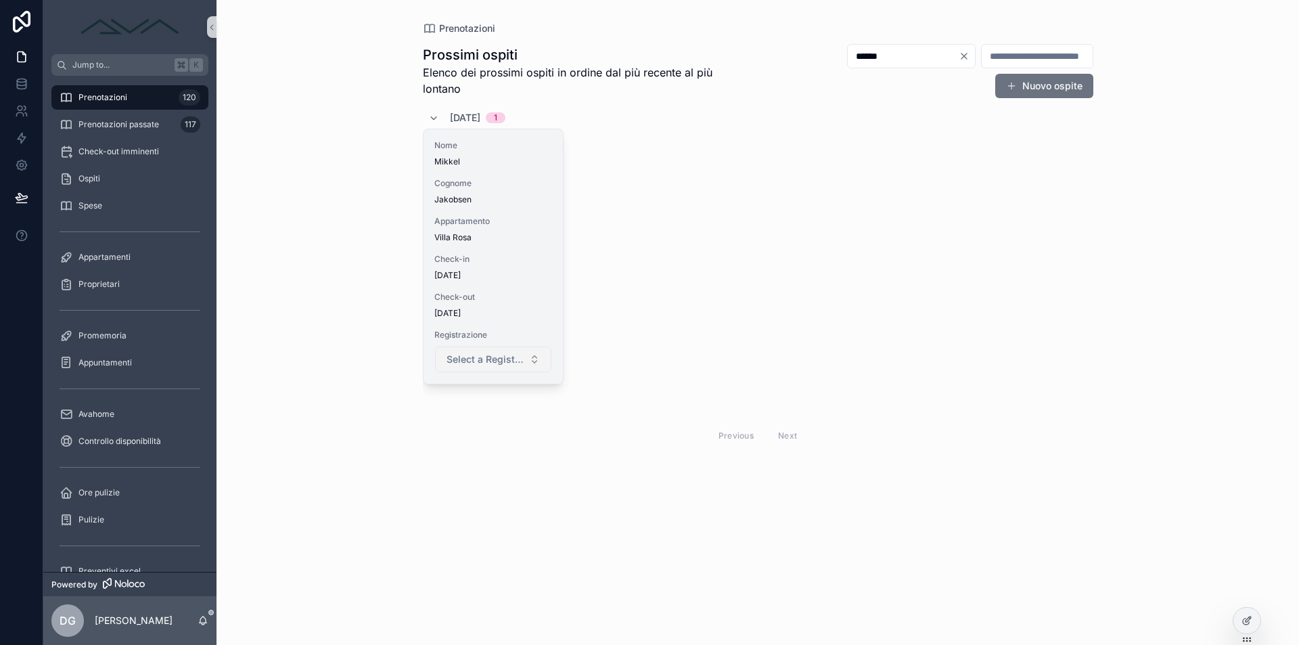
click at [472, 359] on span "Select a Registrazione" at bounding box center [485, 360] width 77 height 14
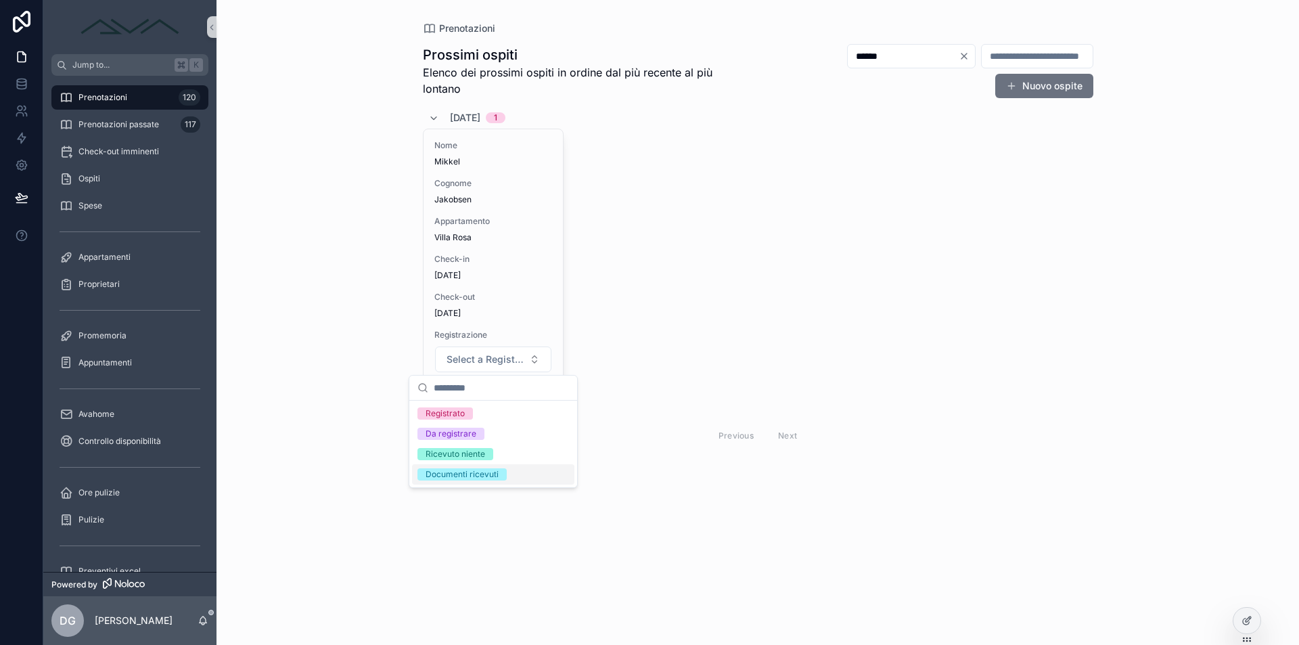
click at [487, 472] on div "Documenti ricevuti" at bounding box center [462, 474] width 73 height 12
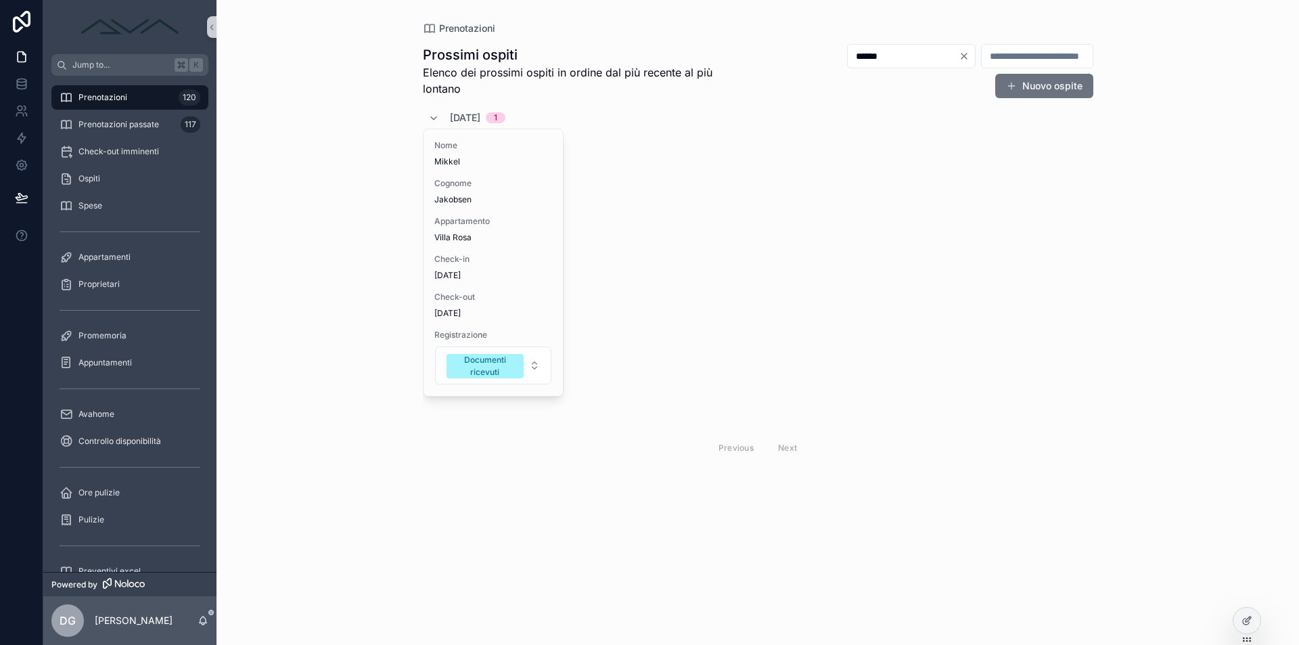
click at [848, 54] on input "******" at bounding box center [903, 56] width 111 height 19
type input "*******"
